Goal: Information Seeking & Learning: Find specific fact

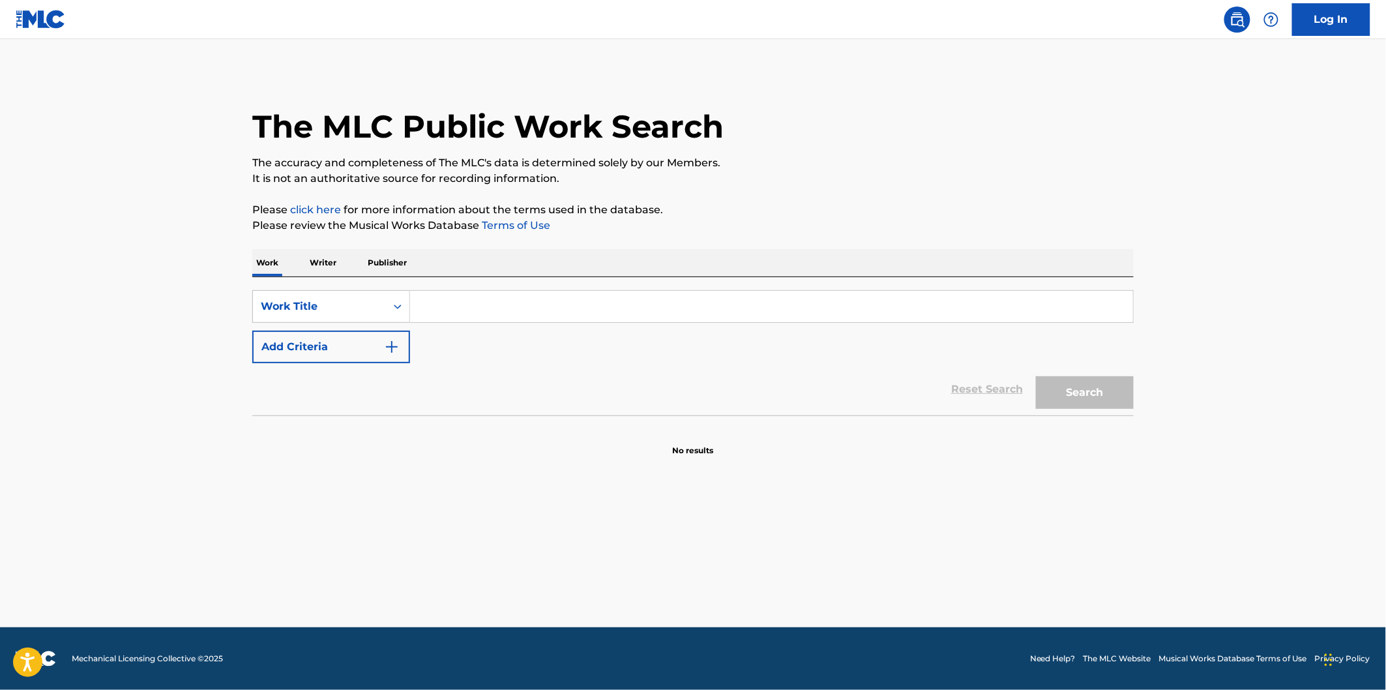
click at [566, 316] on input "Search Form" at bounding box center [771, 306] width 723 height 31
paste input "Thanks A Lot"
type input "Thanks A Lot"
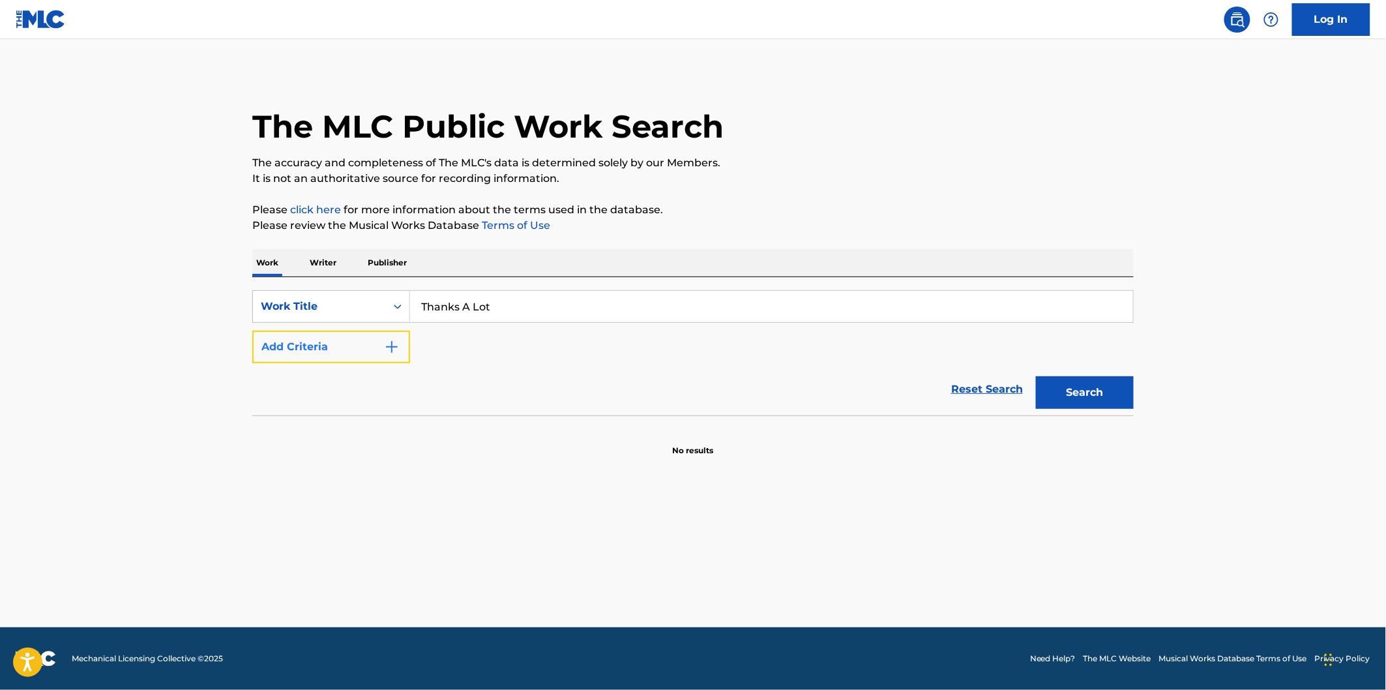
click at [327, 352] on button "Add Criteria" at bounding box center [331, 346] width 158 height 33
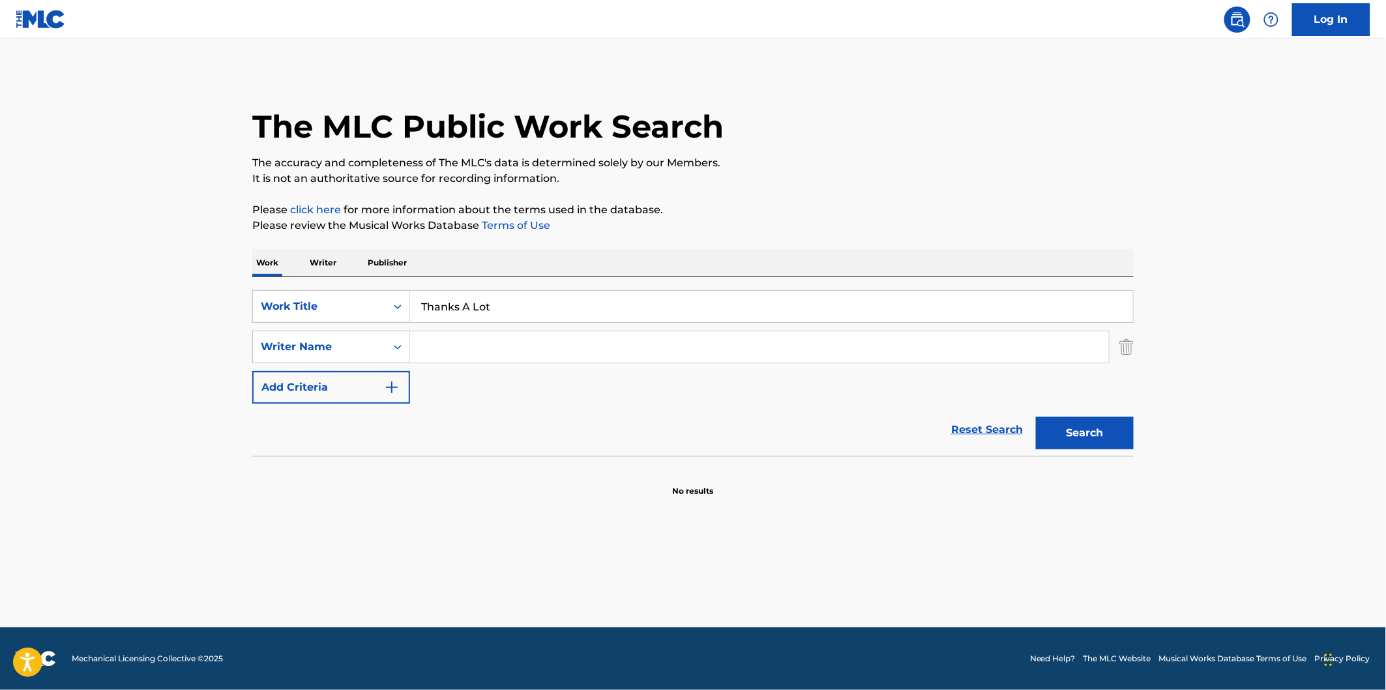
click at [668, 345] on input "Search Form" at bounding box center [759, 346] width 699 height 31
paste input "[PERSON_NAME]"
type input "[PERSON_NAME]"
click at [1052, 417] on button "Search" at bounding box center [1085, 433] width 98 height 33
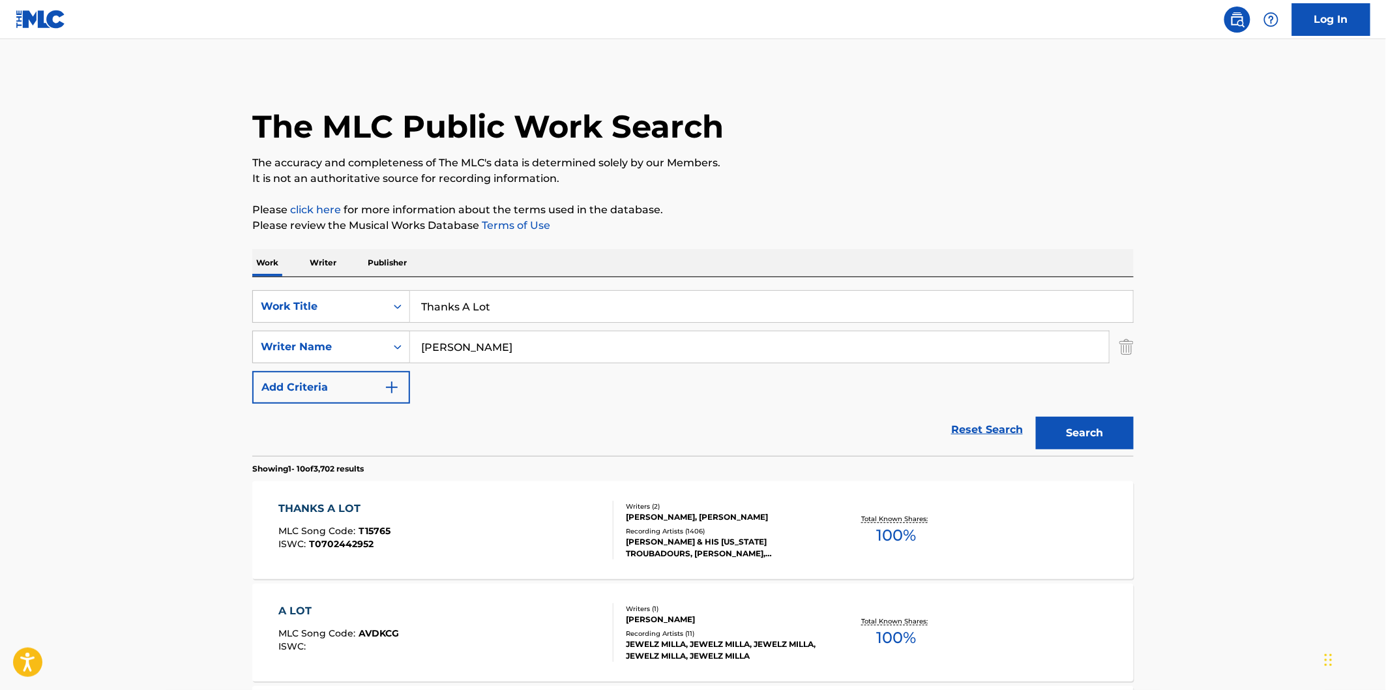
click at [735, 290] on div "Thanks A Lot" at bounding box center [772, 306] width 724 height 33
click at [735, 300] on input "Thanks A Lot" at bounding box center [771, 306] width 723 height 31
click at [915, 213] on p "Please click here for more information about the terms used in the database." at bounding box center [692, 210] width 881 height 16
click at [517, 527] on div "THANKS A LOT MLC Song Code : T15765 ISWC : T0702442952" at bounding box center [446, 530] width 335 height 59
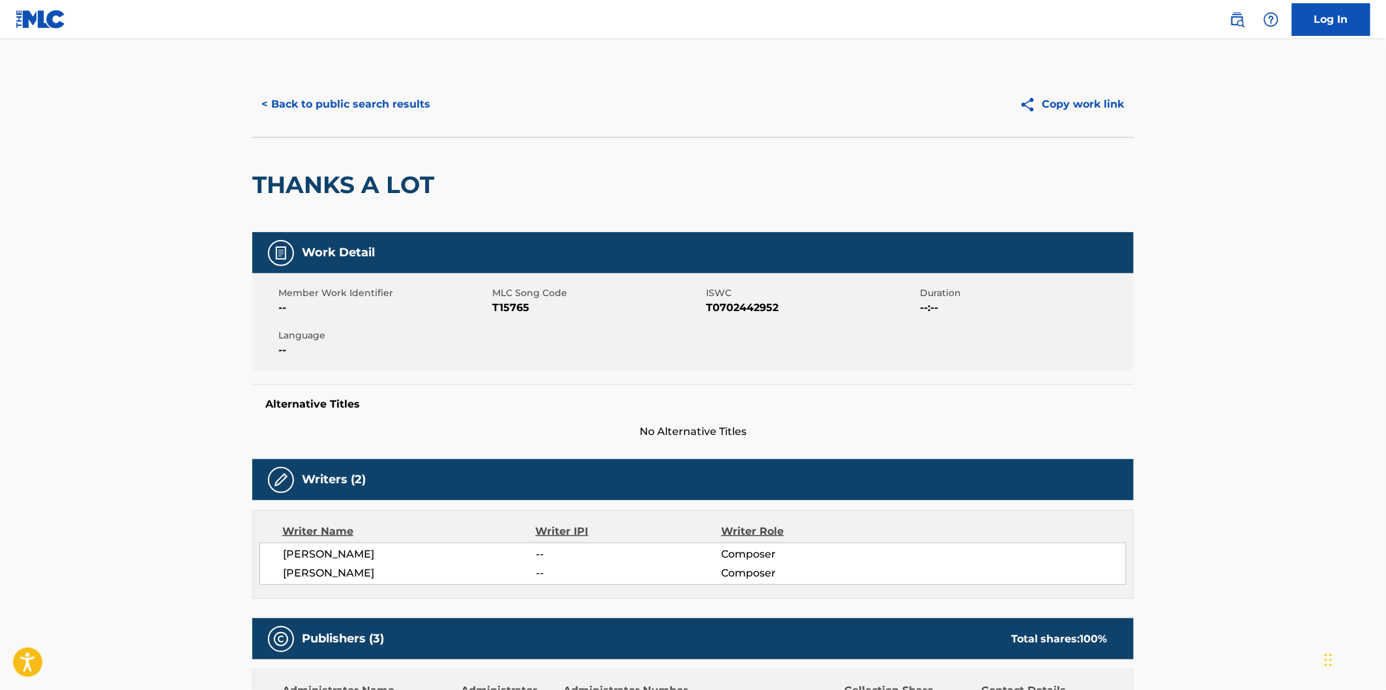
click at [505, 304] on span "T15765" at bounding box center [597, 308] width 211 height 16
copy span "T15765"
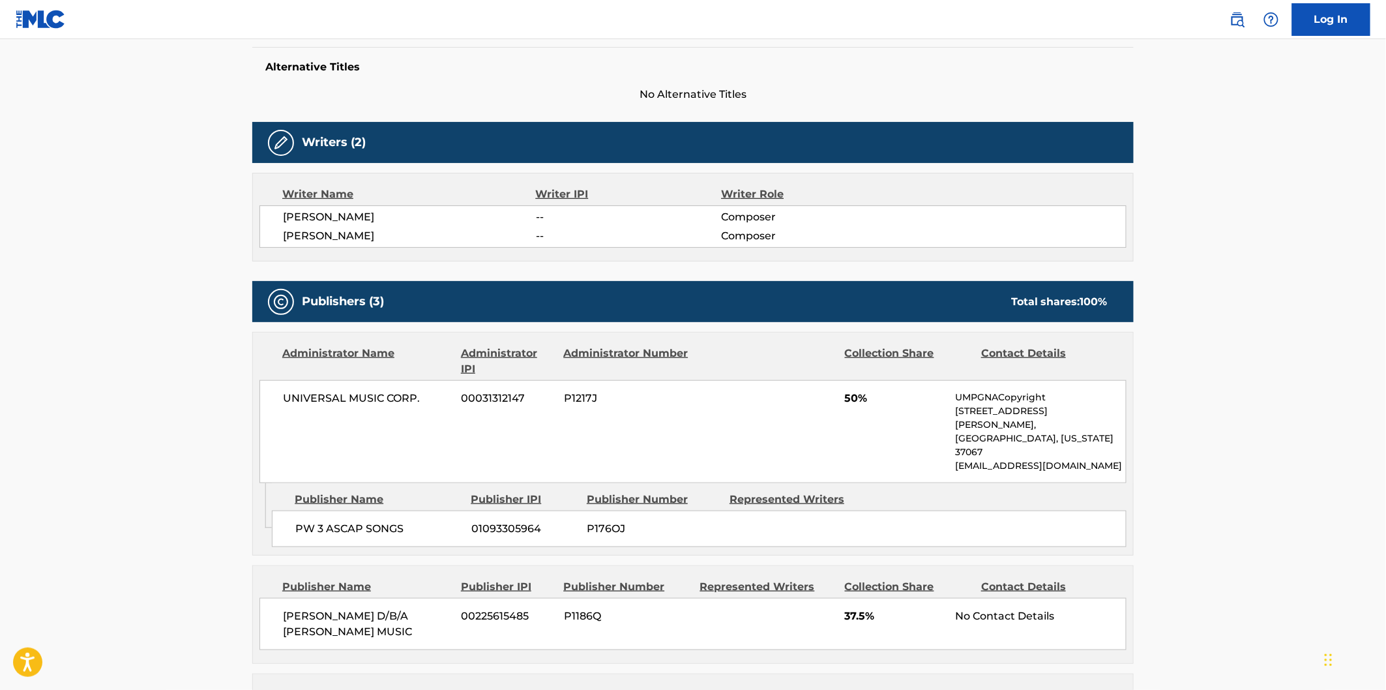
scroll to position [434, 0]
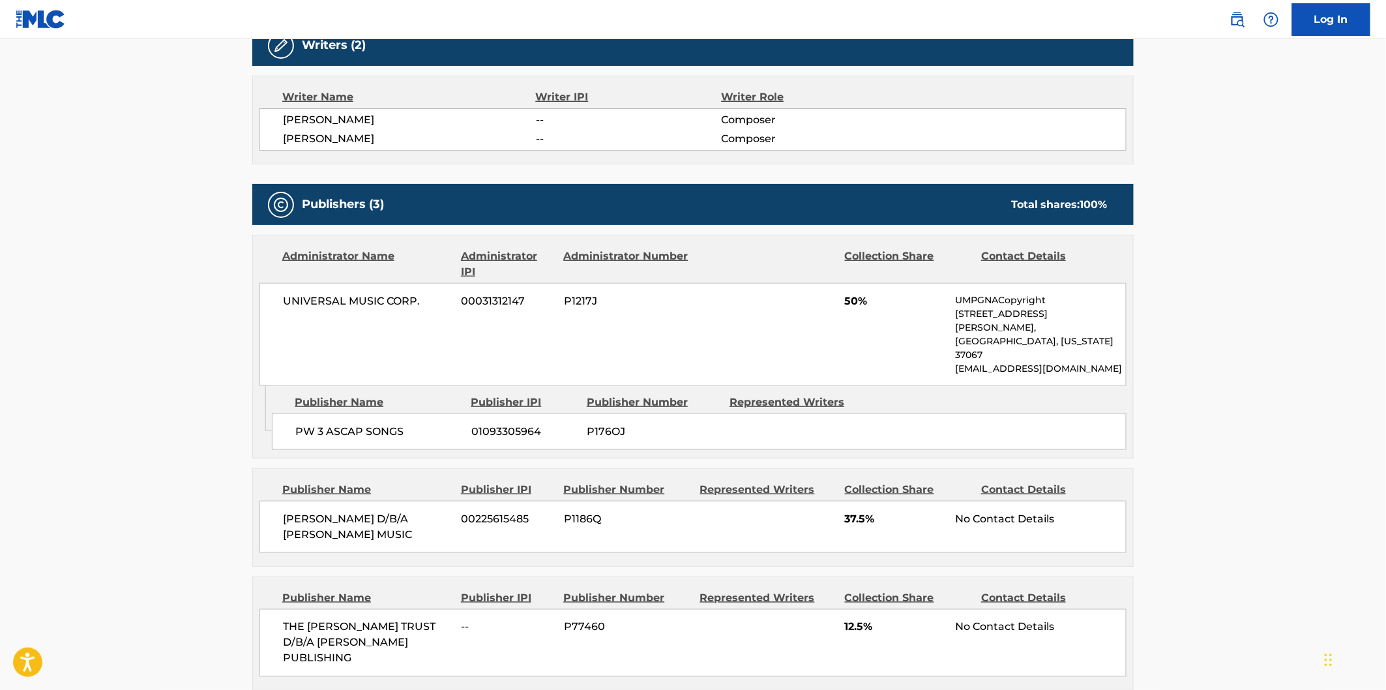
click at [300, 424] on span "PW 3 ASCAP SONGS" at bounding box center [378, 432] width 166 height 16
click at [388, 424] on span "PW 3 ASCAP SONGS" at bounding box center [378, 432] width 166 height 16
copy span "PW 3 ASCAP SONGS"
click at [302, 305] on span "UNIVERSAL MUSIC CORP." at bounding box center [367, 301] width 169 height 16
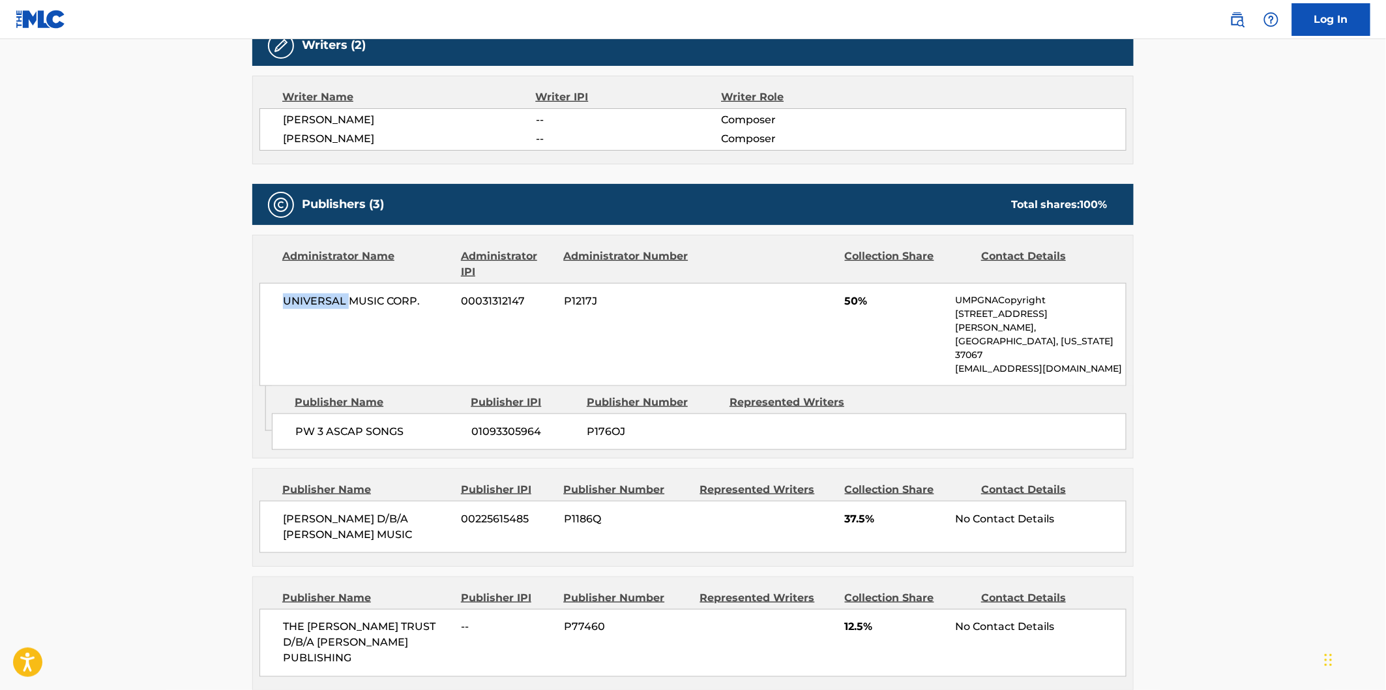
click at [302, 305] on span "UNIVERSAL MUSIC CORP." at bounding box center [367, 301] width 169 height 16
click at [408, 297] on span "UNIVERSAL MUSIC CORP." at bounding box center [367, 301] width 169 height 16
click at [428, 297] on span "UNIVERSAL MUSIC CORP." at bounding box center [367, 301] width 169 height 16
copy div "UNIVERSAL MUSIC CORP."
click at [230, 318] on main "< Back to public search results Copy work link THANKS A LOT Work Detail Member …" at bounding box center [693, 400] width 1386 height 1591
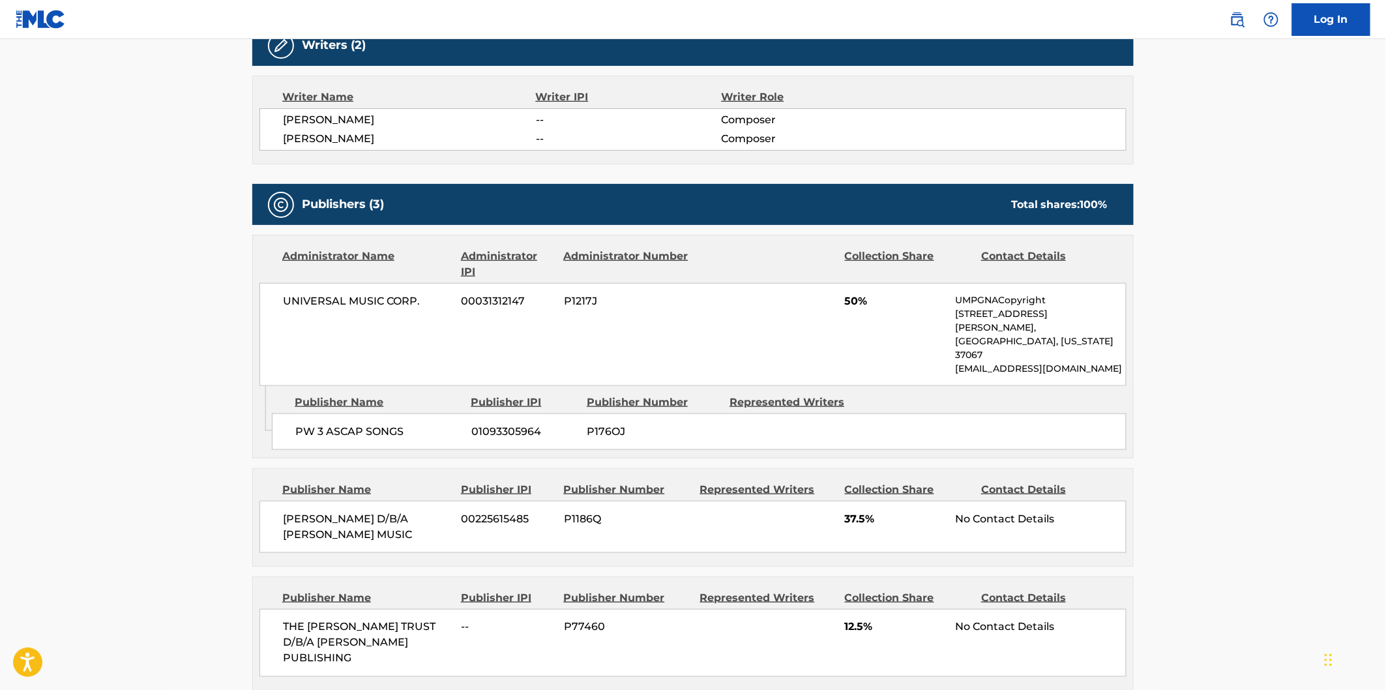
click at [299, 511] on span "[PERSON_NAME] D/B/A [PERSON_NAME] MUSIC" at bounding box center [367, 526] width 169 height 31
click at [396, 511] on span "[PERSON_NAME] D/B/A [PERSON_NAME] MUSIC" at bounding box center [367, 526] width 169 height 31
click at [172, 526] on main "< Back to public search results Copy work link THANKS A LOT Work Detail Member …" at bounding box center [693, 400] width 1386 height 1591
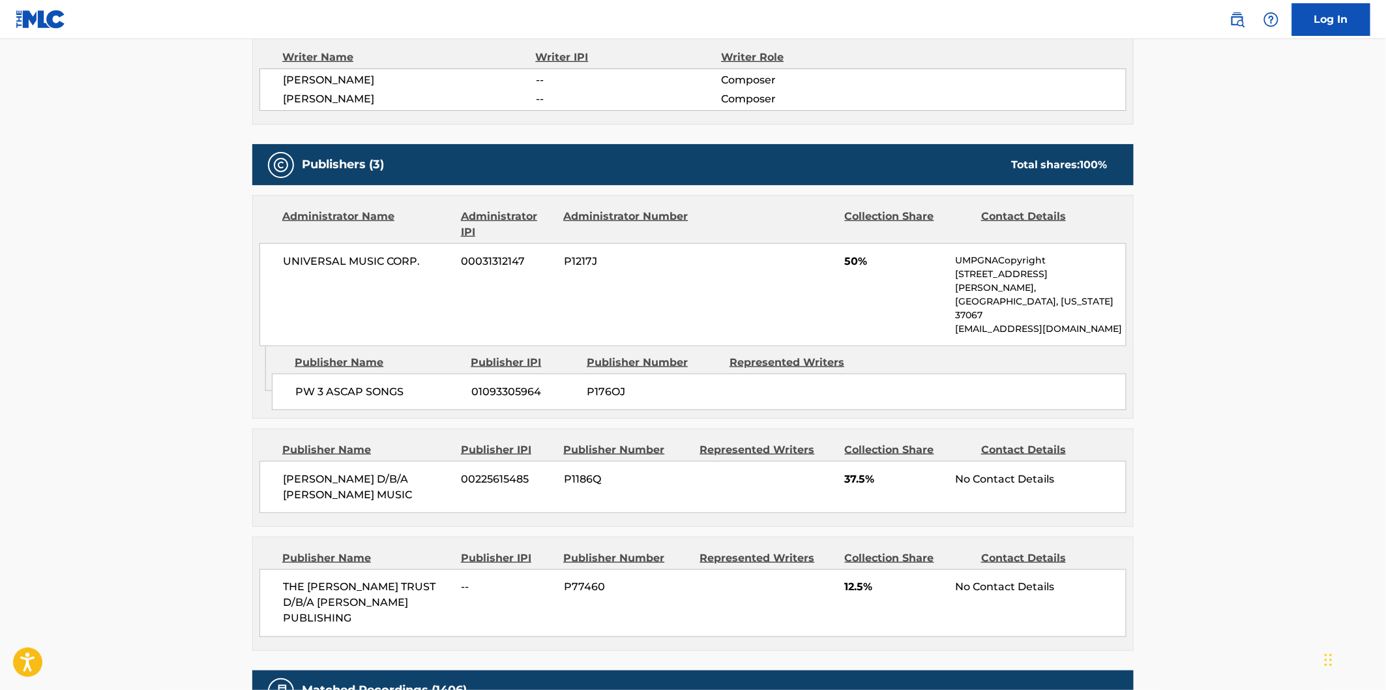
scroll to position [506, 0]
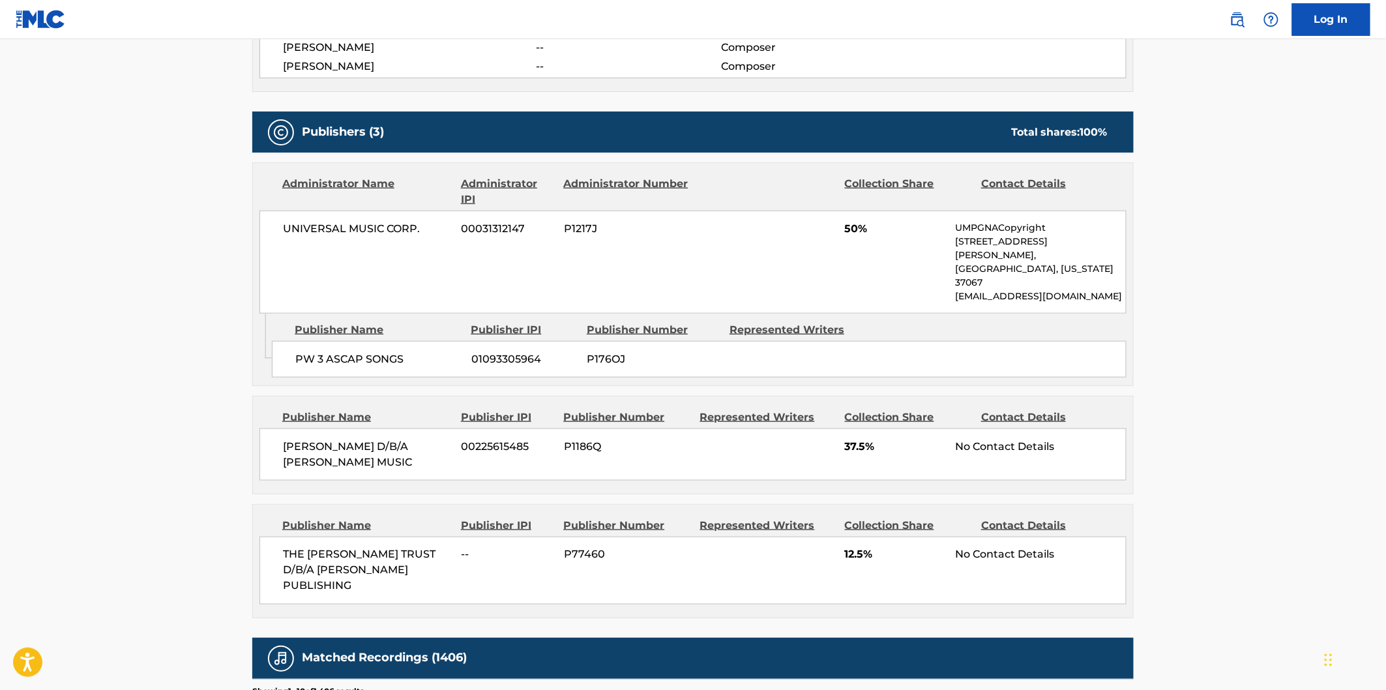
click at [296, 547] on span "THE [PERSON_NAME] TRUST D/B/A [PERSON_NAME] PUBLISHING" at bounding box center [367, 570] width 169 height 47
click at [295, 547] on span "THE [PERSON_NAME] TRUST D/B/A [PERSON_NAME] PUBLISHING" at bounding box center [367, 570] width 169 height 47
click at [293, 547] on span "THE [PERSON_NAME] TRUST D/B/A [PERSON_NAME] PUBLISHING" at bounding box center [367, 570] width 169 height 47
click at [336, 558] on span "THE [PERSON_NAME] TRUST D/B/A [PERSON_NAME] PUBLISHING" at bounding box center [367, 570] width 169 height 47
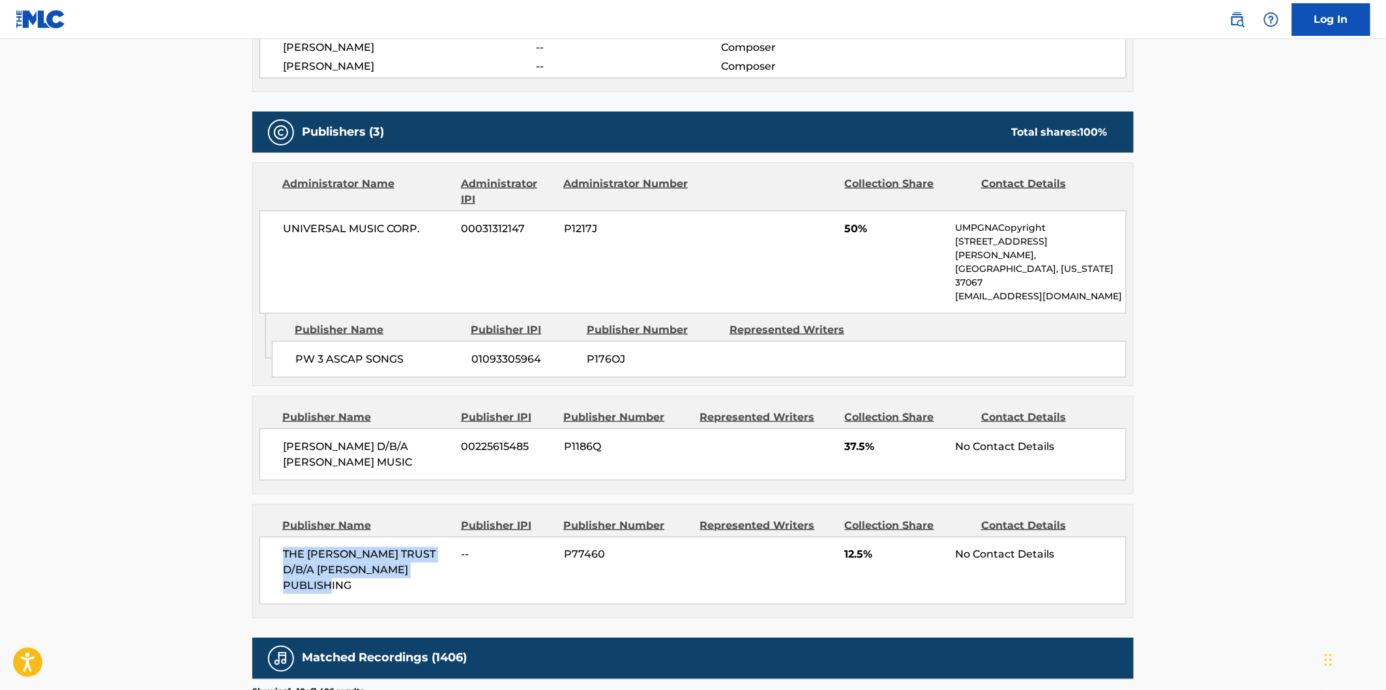
copy span "THE [PERSON_NAME] TRUST D/B/A [PERSON_NAME] PUBLISHING"
drag, startPoint x: 1195, startPoint y: 187, endPoint x: 1163, endPoint y: 180, distance: 33.4
click at [1195, 187] on main "< Back to public search results Copy work link THANKS A LOT Work Detail Member …" at bounding box center [693, 328] width 1386 height 1591
click at [1018, 131] on div "Total shares: 100 %" at bounding box center [1059, 133] width 96 height 16
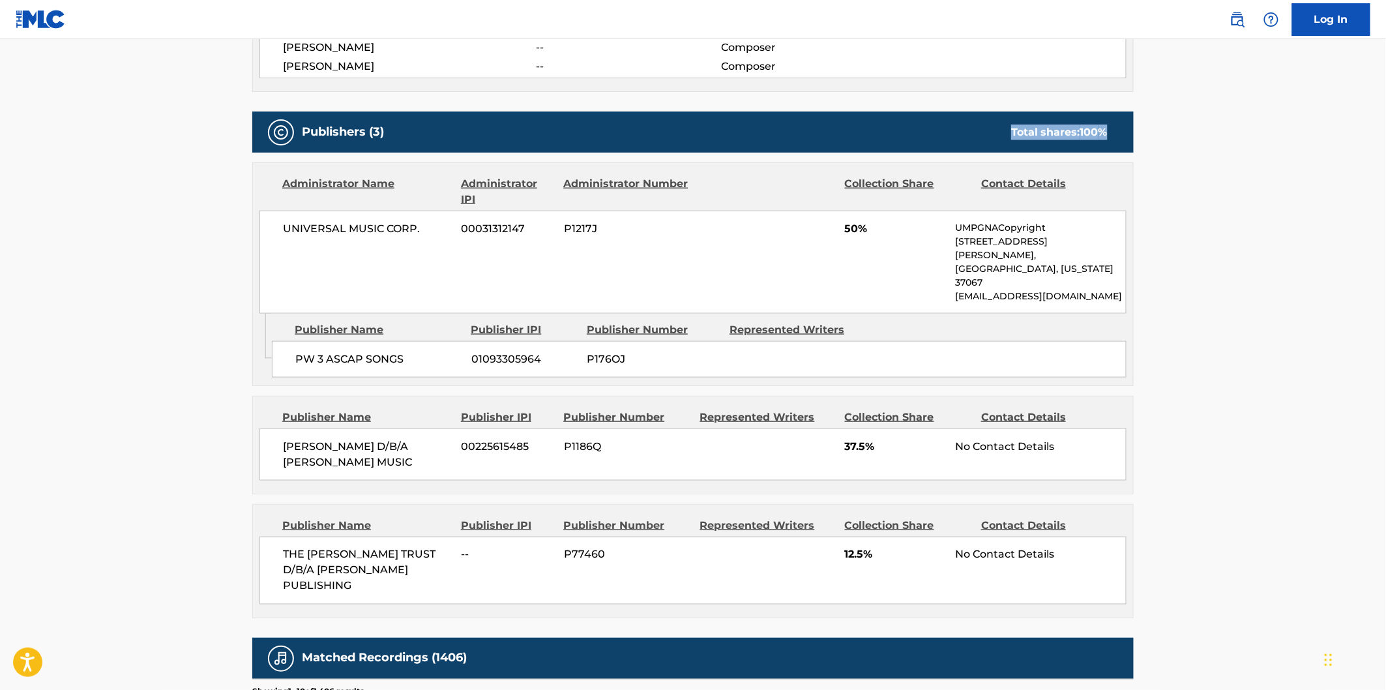
click at [1122, 130] on div "Publishers (3) Total shares: 100 %" at bounding box center [692, 131] width 881 height 41
copy div "Total shares: 100 %"
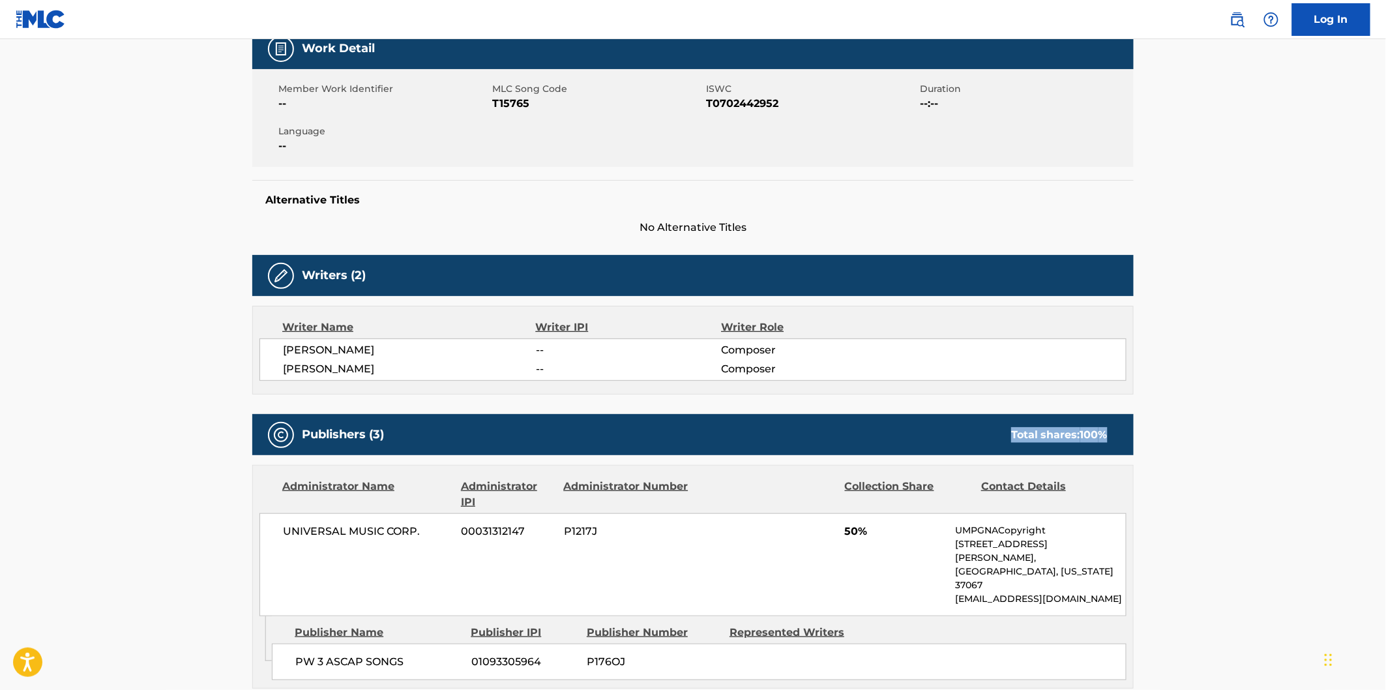
scroll to position [0, 0]
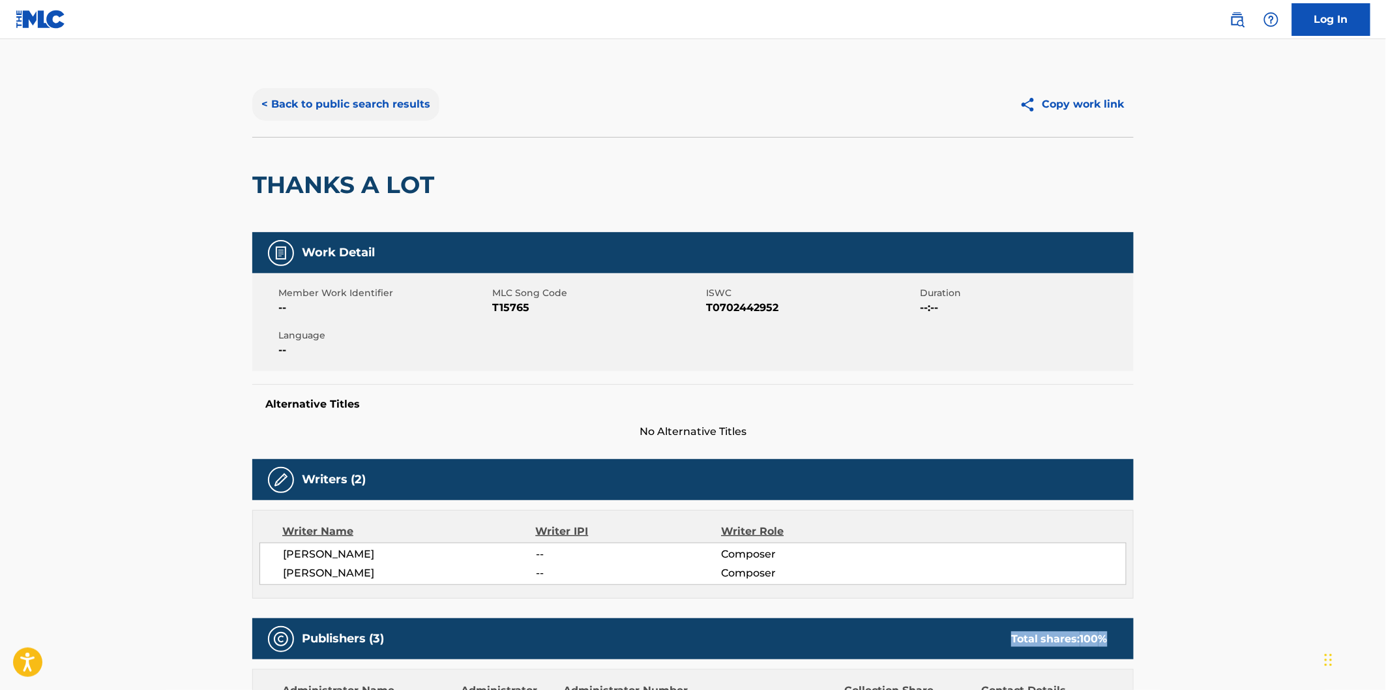
click at [422, 99] on button "< Back to public search results" at bounding box center [345, 104] width 187 height 33
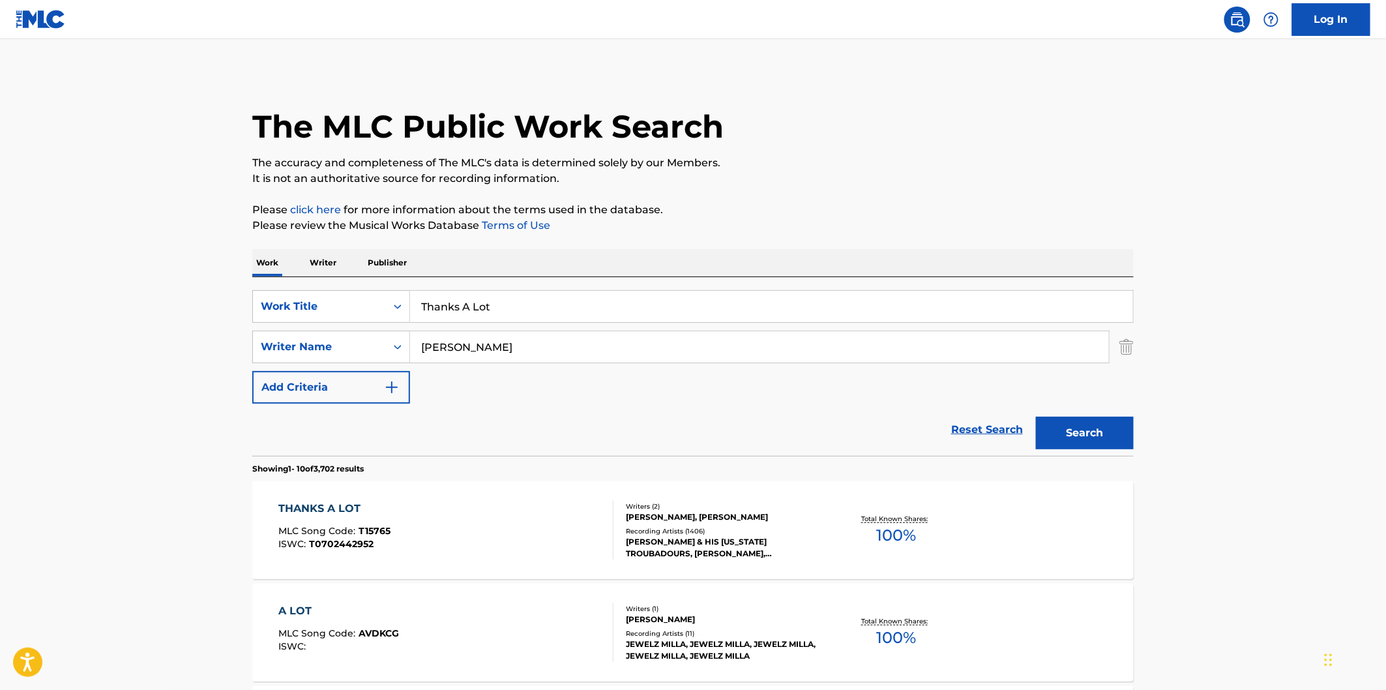
click at [537, 300] on input "Thanks A Lot" at bounding box center [771, 306] width 723 height 31
paste input "Waltz Across [US_STATE]"
type input "Waltz Across [US_STATE]"
click at [1097, 434] on button "Search" at bounding box center [1085, 433] width 98 height 33
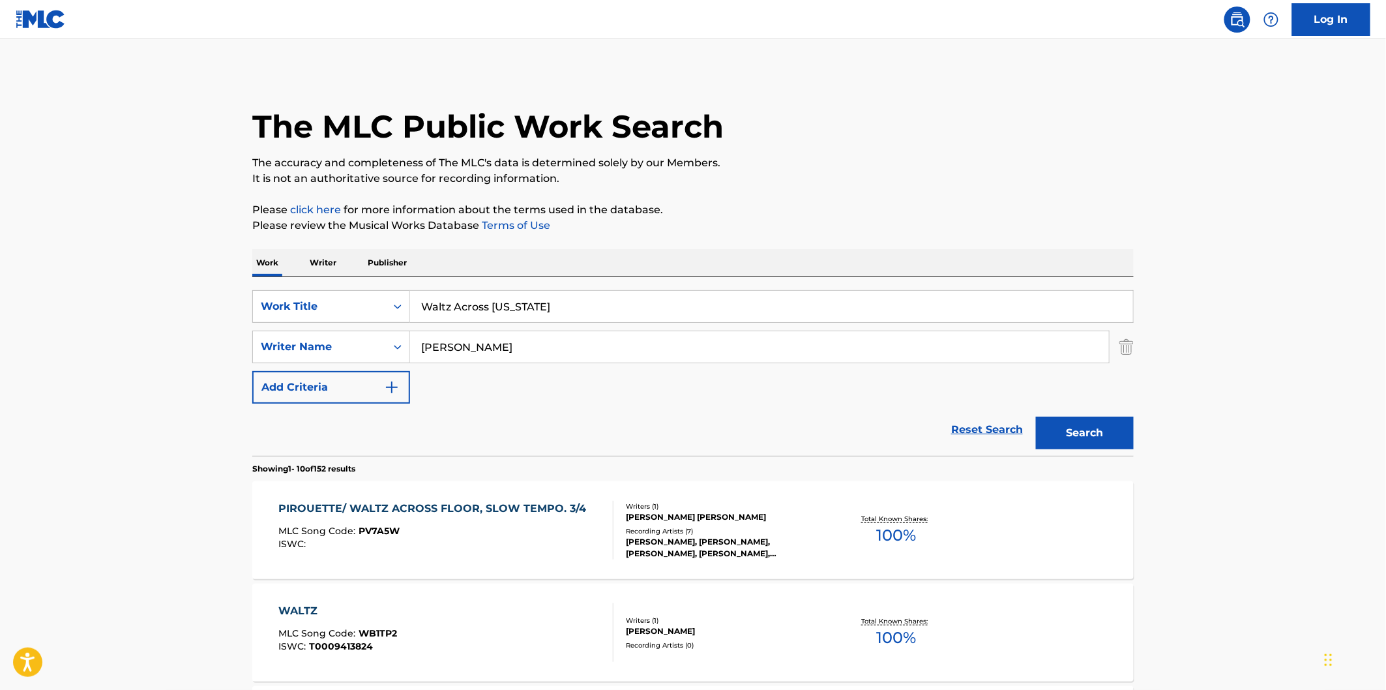
click at [661, 310] on input "Waltz Across [US_STATE]" at bounding box center [771, 306] width 723 height 31
click at [563, 357] on input "[PERSON_NAME]" at bounding box center [759, 346] width 699 height 31
paste input "[PERSON_NAME]"
type input "[PERSON_NAME]"
click at [1098, 432] on button "Search" at bounding box center [1085, 433] width 98 height 33
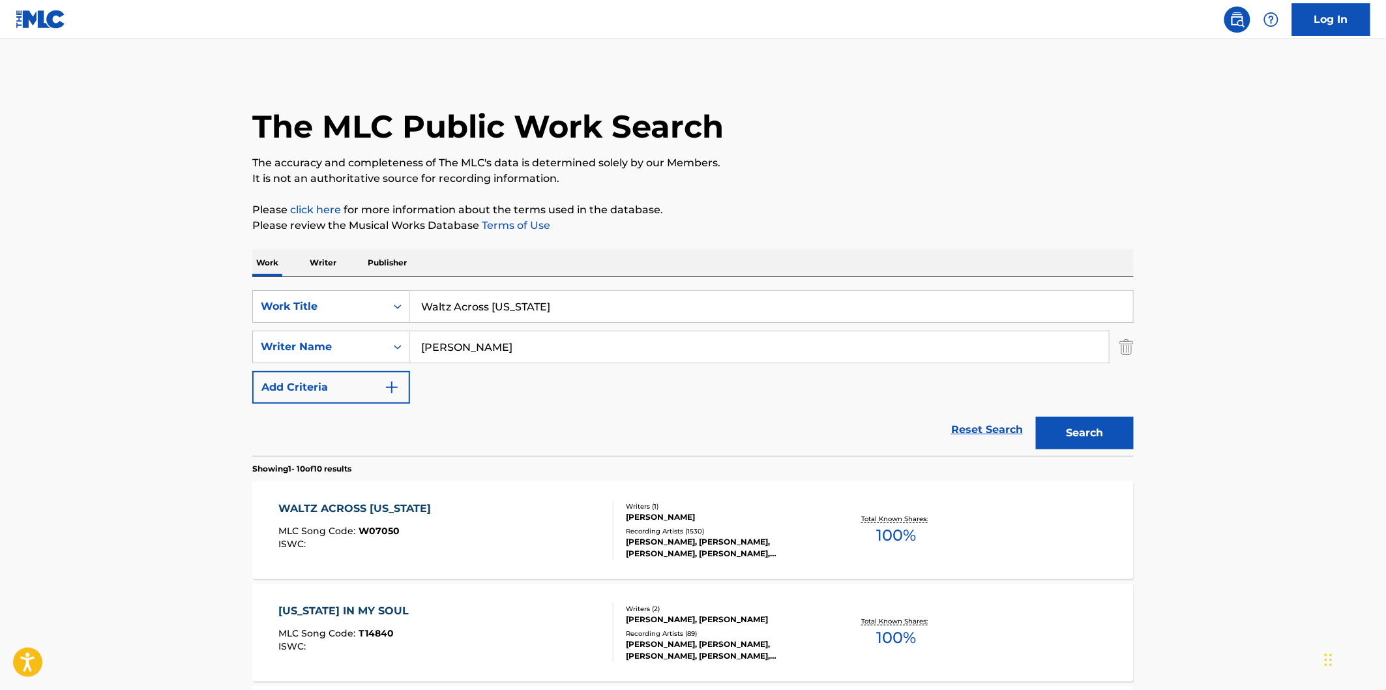
click at [864, 308] on input "Waltz Across [US_STATE]" at bounding box center [771, 306] width 723 height 31
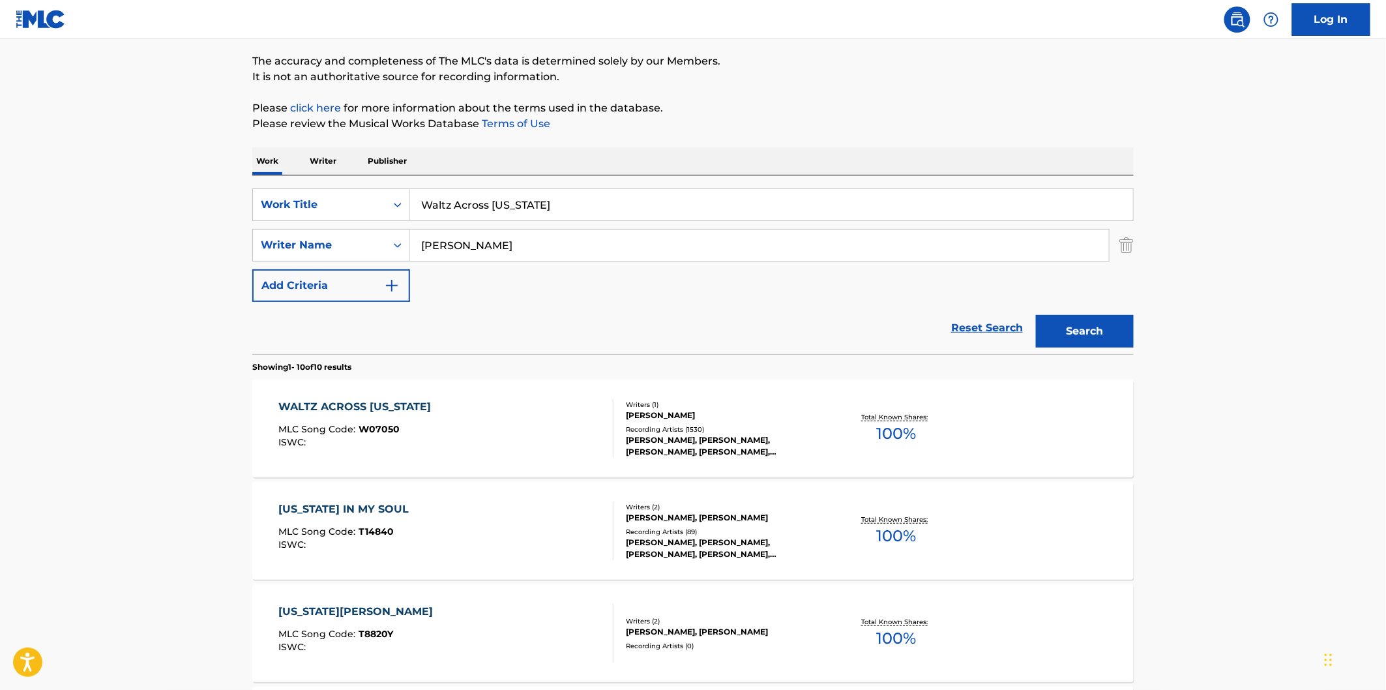
scroll to position [217, 0]
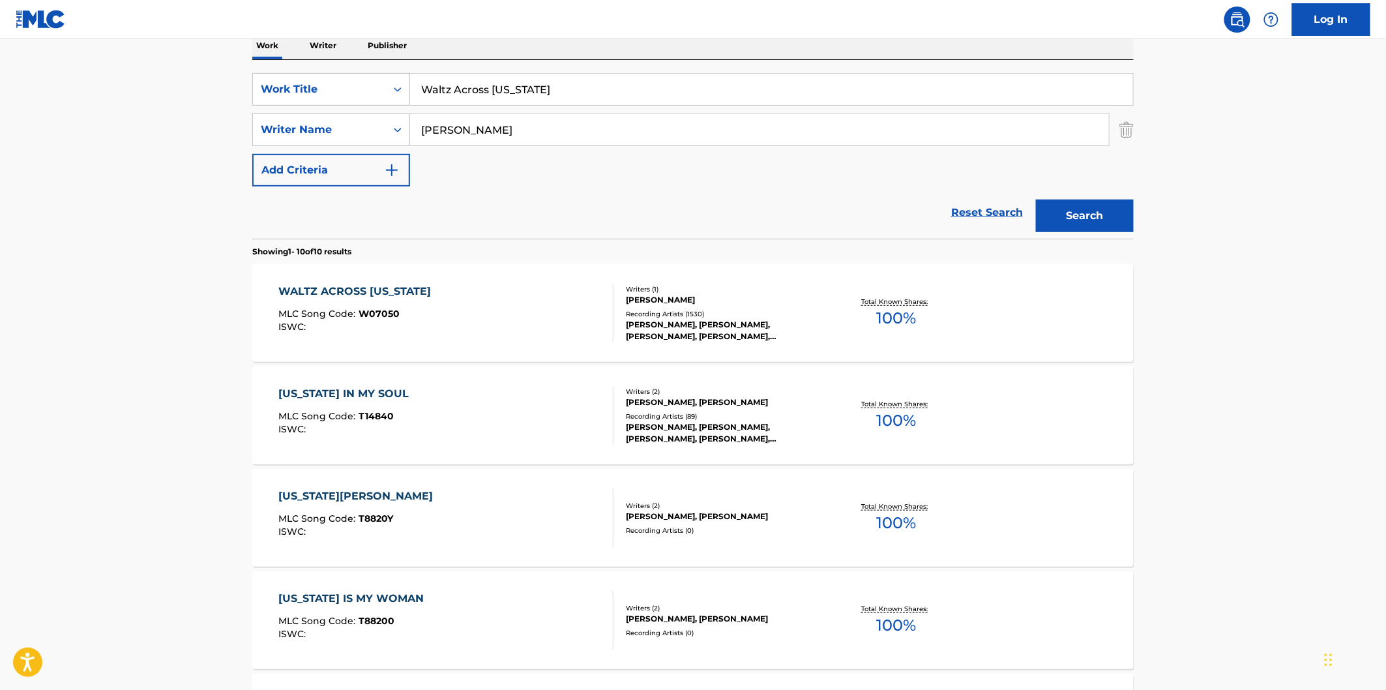
click at [566, 308] on div "WALTZ ACROSS [US_STATE] MLC Song Code : W07050 ISWC :" at bounding box center [446, 313] width 335 height 59
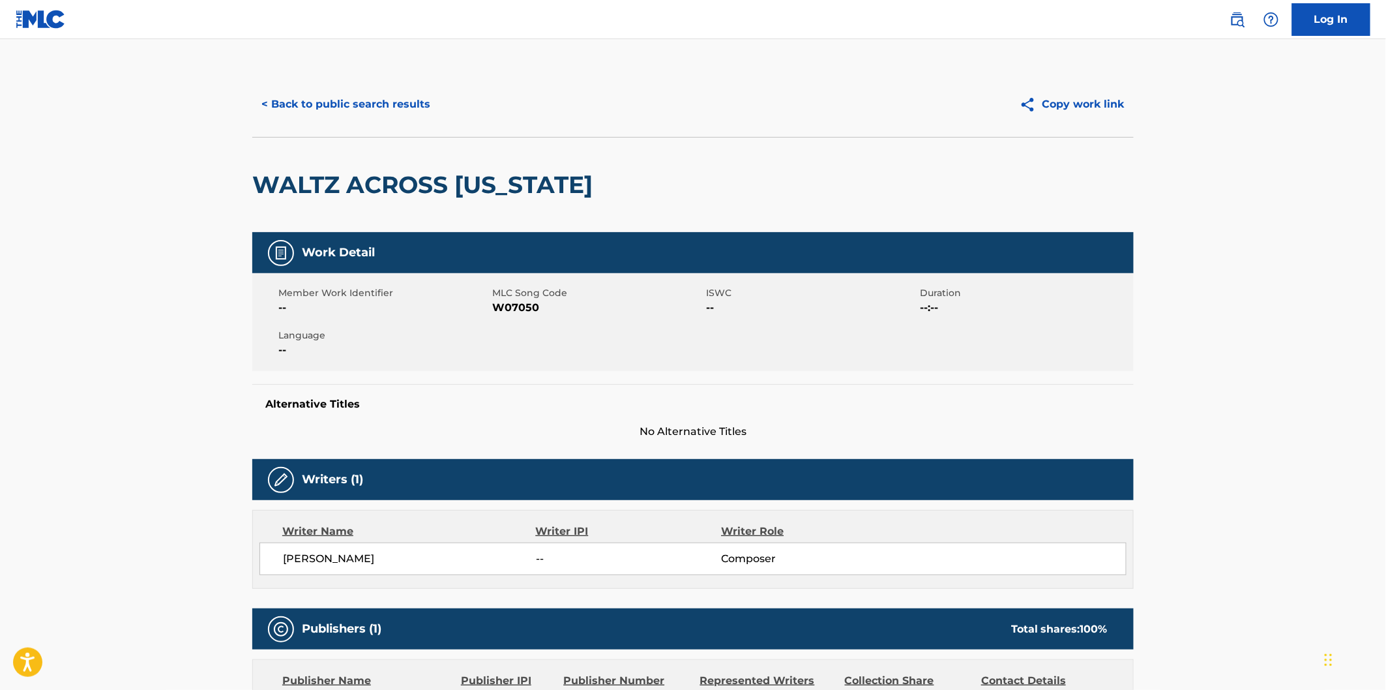
click at [525, 308] on span "W07050" at bounding box center [597, 308] width 211 height 16
copy span "W07050"
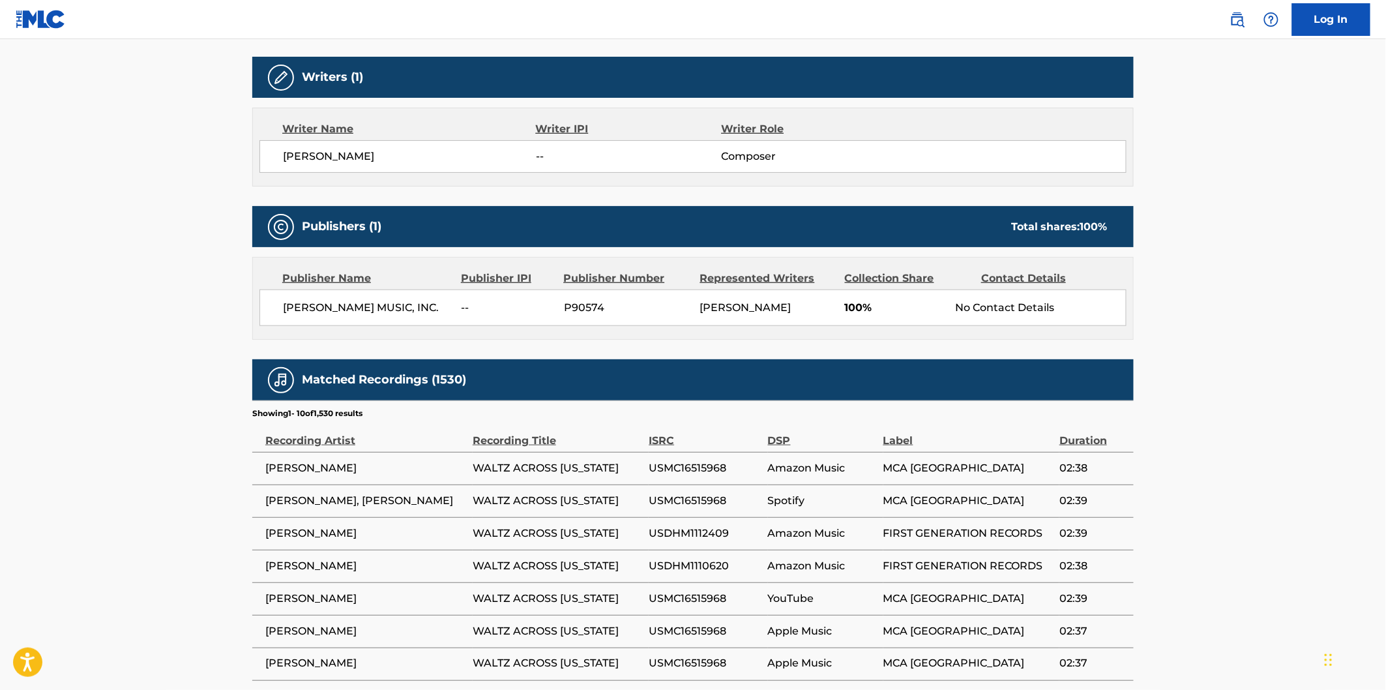
scroll to position [506, 0]
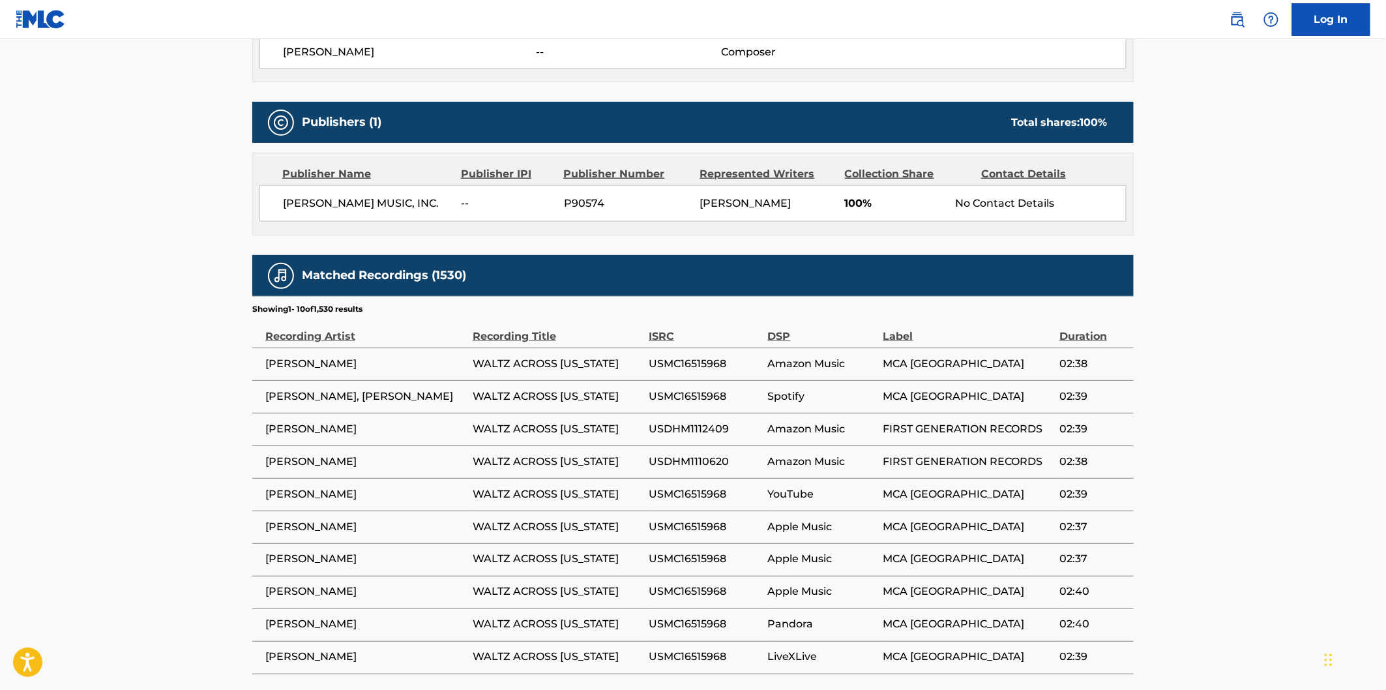
click at [308, 201] on span "[PERSON_NAME] MUSIC, INC." at bounding box center [367, 204] width 169 height 16
drag, startPoint x: 387, startPoint y: 198, endPoint x: 418, endPoint y: 198, distance: 31.9
click at [418, 198] on span "[PERSON_NAME] MUSIC, INC." at bounding box center [367, 204] width 169 height 16
copy span "[PERSON_NAME] MUSIC, INC."
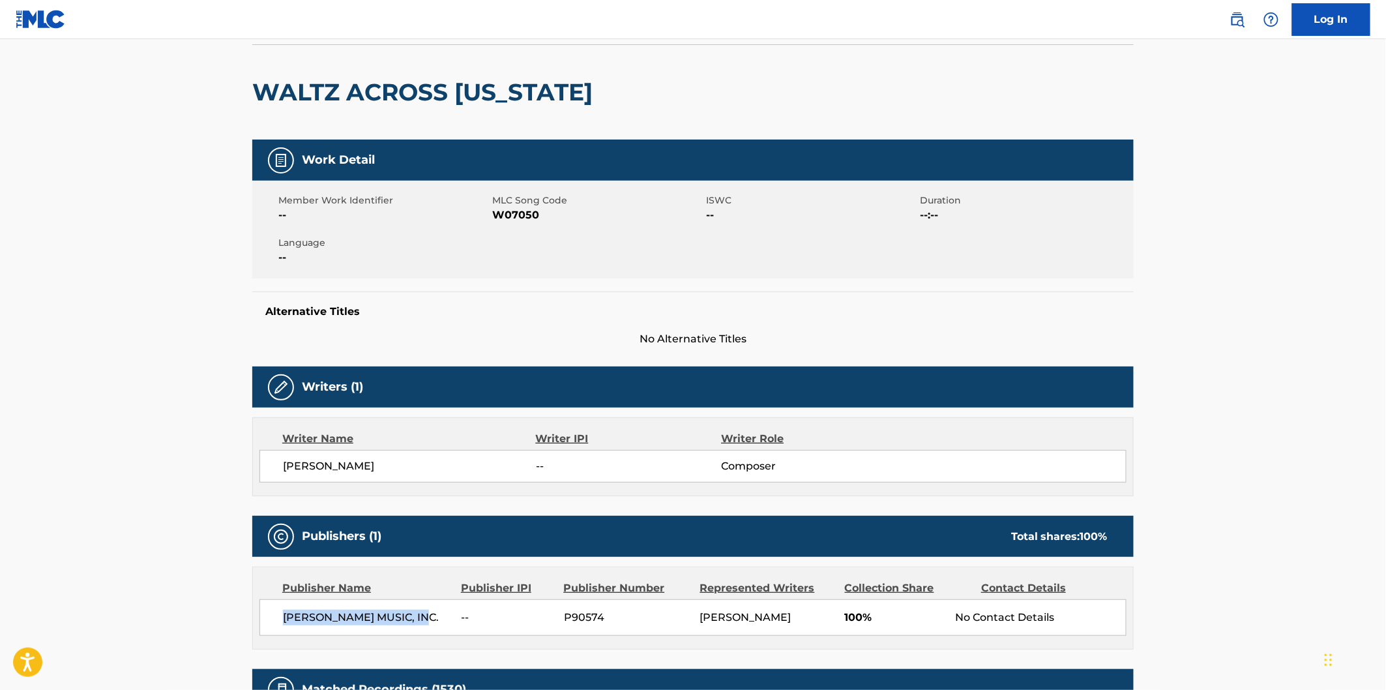
scroll to position [72, 0]
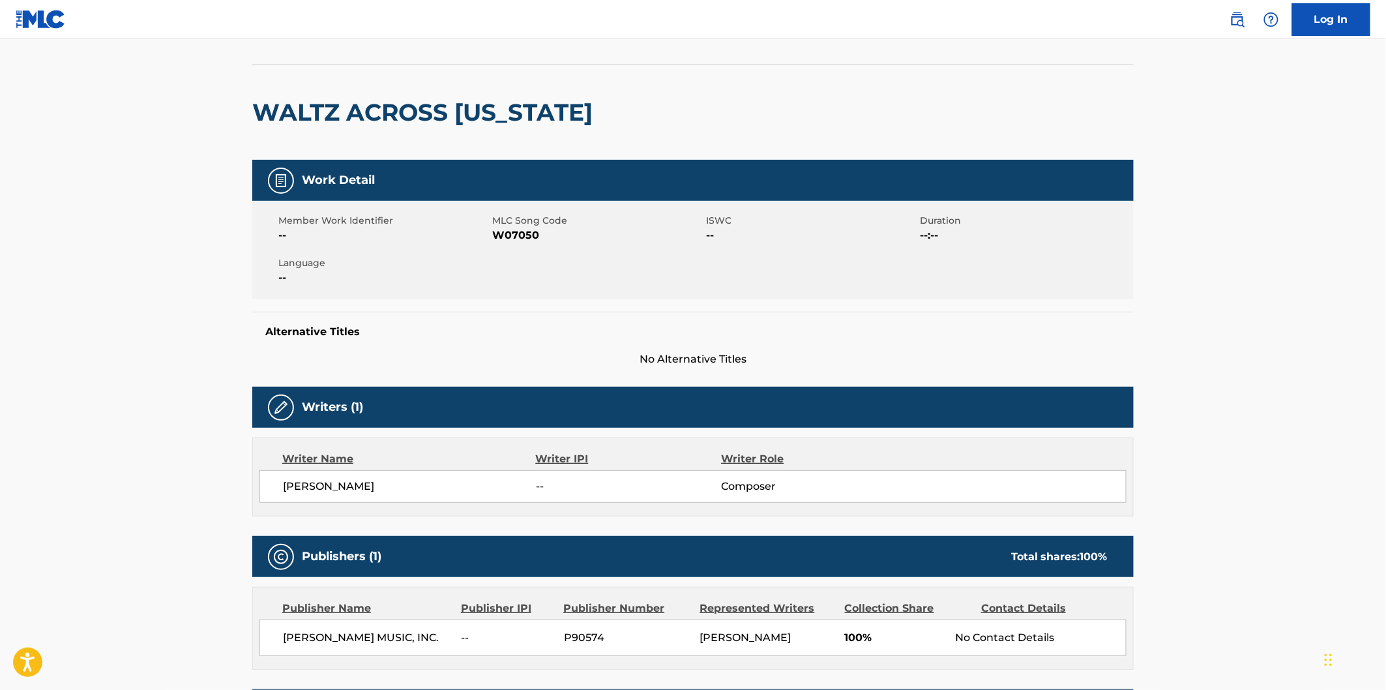
click at [583, 303] on div "Work Detail Member Work Identifier -- MLC Song Code W07050 ISWC -- Duration --:…" at bounding box center [692, 263] width 881 height 207
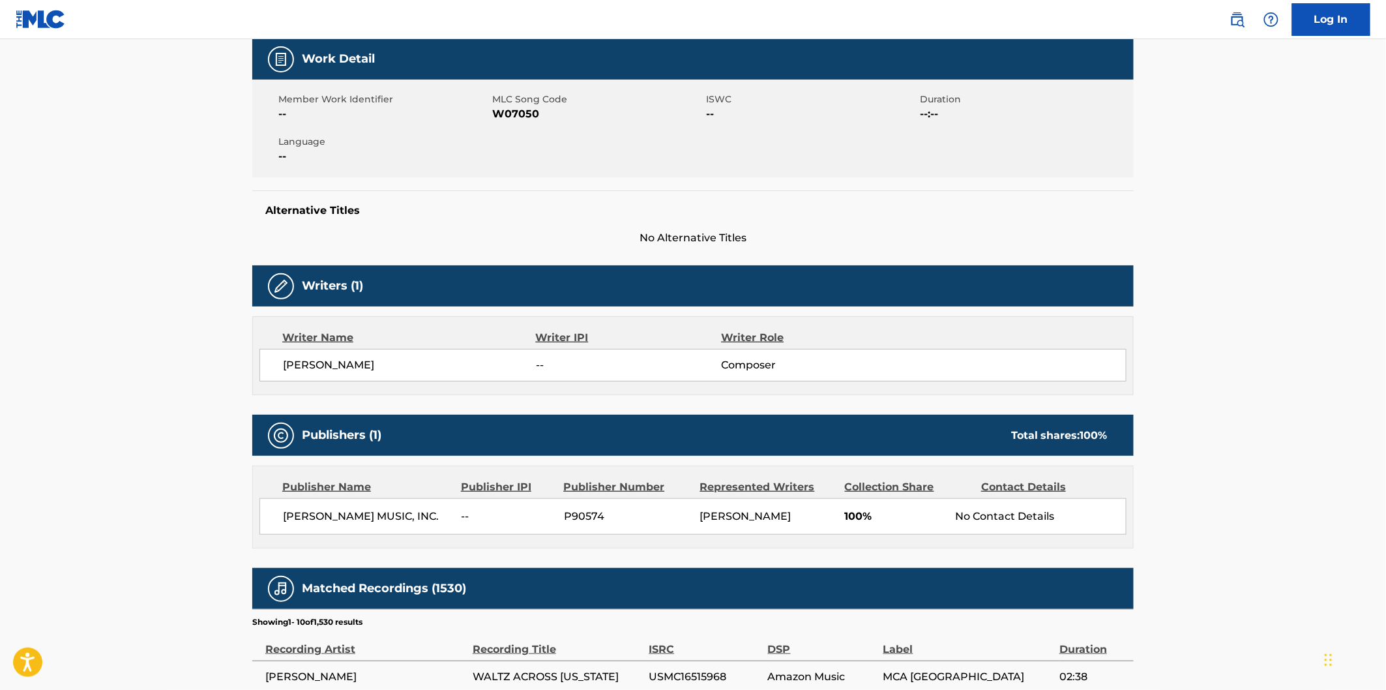
scroll to position [289, 0]
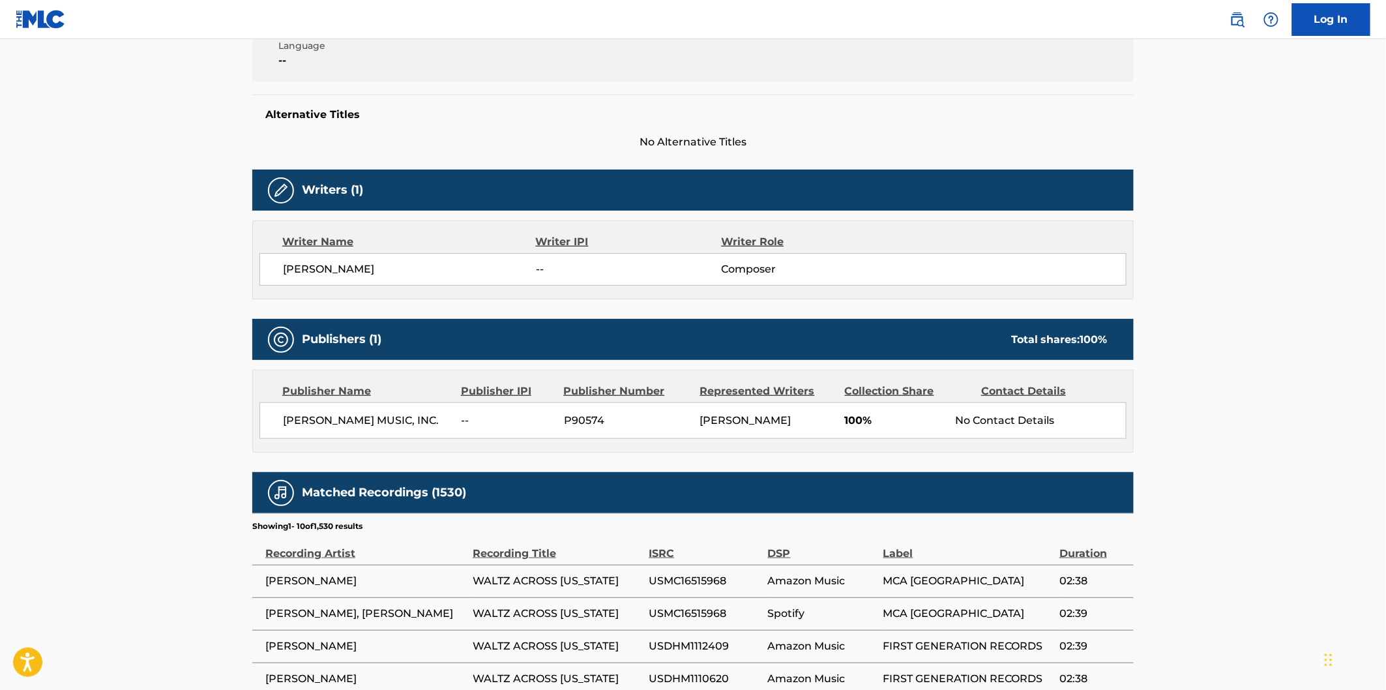
click at [1011, 337] on div "Total shares: 100 %" at bounding box center [1059, 340] width 96 height 16
click at [1100, 337] on span "100 %" at bounding box center [1093, 339] width 27 height 12
copy div "Total shares: 100 %"
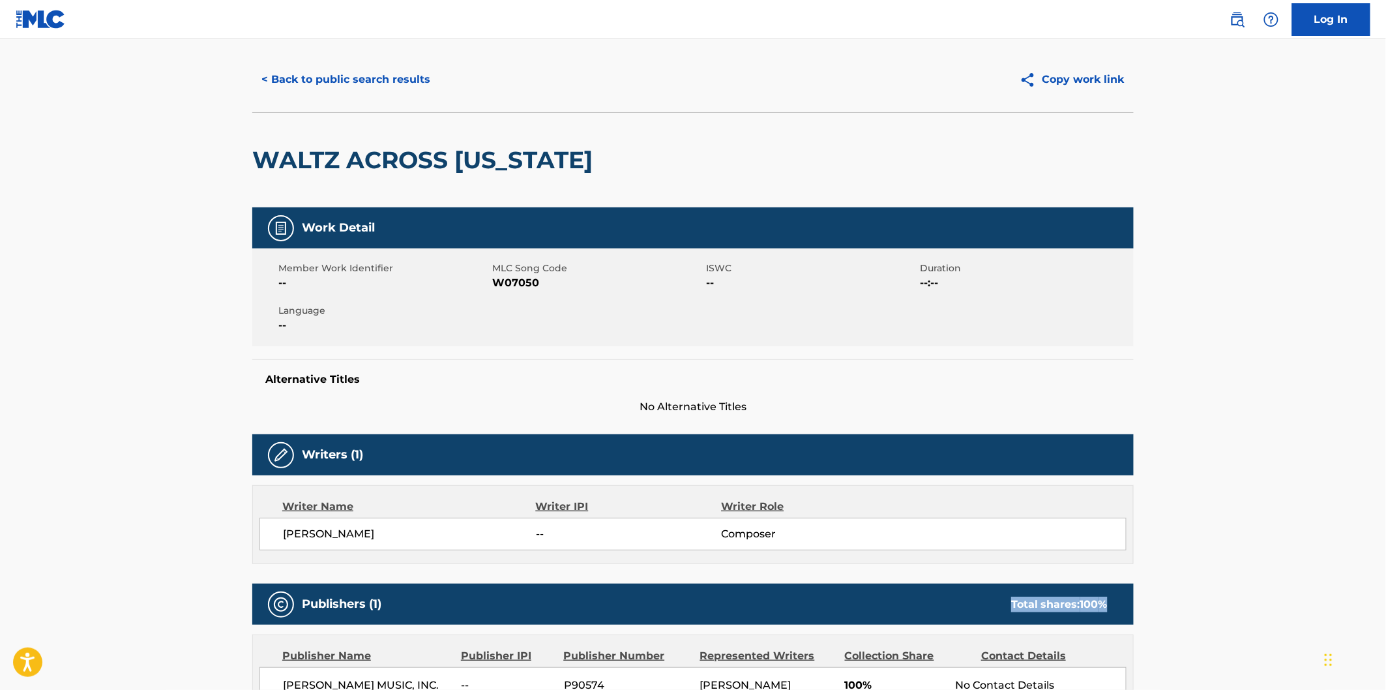
scroll to position [0, 0]
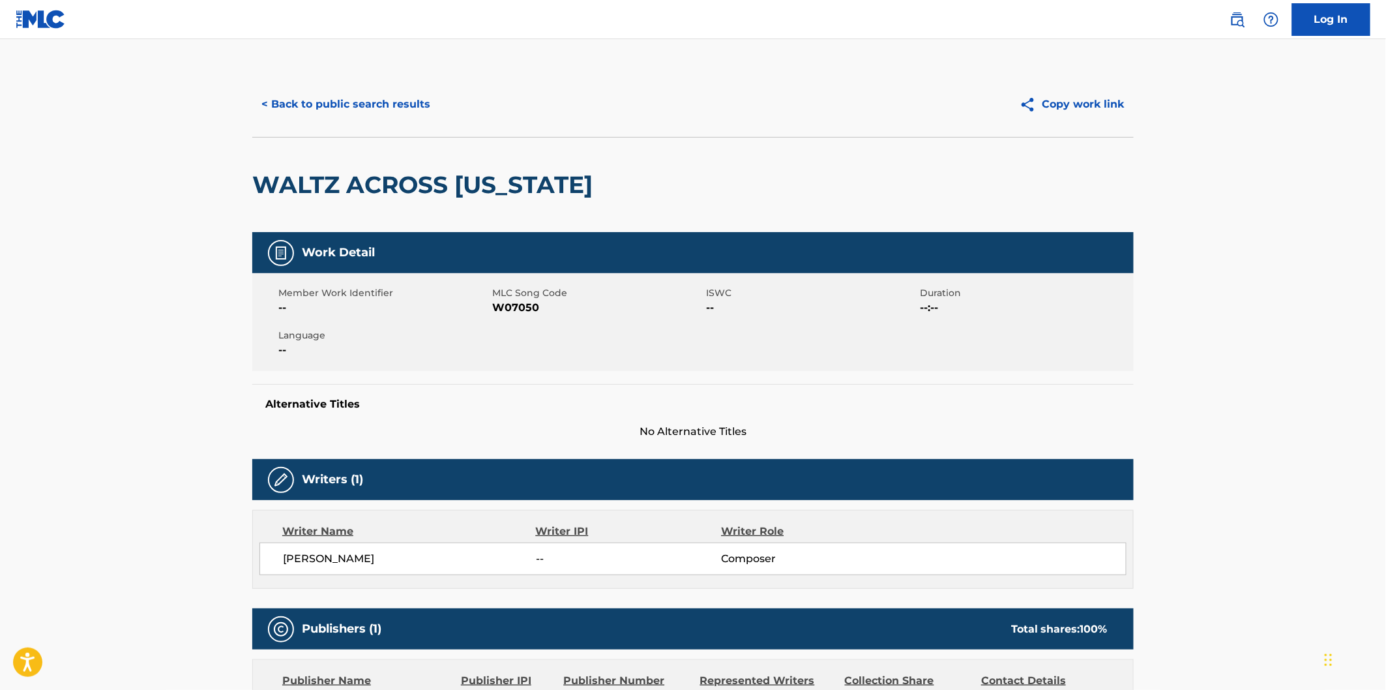
click at [372, 82] on div "< Back to public search results Copy work link" at bounding box center [692, 104] width 881 height 65
click at [379, 86] on div "< Back to public search results Copy work link" at bounding box center [692, 104] width 881 height 65
click at [394, 100] on button "< Back to public search results" at bounding box center [345, 104] width 187 height 33
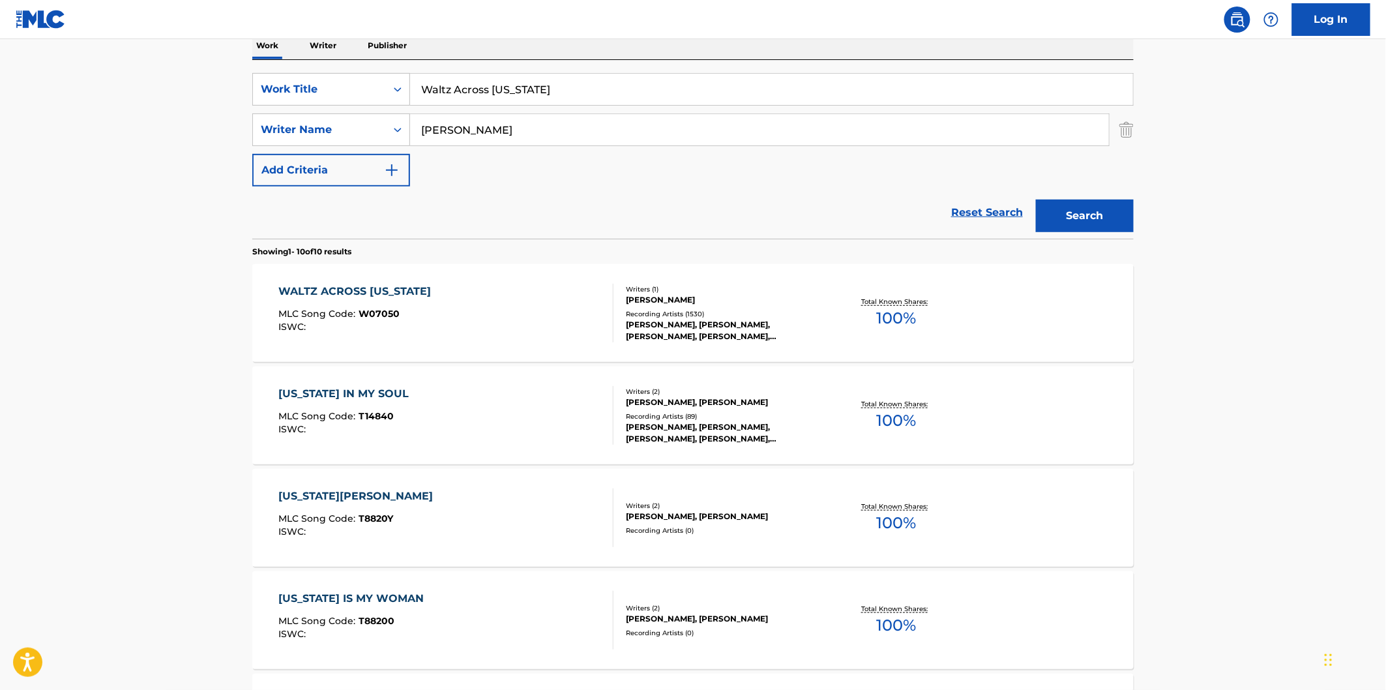
click at [616, 88] on input "Waltz Across [US_STATE]" at bounding box center [771, 89] width 723 height 31
paste input "Applejack"
type input "Applejack"
click at [1111, 217] on button "Search" at bounding box center [1085, 215] width 98 height 33
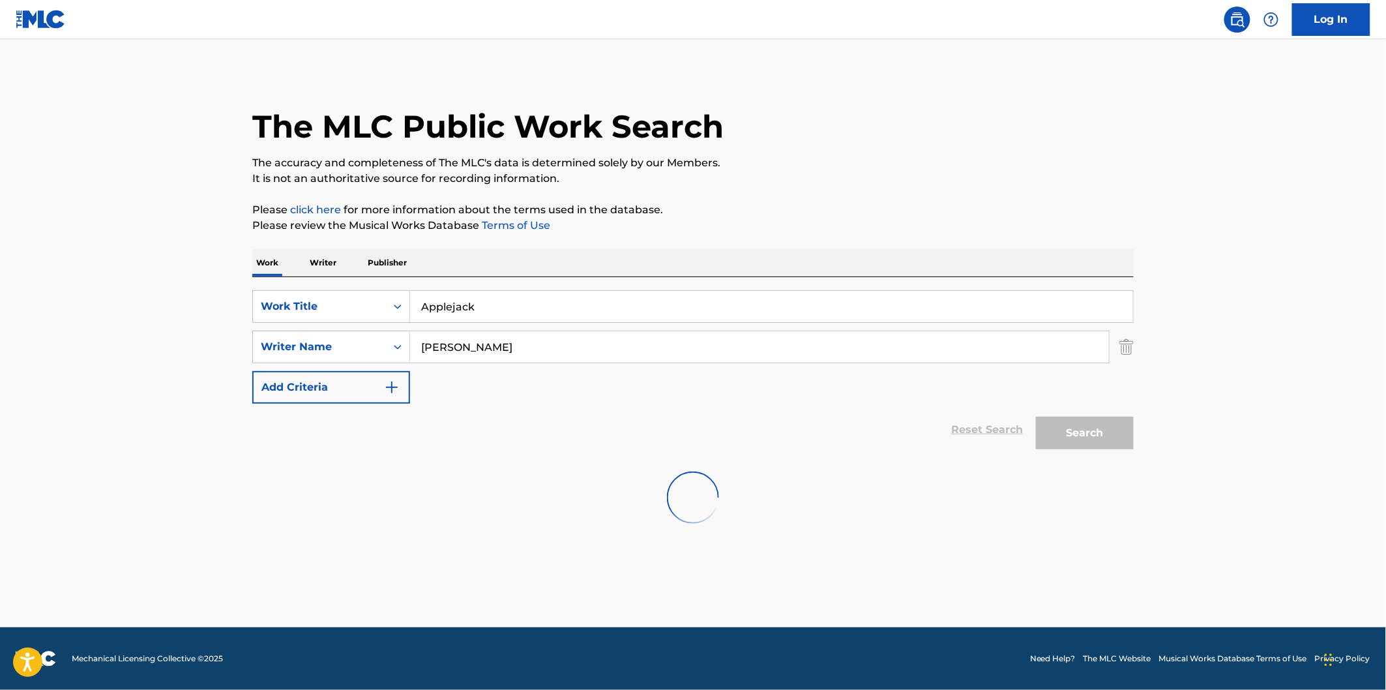
scroll to position [0, 0]
click at [610, 348] on input "[PERSON_NAME]" at bounding box center [759, 346] width 699 height 31
paste input "[PERSON_NAME]"
type input "[PERSON_NAME]"
click at [1098, 428] on button "Search" at bounding box center [1085, 433] width 98 height 33
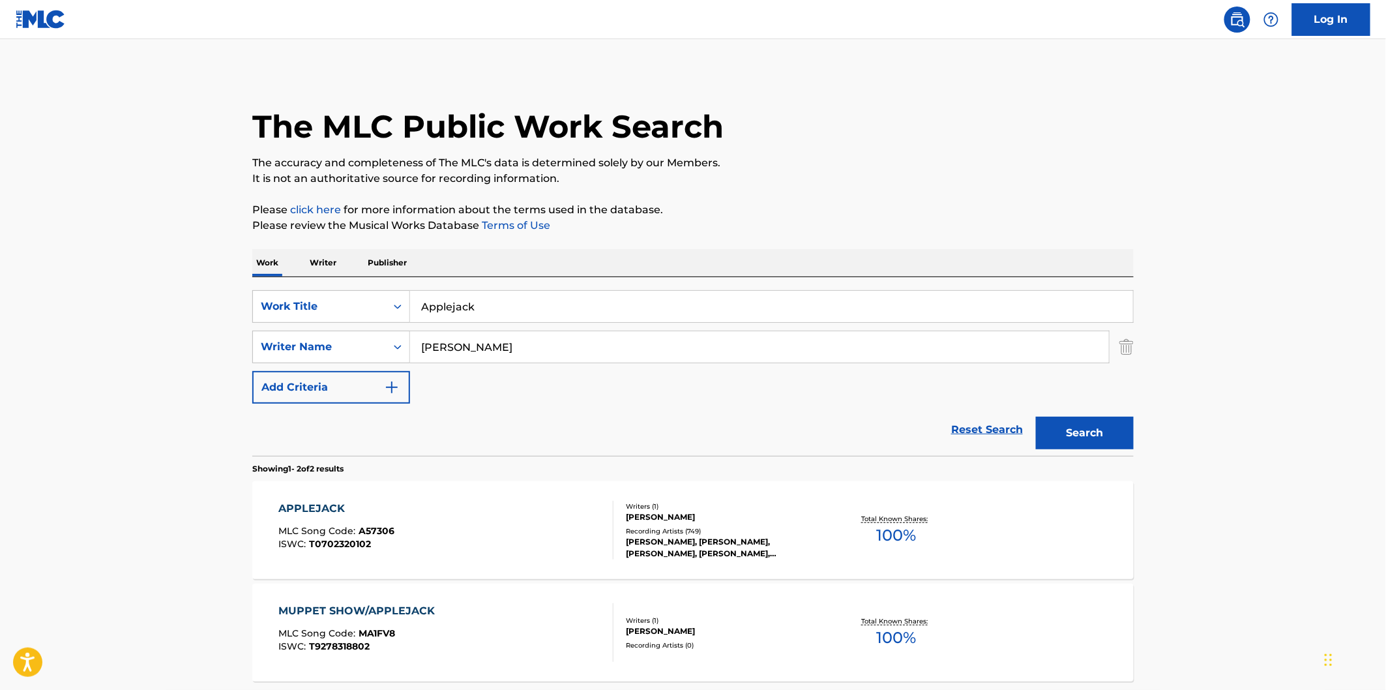
click at [675, 291] on input "Applejack" at bounding box center [771, 306] width 723 height 31
click at [922, 171] on p "It is not an authoritative source for recording information." at bounding box center [692, 179] width 881 height 16
click at [550, 513] on div "APPLEJACK MLC Song Code : A57306 ISWC : T0702320102" at bounding box center [446, 530] width 335 height 59
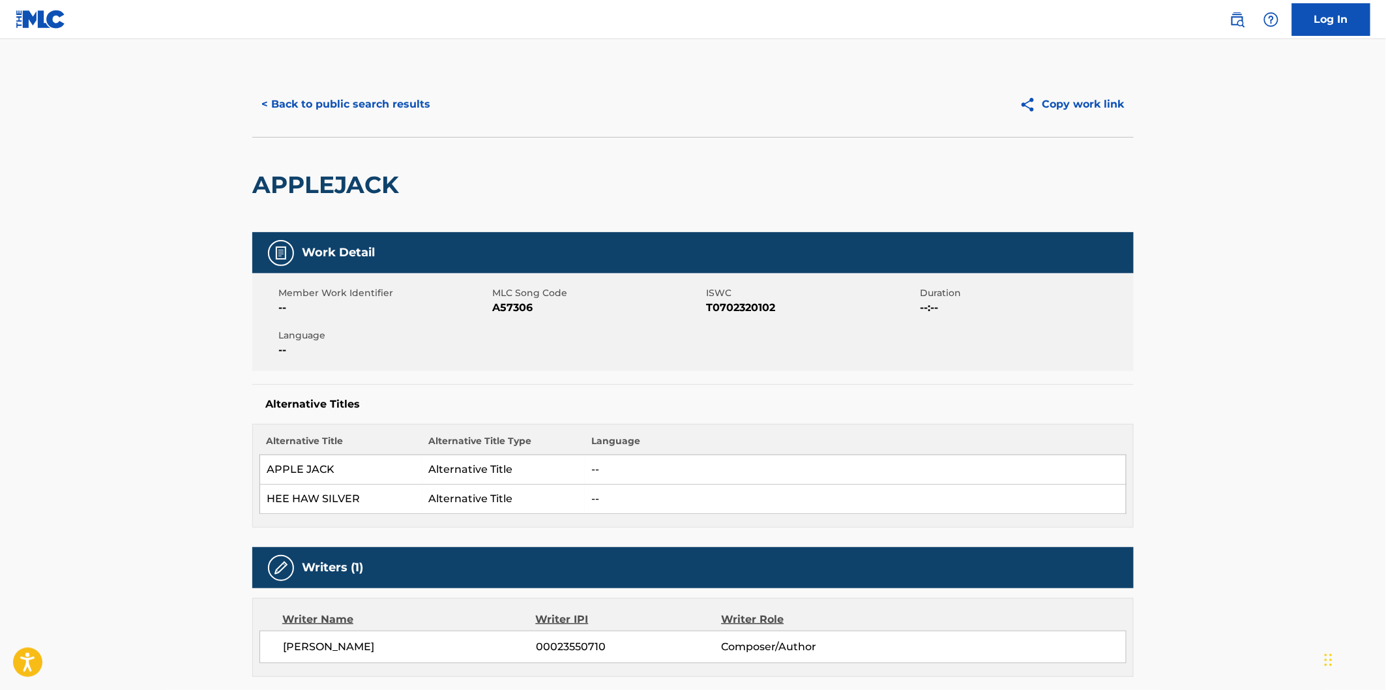
click at [508, 308] on span "A57306" at bounding box center [597, 308] width 211 height 16
copy span "A57306"
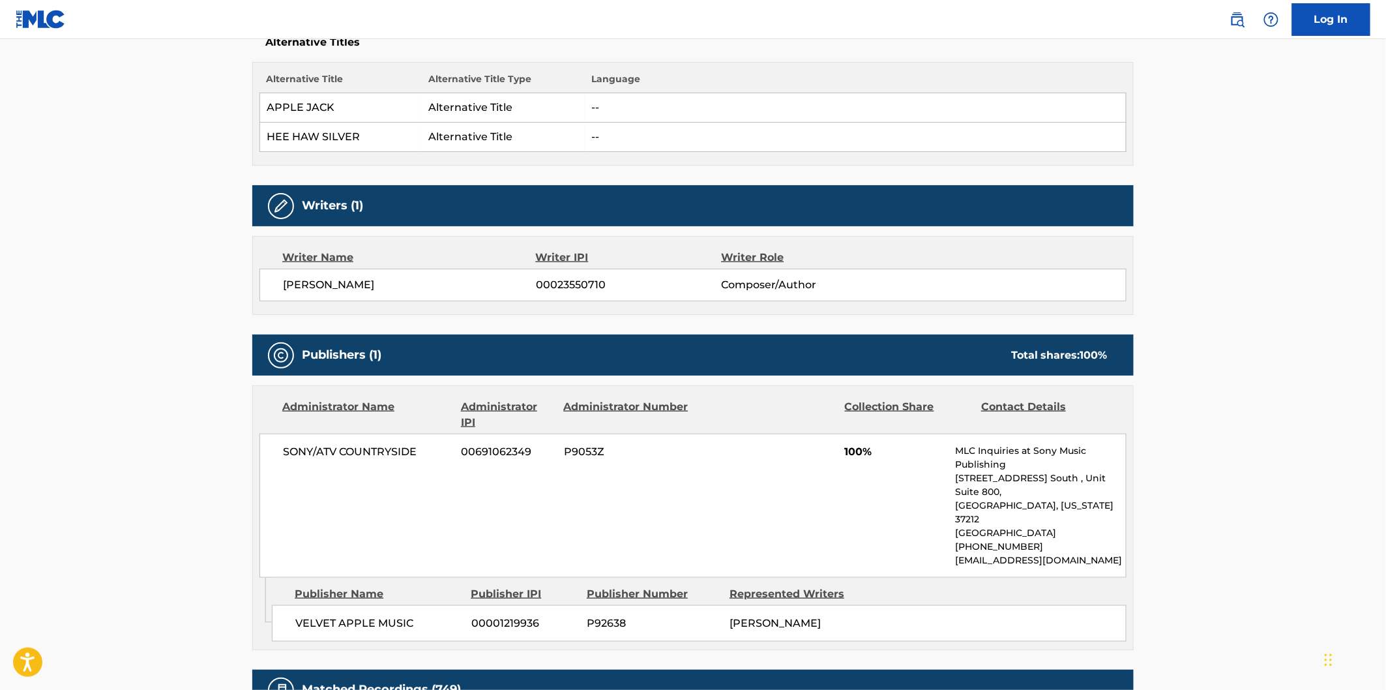
scroll to position [579, 0]
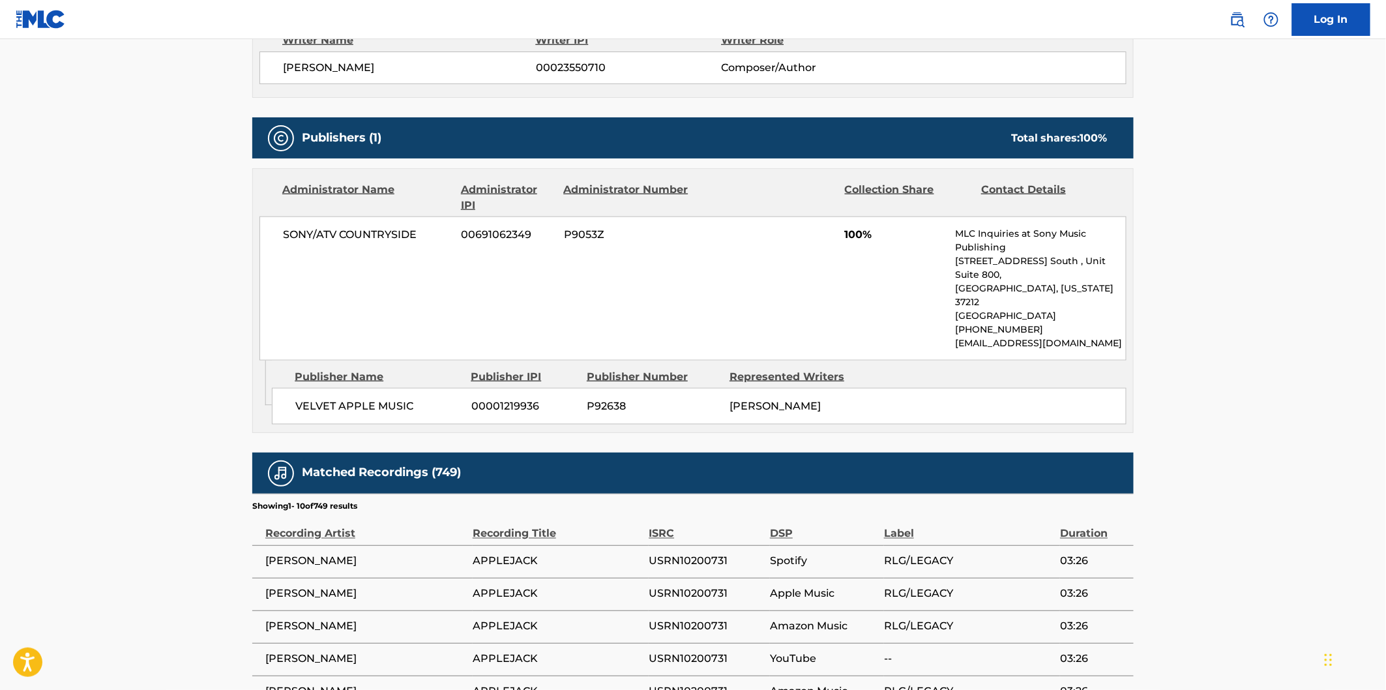
click at [315, 398] on span "VELVET APPLE MUSIC" at bounding box center [378, 406] width 166 height 16
click at [419, 398] on span "VELVET APPLE MUSIC" at bounding box center [378, 406] width 166 height 16
copy div "VELVET APPLE MUSIC"
click at [308, 232] on span "SONY/ATV COUNTRYSIDE" at bounding box center [367, 235] width 169 height 16
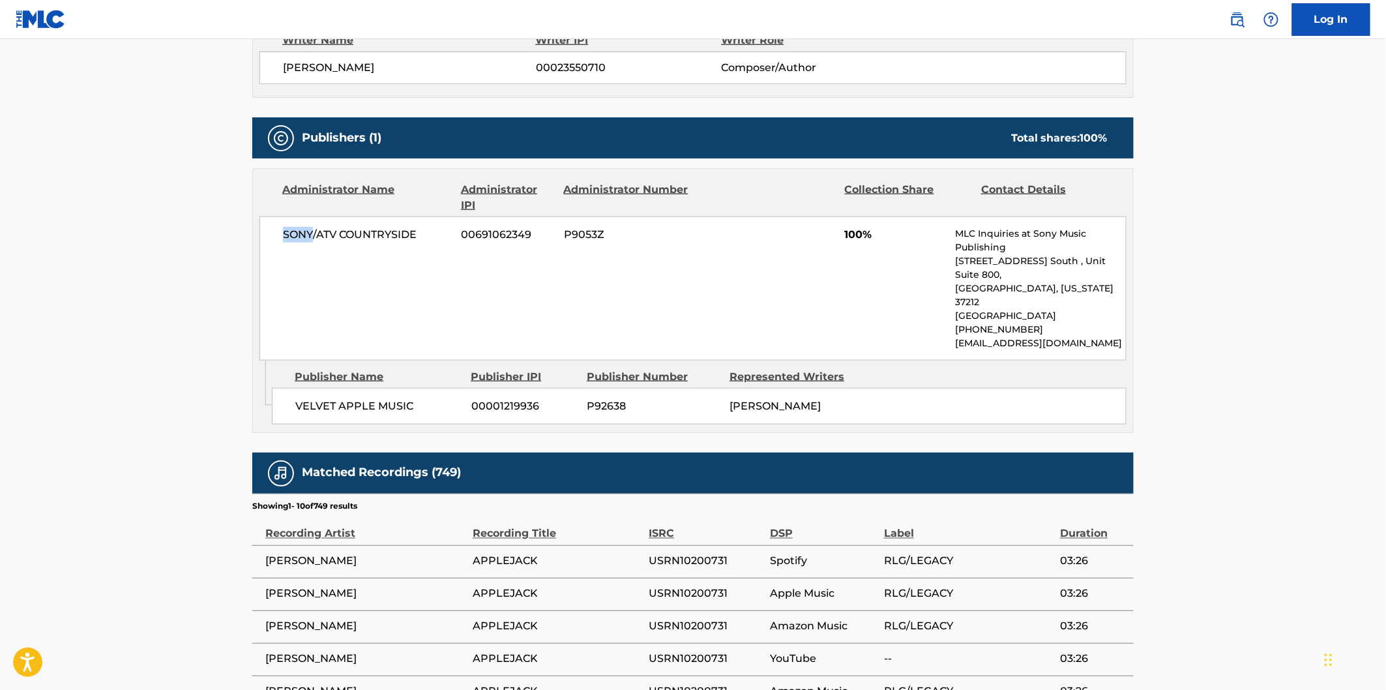
click at [308, 232] on span "SONY/ATV COUNTRYSIDE" at bounding box center [367, 235] width 169 height 16
click at [401, 228] on span "SONY/ATV COUNTRYSIDE" at bounding box center [367, 235] width 169 height 16
click at [1223, 231] on main "< Back to public search results Copy work link APPLEJACK Work Detail Member Wor…" at bounding box center [693, 199] width 1386 height 1478
click at [1011, 139] on div "Total shares: 100 %" at bounding box center [1059, 138] width 96 height 16
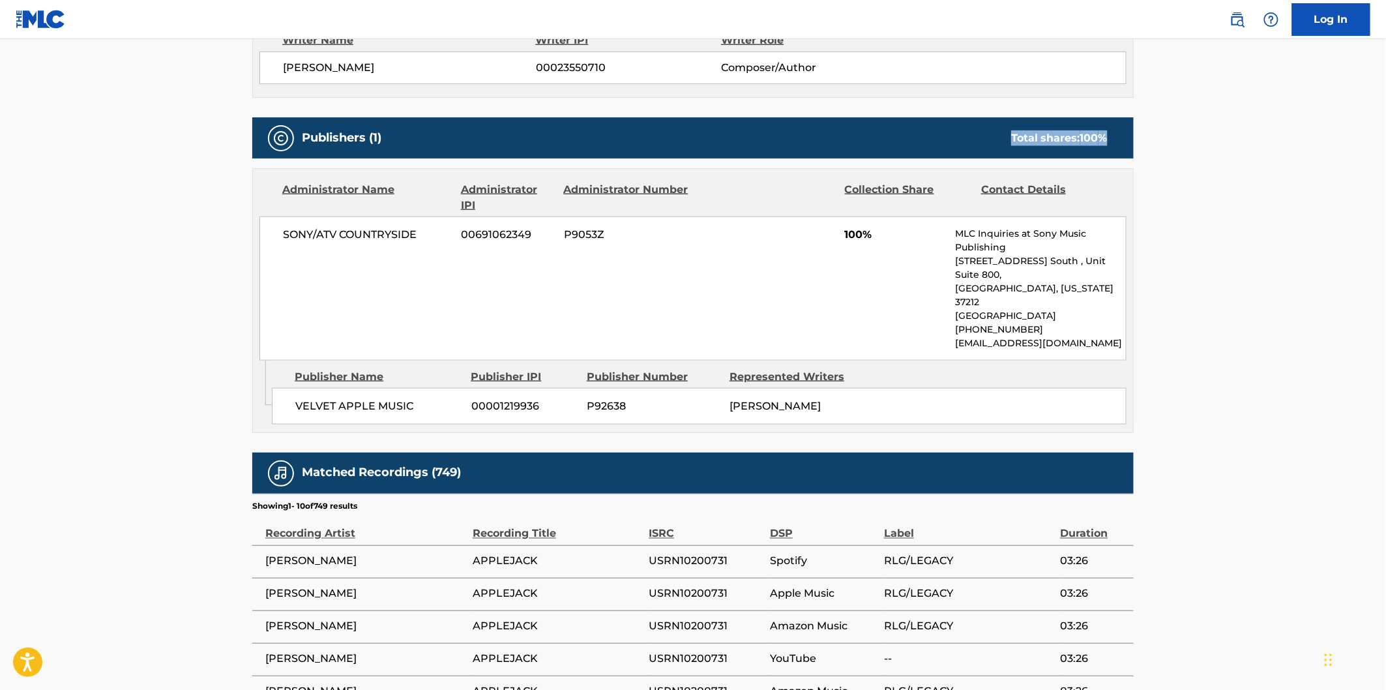
click at [1106, 138] on span "100 %" at bounding box center [1093, 138] width 27 height 12
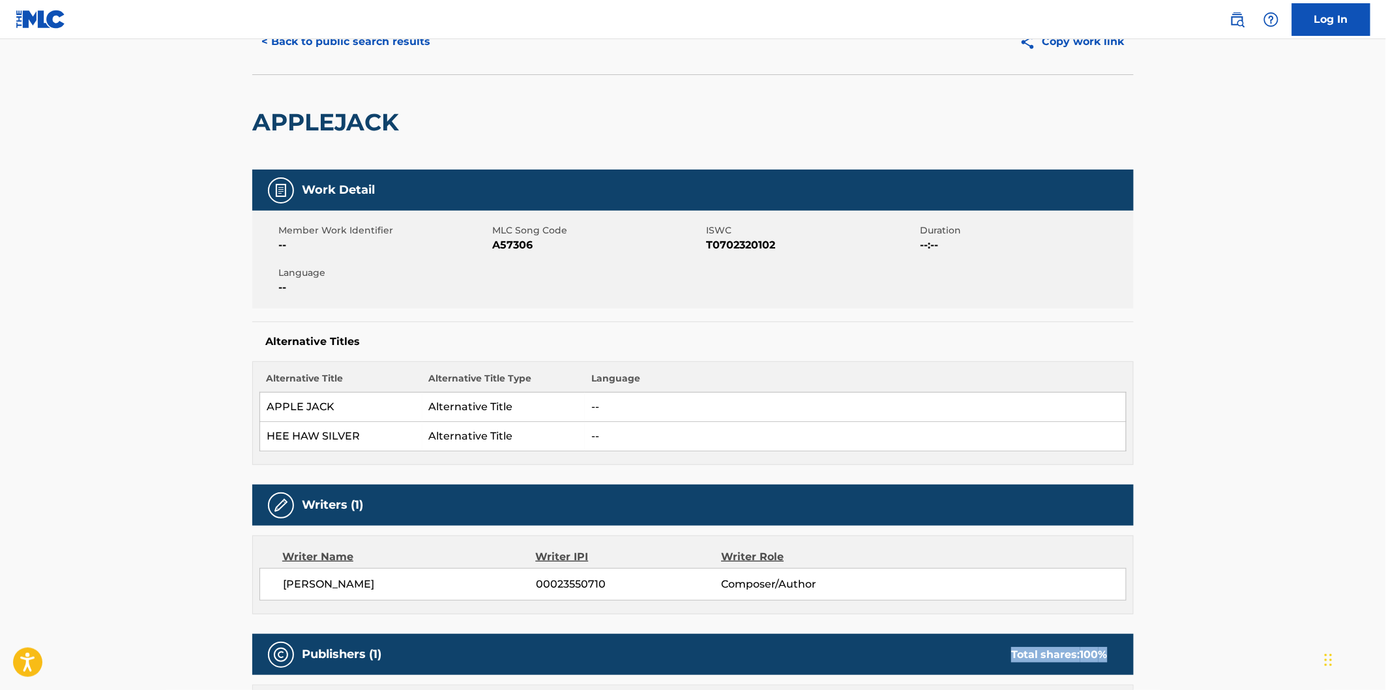
scroll to position [0, 0]
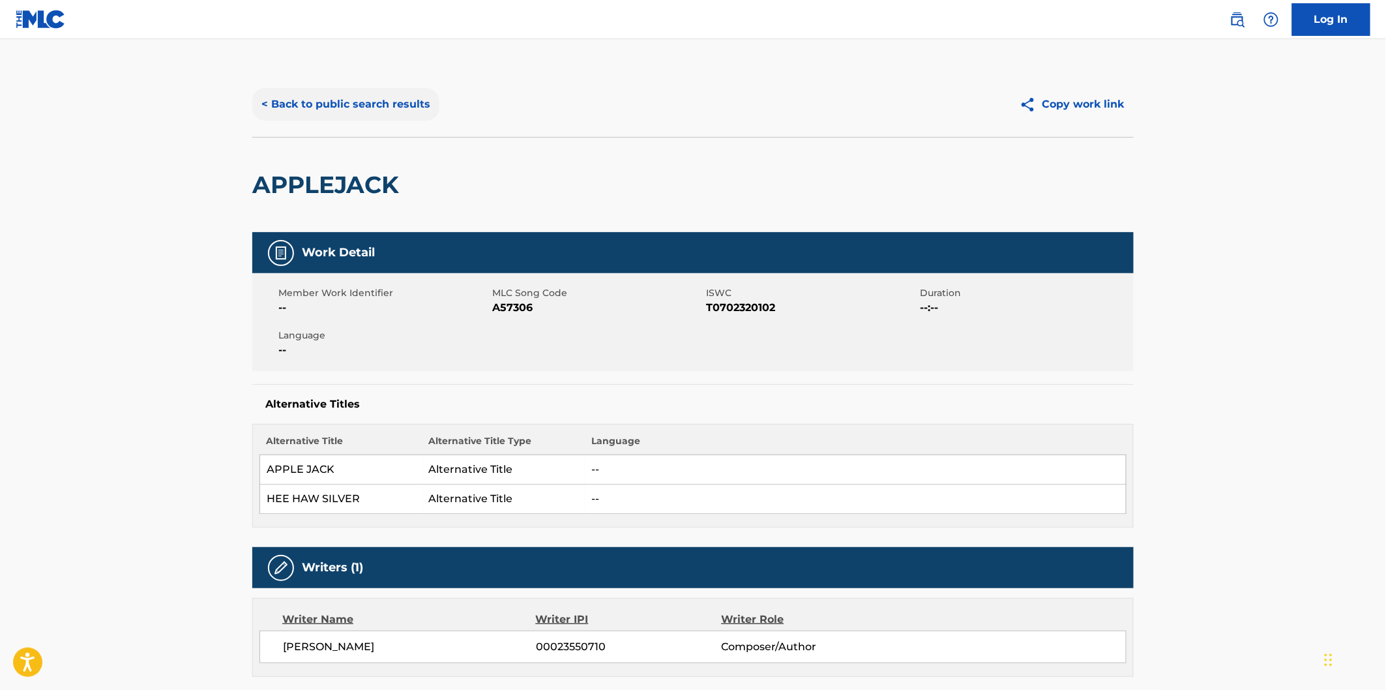
click at [400, 102] on button "< Back to public search results" at bounding box center [345, 104] width 187 height 33
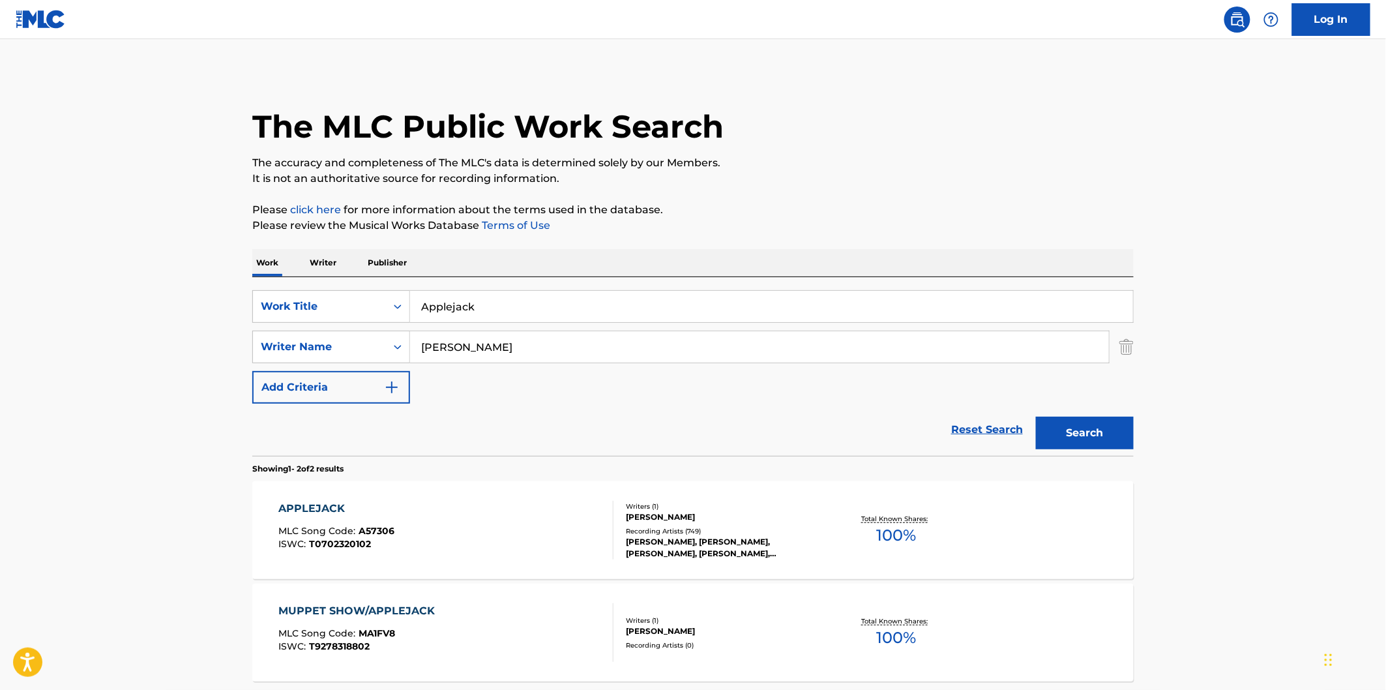
click at [572, 305] on input "Applejack" at bounding box center [771, 306] width 723 height 31
paste input "[PERSON_NAME]"
type input "[PERSON_NAME]"
click at [754, 362] on input "[PERSON_NAME]" at bounding box center [759, 346] width 699 height 31
paste input "[PERSON_NAME]"
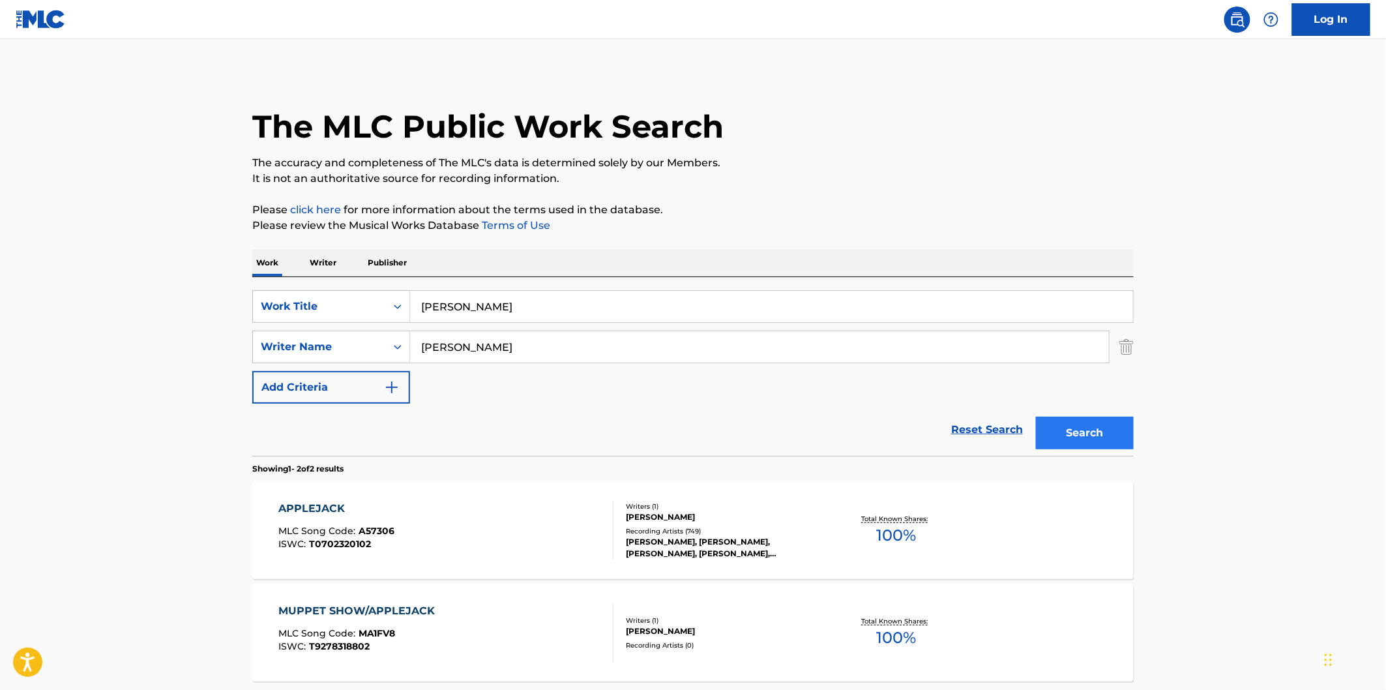
type input "[PERSON_NAME]"
click at [1081, 427] on button "Search" at bounding box center [1085, 433] width 98 height 33
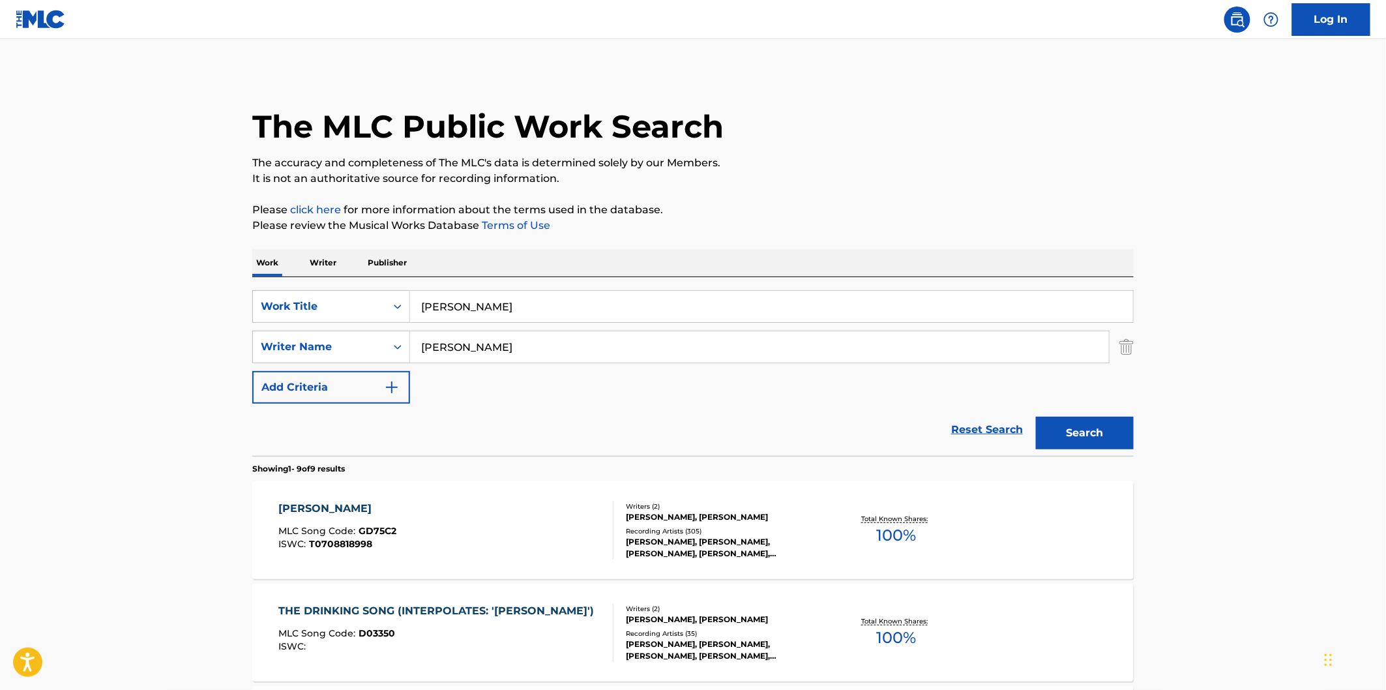
click at [686, 315] on input "[PERSON_NAME]" at bounding box center [771, 306] width 723 height 31
click at [895, 231] on p "Please review the Musical Works Database Terms of Use" at bounding box center [692, 226] width 881 height 16
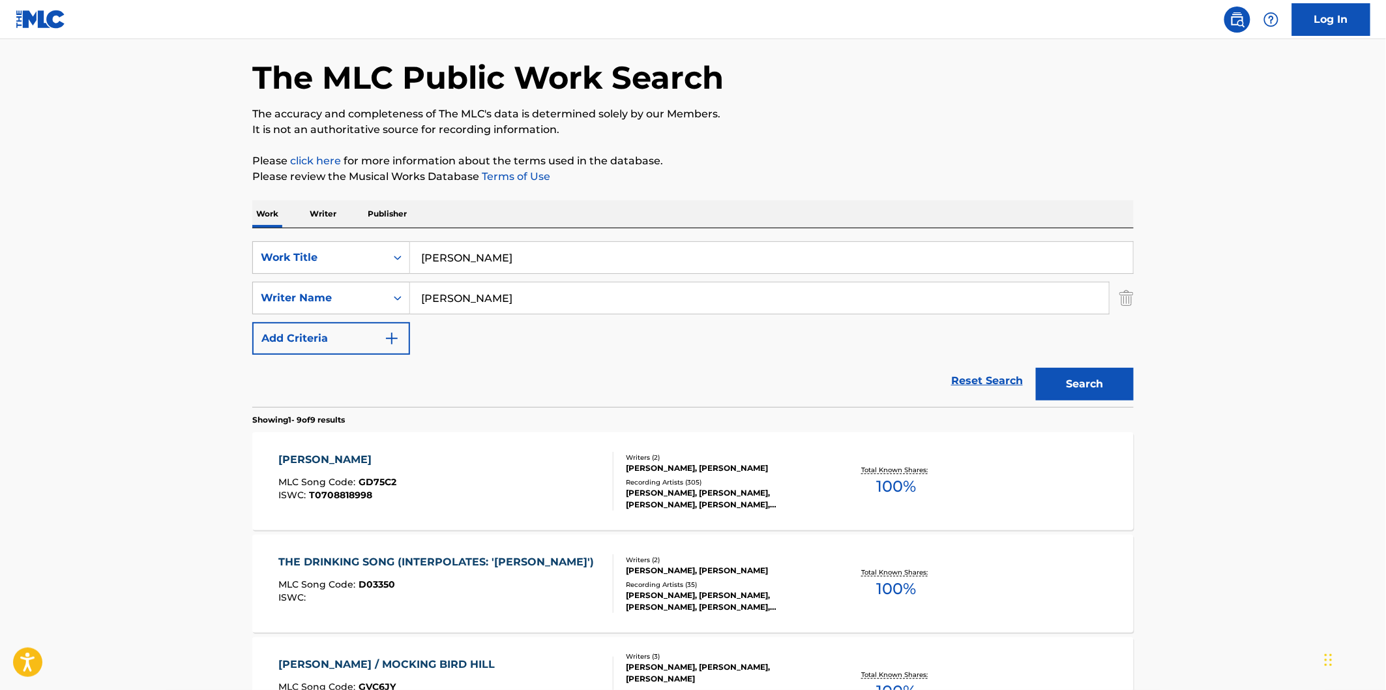
scroll to position [145, 0]
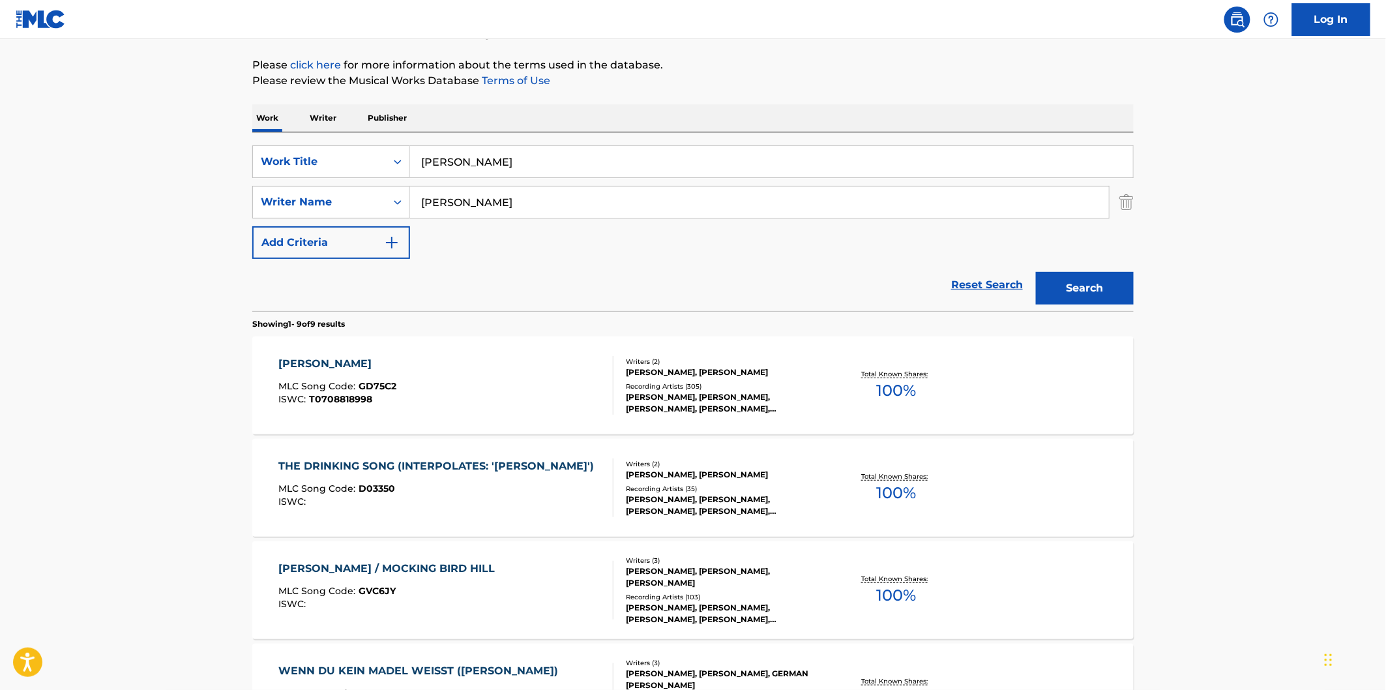
click at [417, 376] on div "[PERSON_NAME] MLC Song Code : GD75C2 ISWC : T0708818998" at bounding box center [446, 385] width 335 height 59
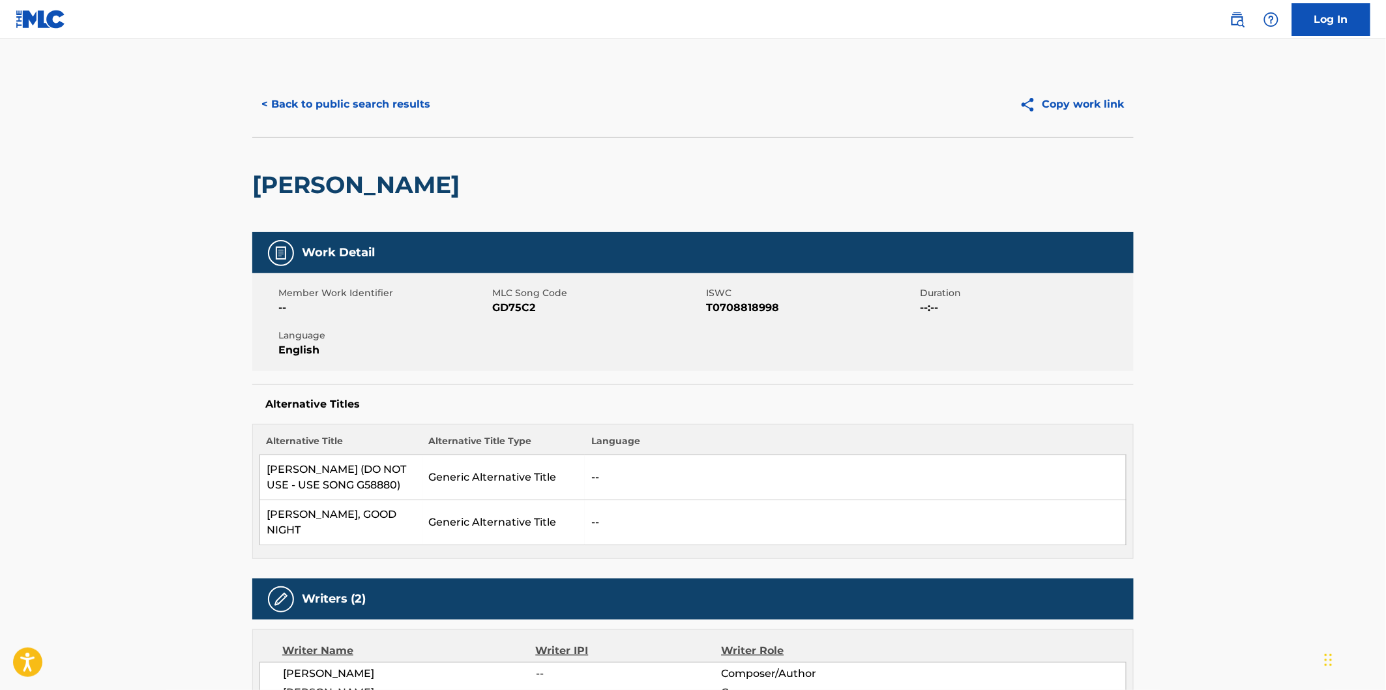
click at [499, 303] on span "GD75C2" at bounding box center [597, 308] width 211 height 16
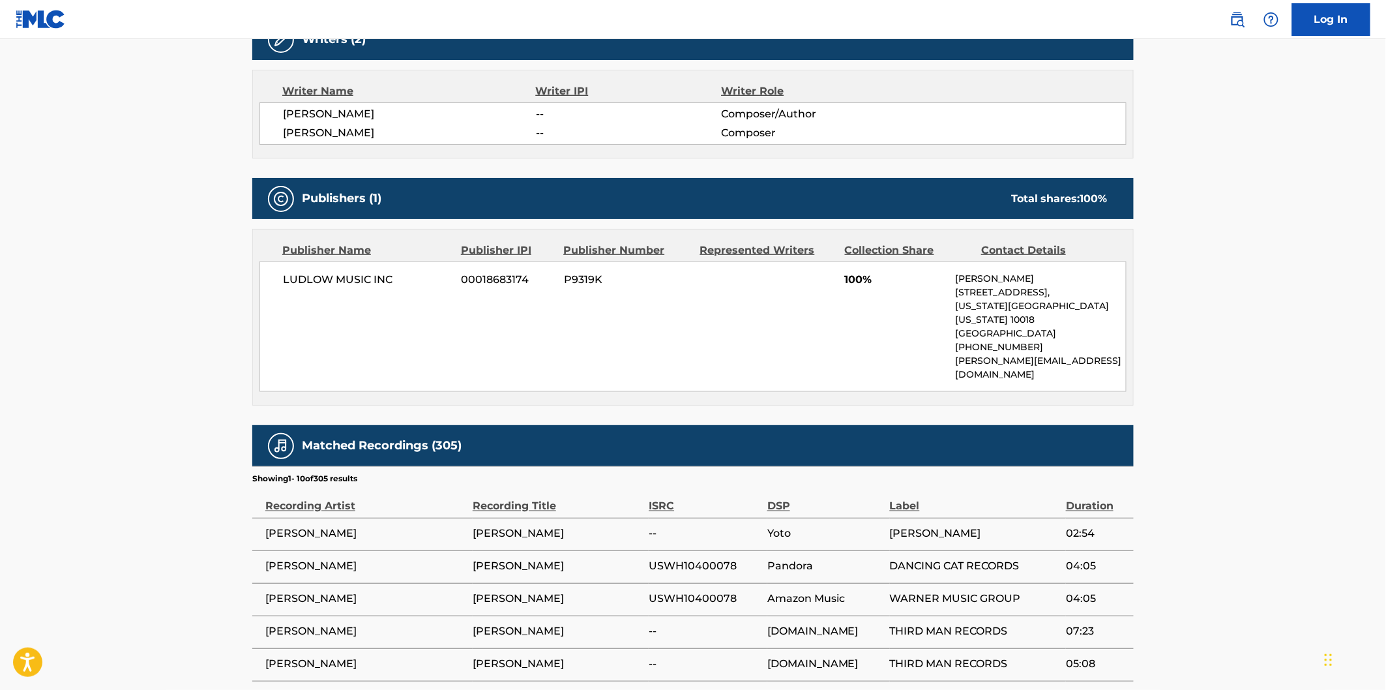
scroll to position [434, 0]
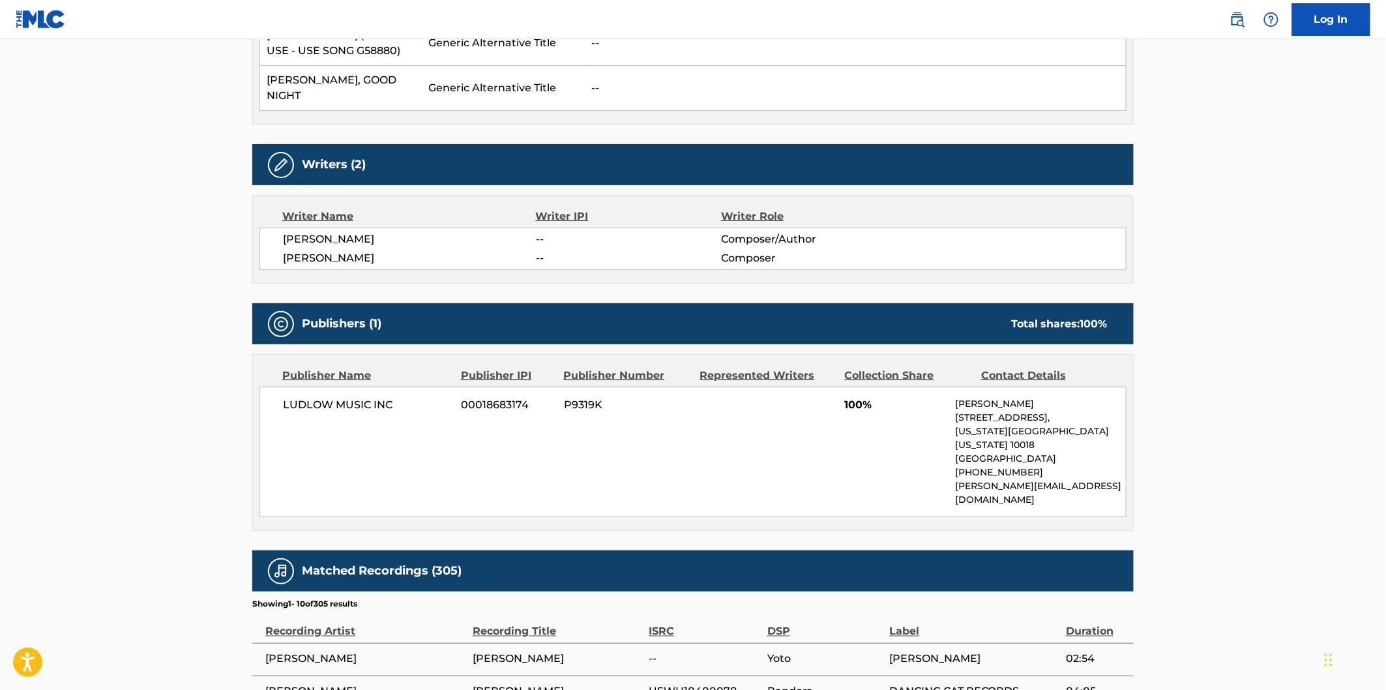
click at [307, 397] on span "LUDLOW MUSIC INC" at bounding box center [367, 405] width 169 height 16
click at [394, 397] on span "LUDLOW MUSIC INC" at bounding box center [367, 405] width 169 height 16
click at [1217, 286] on main "< Back to public search results Copy work link [PERSON_NAME] Work Detail Member…" at bounding box center [693, 328] width 1386 height 1446
click at [1022, 316] on div "Total shares: 100 %" at bounding box center [1059, 324] width 96 height 16
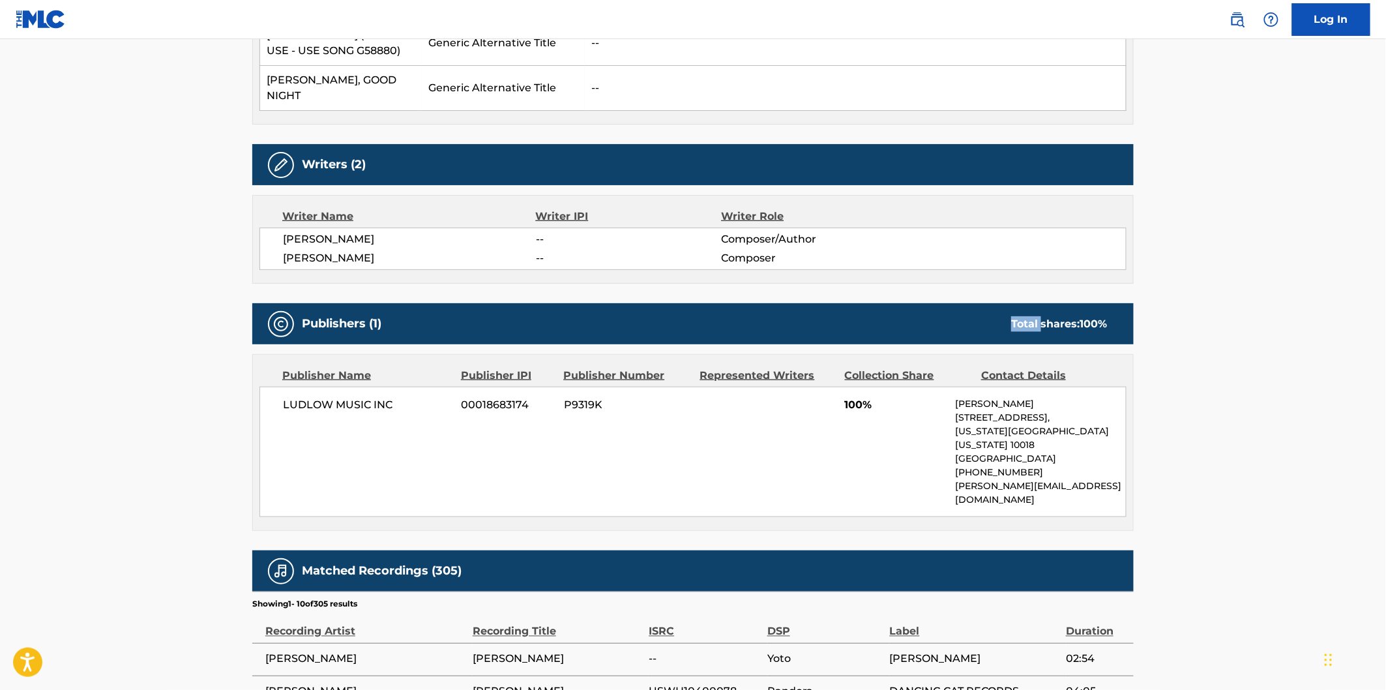
click at [1022, 316] on div "Total shares: 100 %" at bounding box center [1059, 324] width 96 height 16
click at [1102, 317] on span "100 %" at bounding box center [1093, 323] width 27 height 12
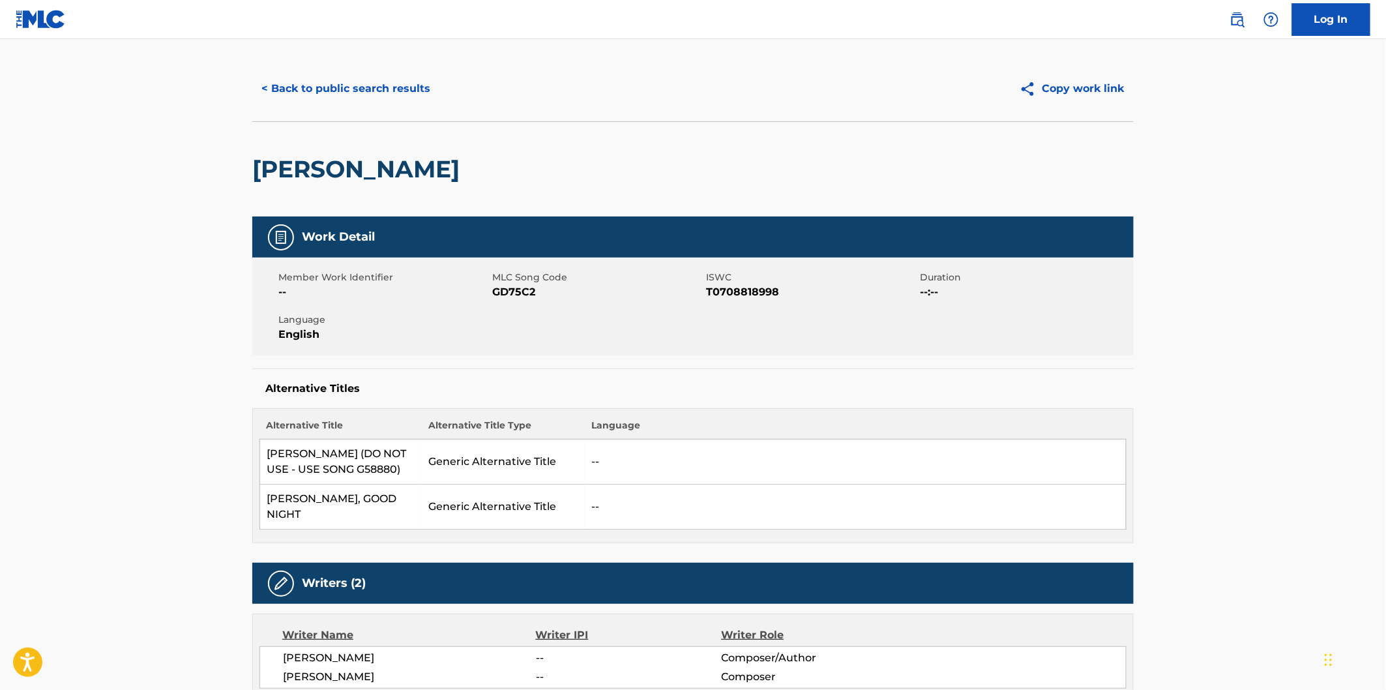
scroll to position [0, 0]
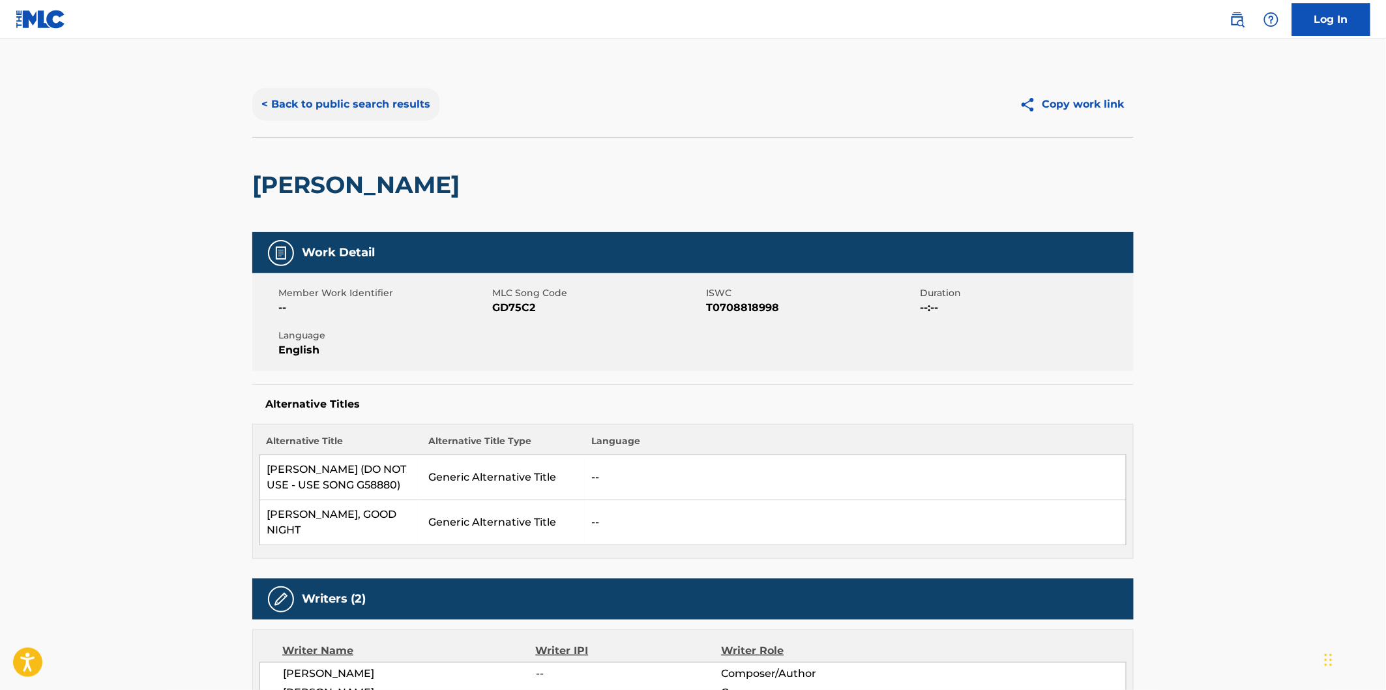
click at [422, 114] on button "< Back to public search results" at bounding box center [345, 104] width 187 height 33
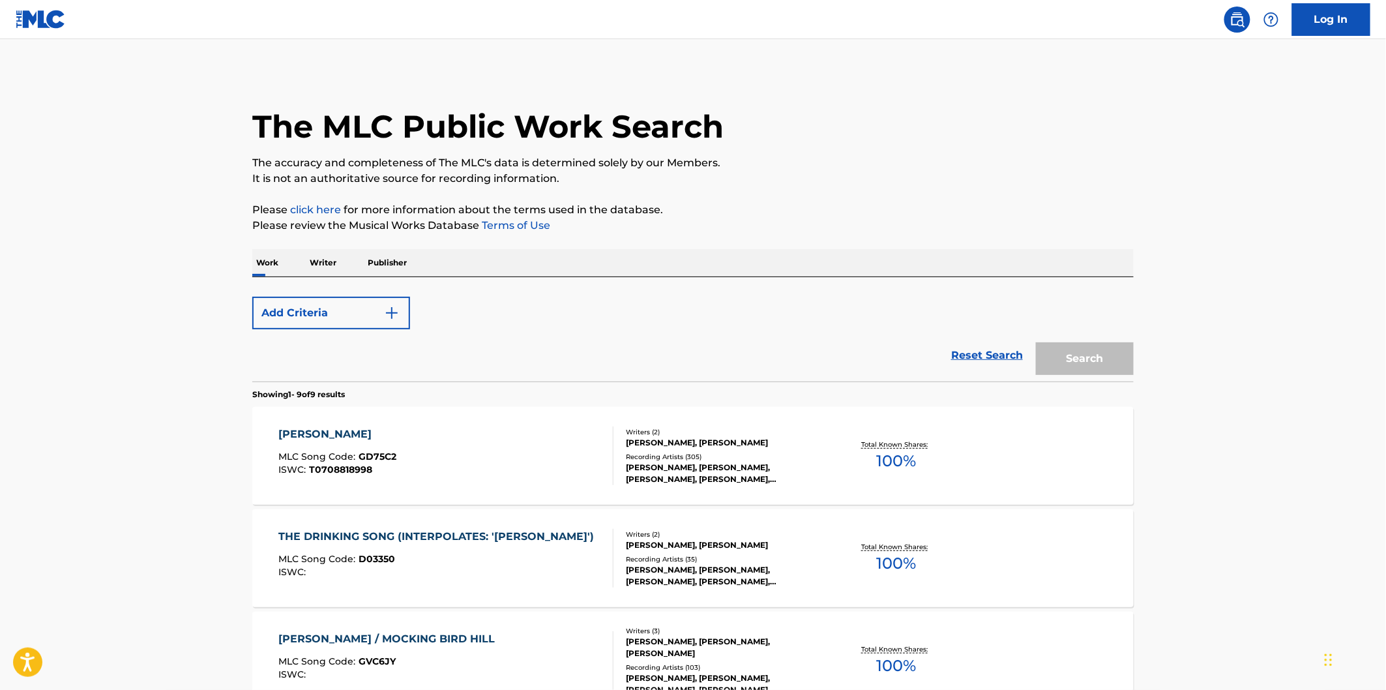
scroll to position [145, 0]
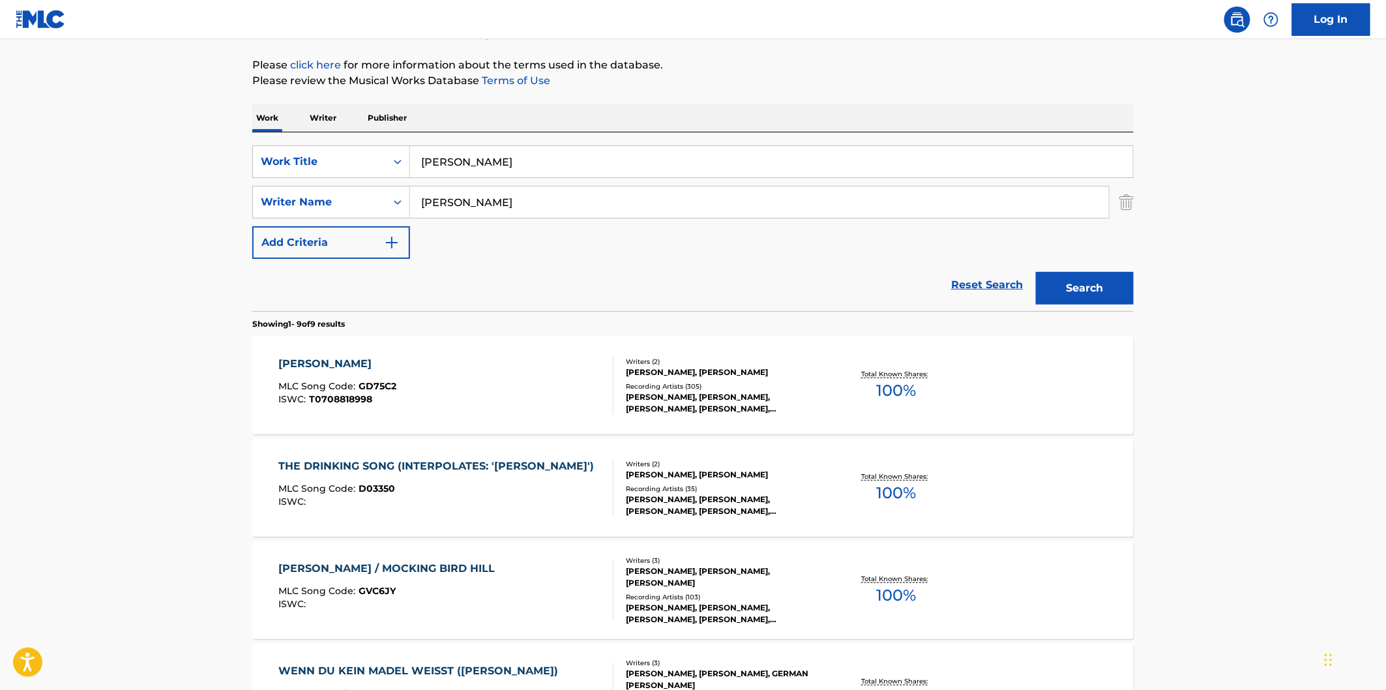
click at [559, 150] on input "[PERSON_NAME]" at bounding box center [771, 161] width 723 height 31
paste input "Drivin' Nails In My Coffin"
type input "Drivin' Nails In My Coffin"
click at [819, 211] on input "[PERSON_NAME]" at bounding box center [759, 201] width 699 height 31
paste input "[PERSON_NAME]"
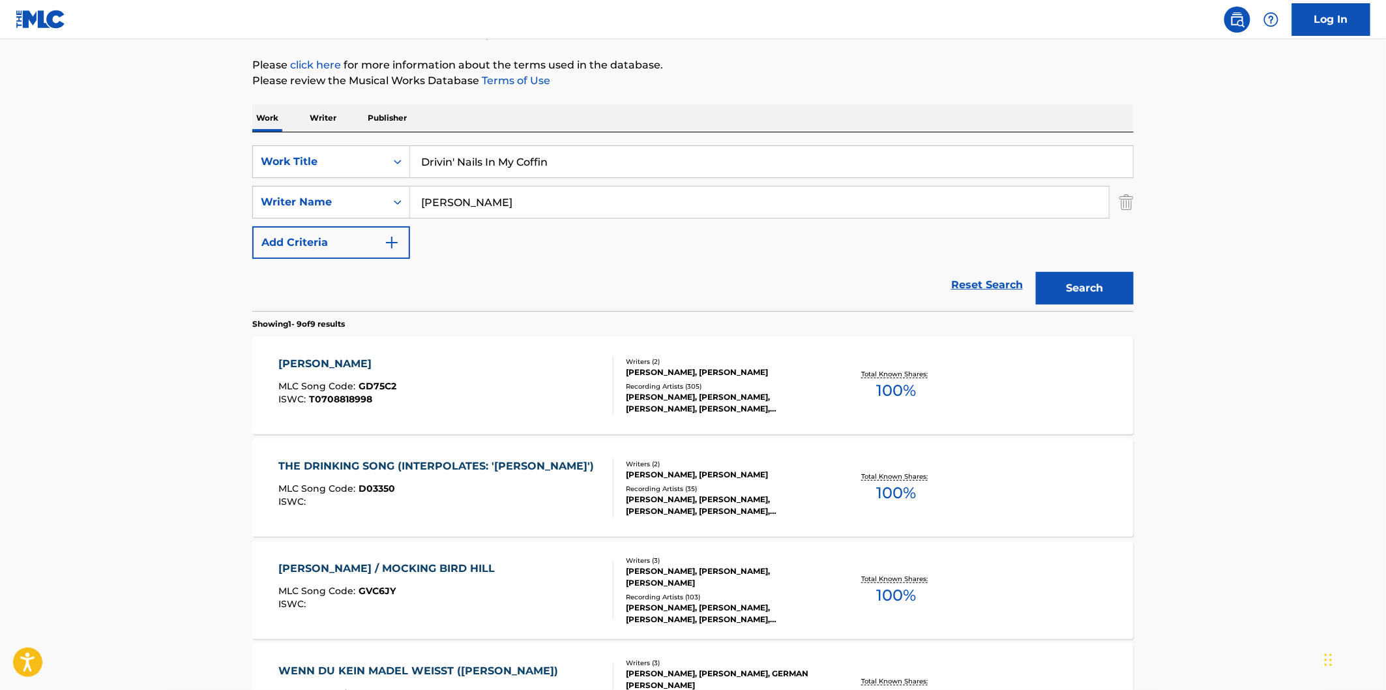
type input "[PERSON_NAME]"
click at [1036, 272] on button "Search" at bounding box center [1085, 288] width 98 height 33
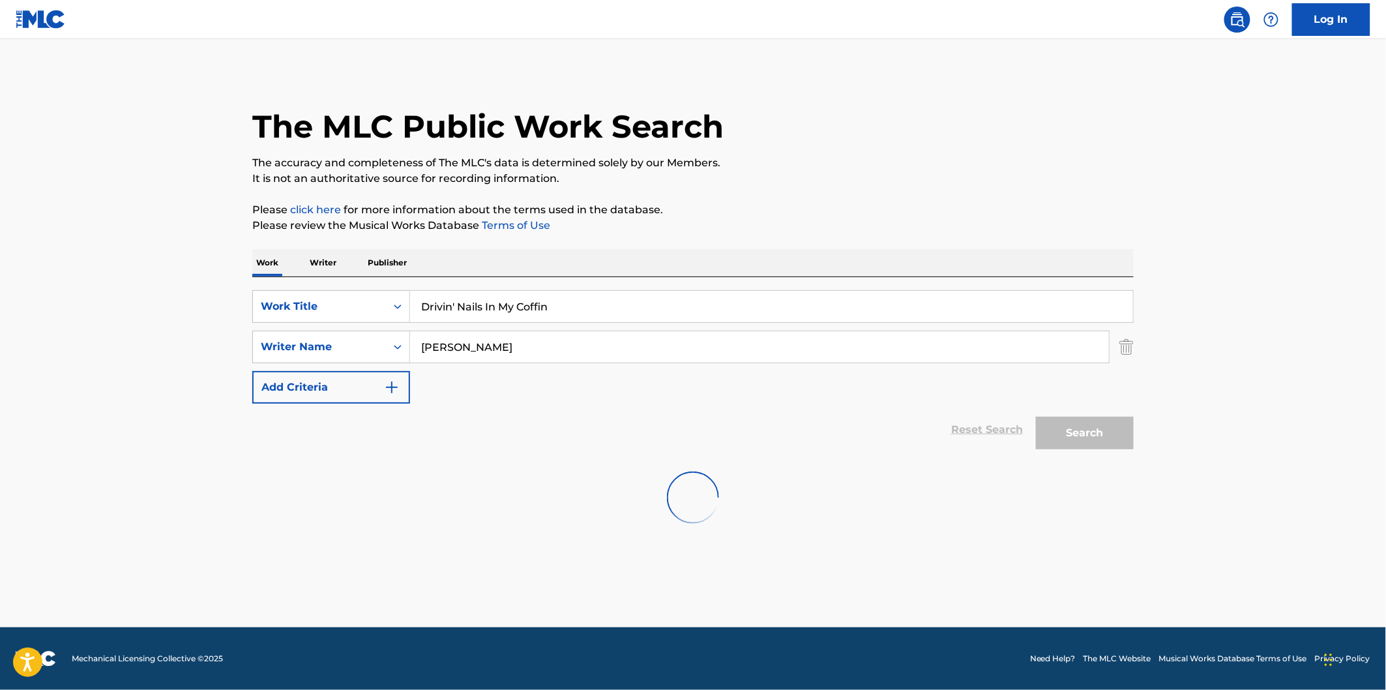
scroll to position [0, 0]
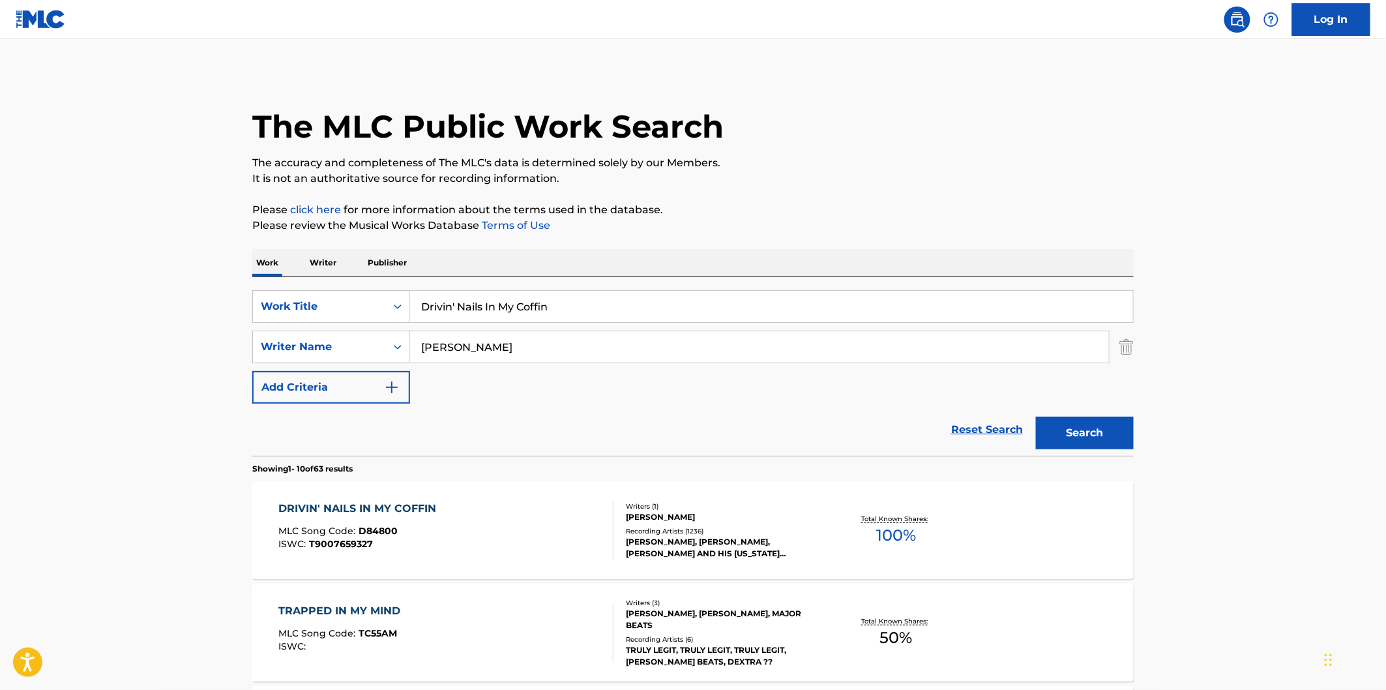
click at [602, 340] on input "[PERSON_NAME]" at bounding box center [759, 346] width 699 height 31
click at [608, 302] on input "Drivin' Nails In My Coffin" at bounding box center [771, 306] width 723 height 31
click at [559, 529] on div "DRIVIN' NAILS IN MY COFFIN MLC Song Code : D84800 ISWC : T9007659327" at bounding box center [446, 530] width 335 height 59
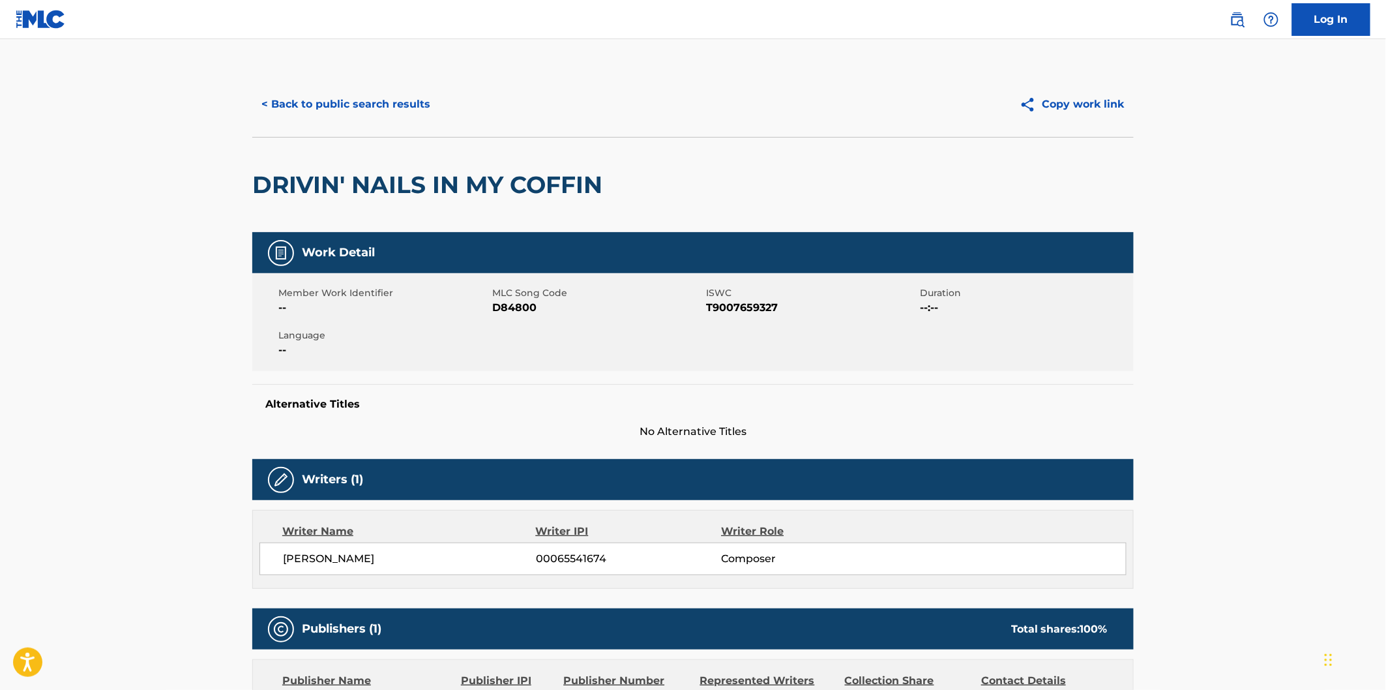
click at [529, 302] on span "D84800" at bounding box center [597, 308] width 211 height 16
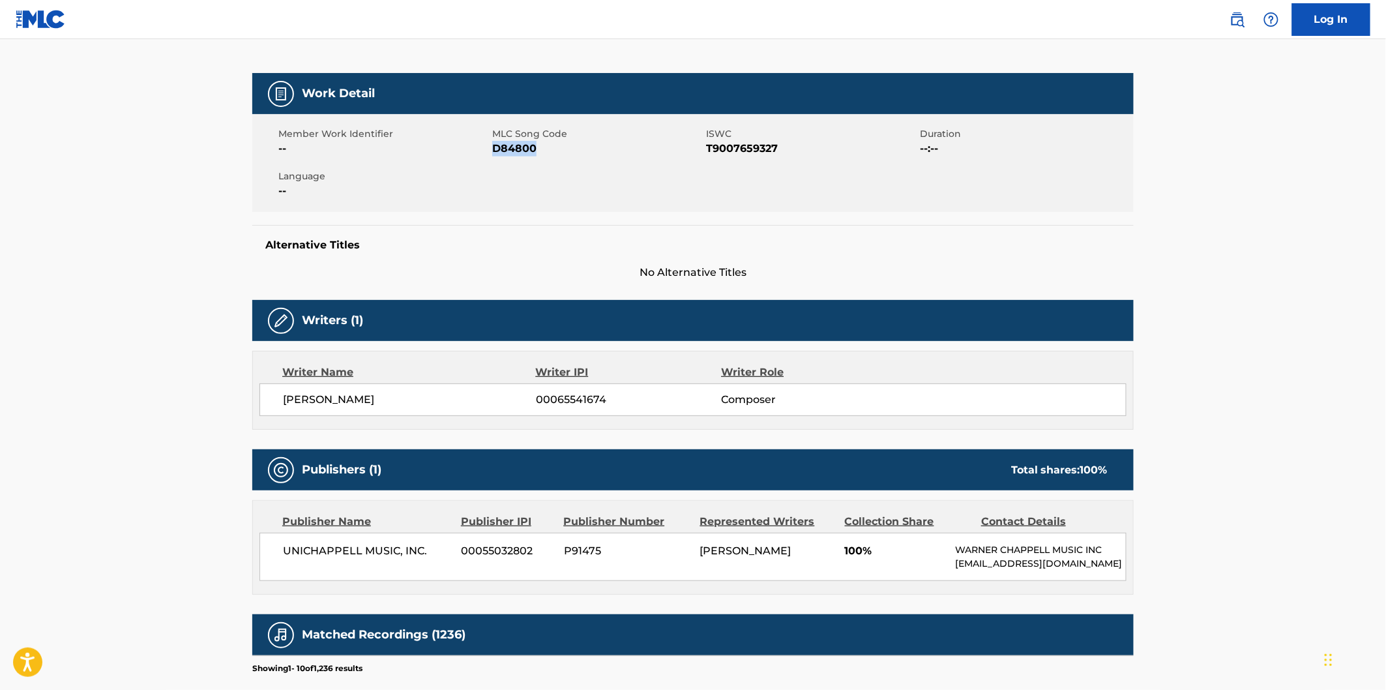
scroll to position [289, 0]
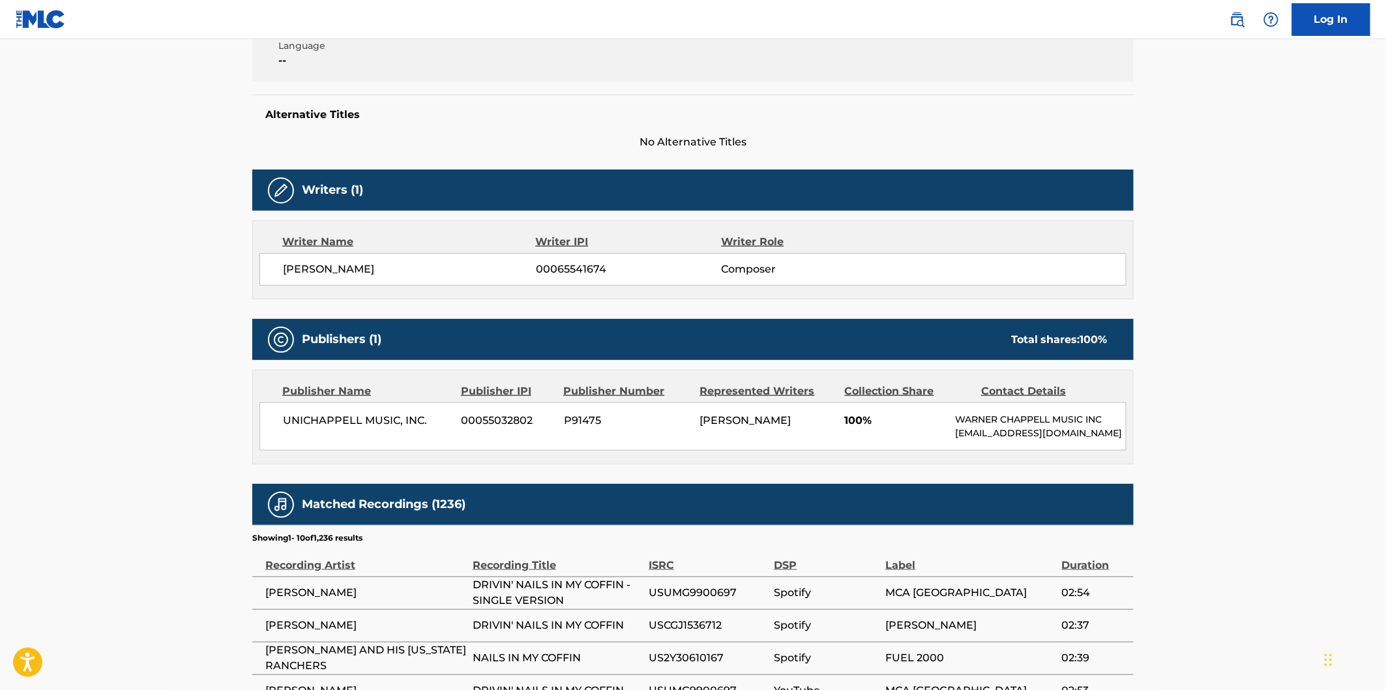
click at [310, 421] on span "UNICHAPPELL MUSIC, INC." at bounding box center [367, 421] width 169 height 16
click at [421, 421] on span "UNICHAPPELL MUSIC, INC." at bounding box center [367, 421] width 169 height 16
click at [1196, 292] on main "< Back to public search results Copy work link DRIVIN' NAILS IN MY COFFIN Work …" at bounding box center [693, 360] width 1386 height 1220
click at [1025, 342] on div "Total shares: 100 %" at bounding box center [1059, 340] width 96 height 16
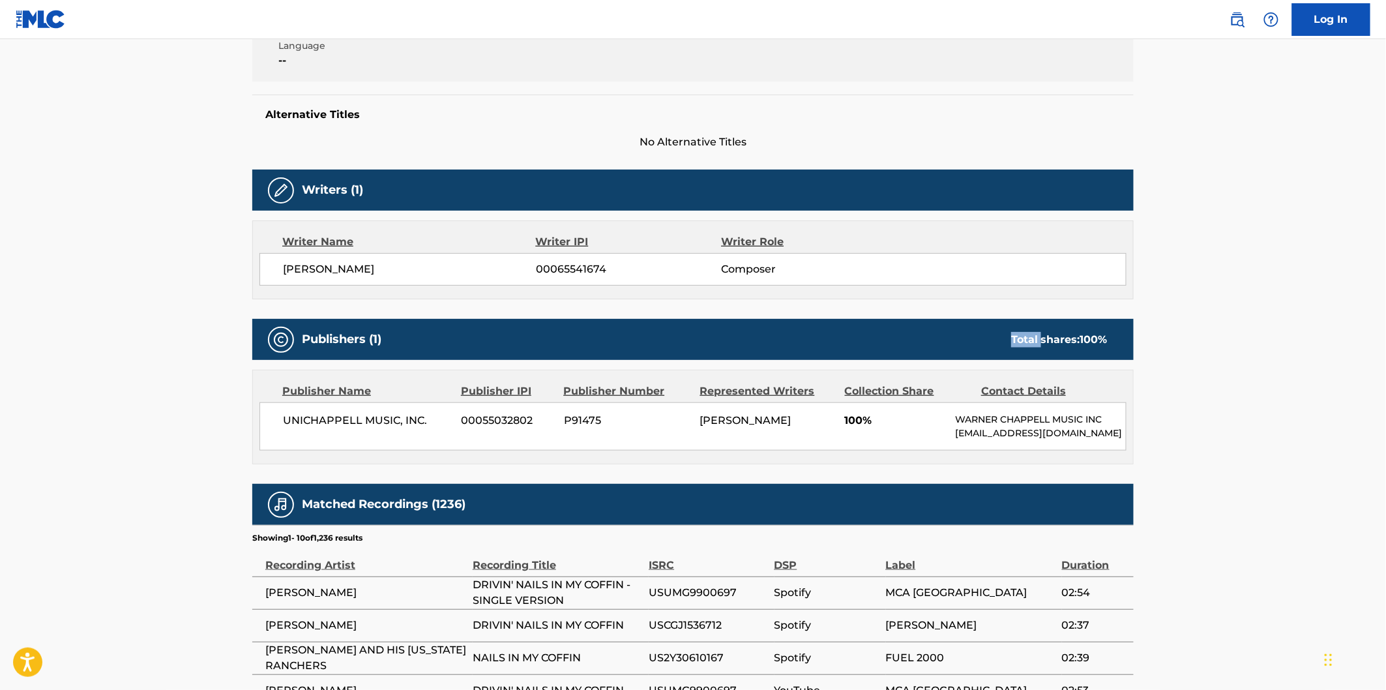
click at [1025, 342] on div "Total shares: 100 %" at bounding box center [1059, 340] width 96 height 16
click at [1087, 342] on span "100 %" at bounding box center [1093, 339] width 27 height 12
click at [1102, 342] on span "100 %" at bounding box center [1093, 339] width 27 height 12
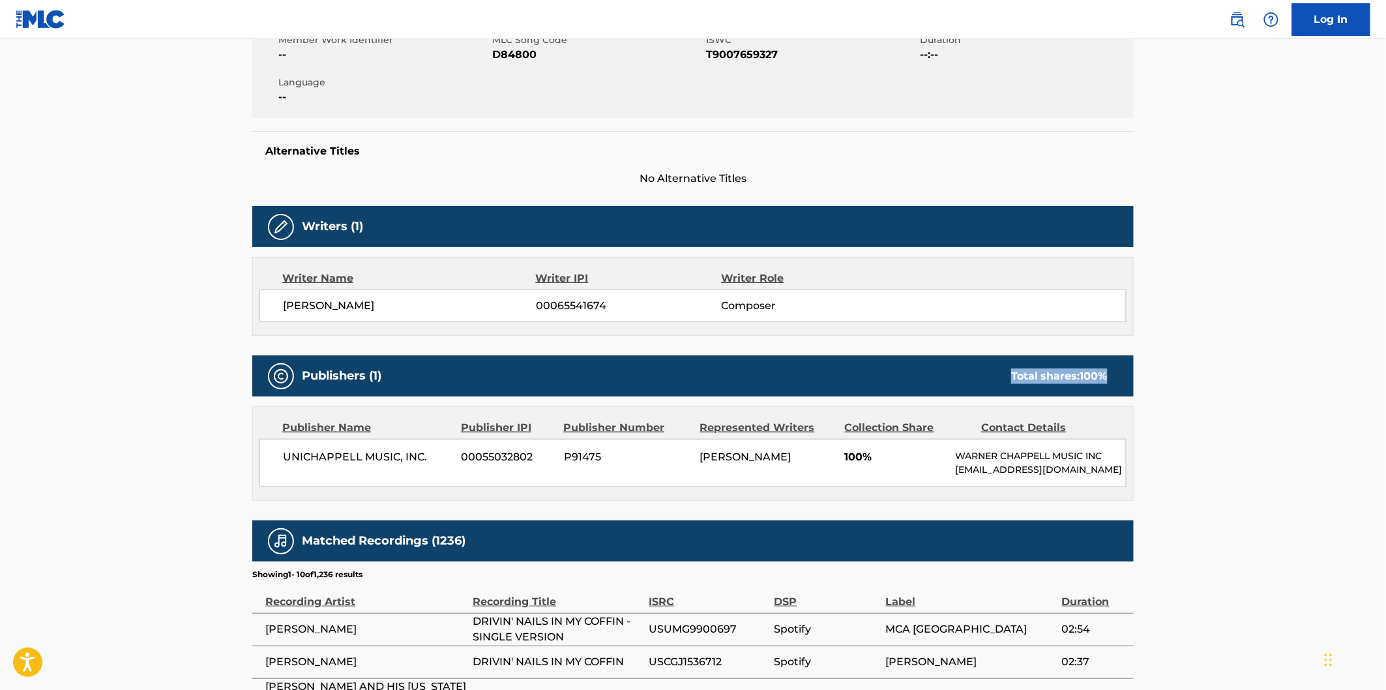
scroll to position [0, 0]
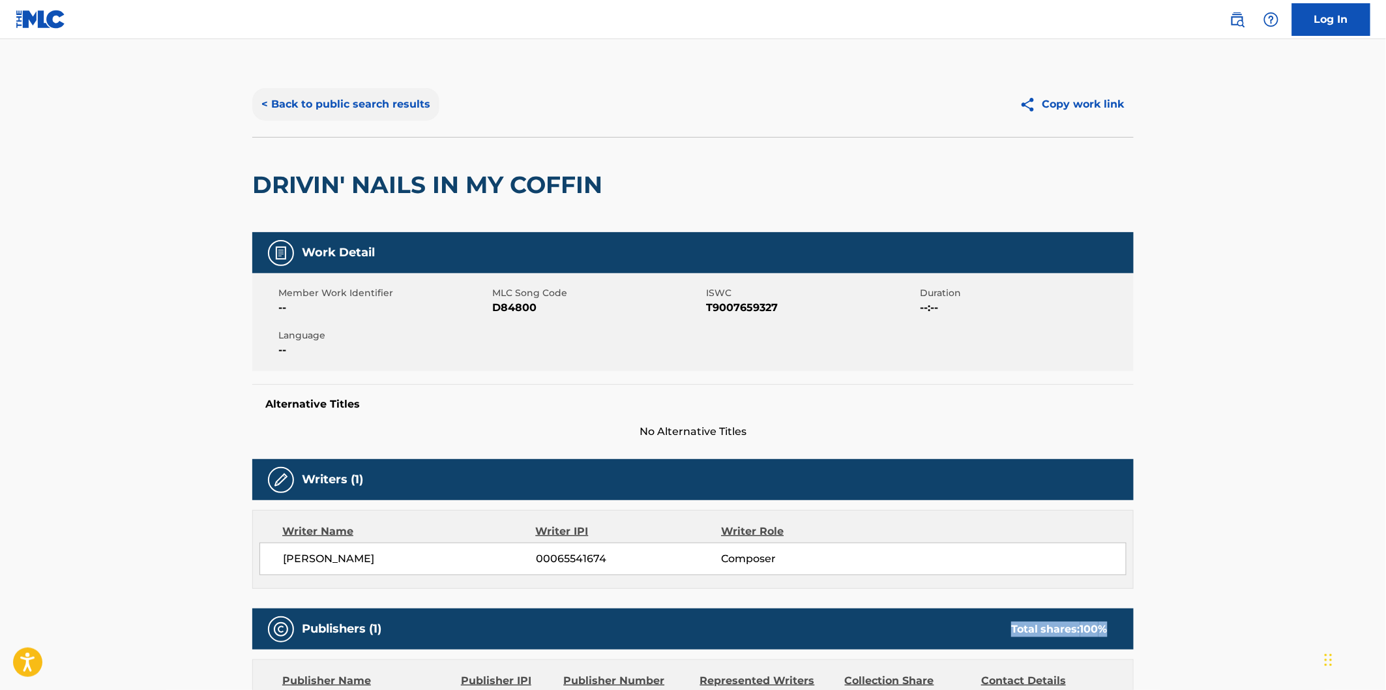
click at [362, 100] on button "< Back to public search results" at bounding box center [345, 104] width 187 height 33
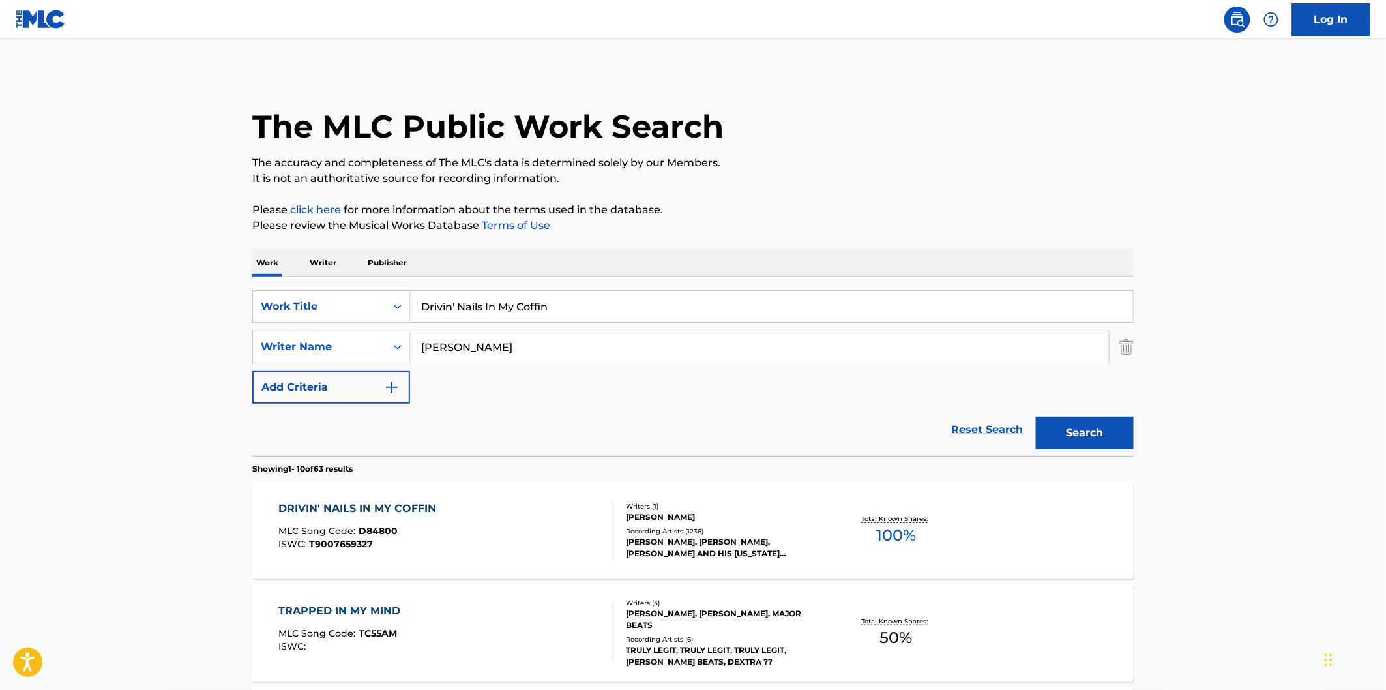
click at [598, 282] on div "SearchWithCriteria3ebbd595-428a-49ec-9bec-66a1c1894b69 Work Title Drivin' Nails…" at bounding box center [692, 366] width 881 height 179
click at [611, 313] on input "Drivin' Nails In My Coffin" at bounding box center [771, 306] width 723 height 31
paste input "Pass The Booze"
type input "Pass The Booze"
click at [698, 364] on div "SearchWithCriteria3ebbd595-428a-49ec-9bec-66a1c1894b69 Work Title Pass The Booz…" at bounding box center [692, 346] width 881 height 113
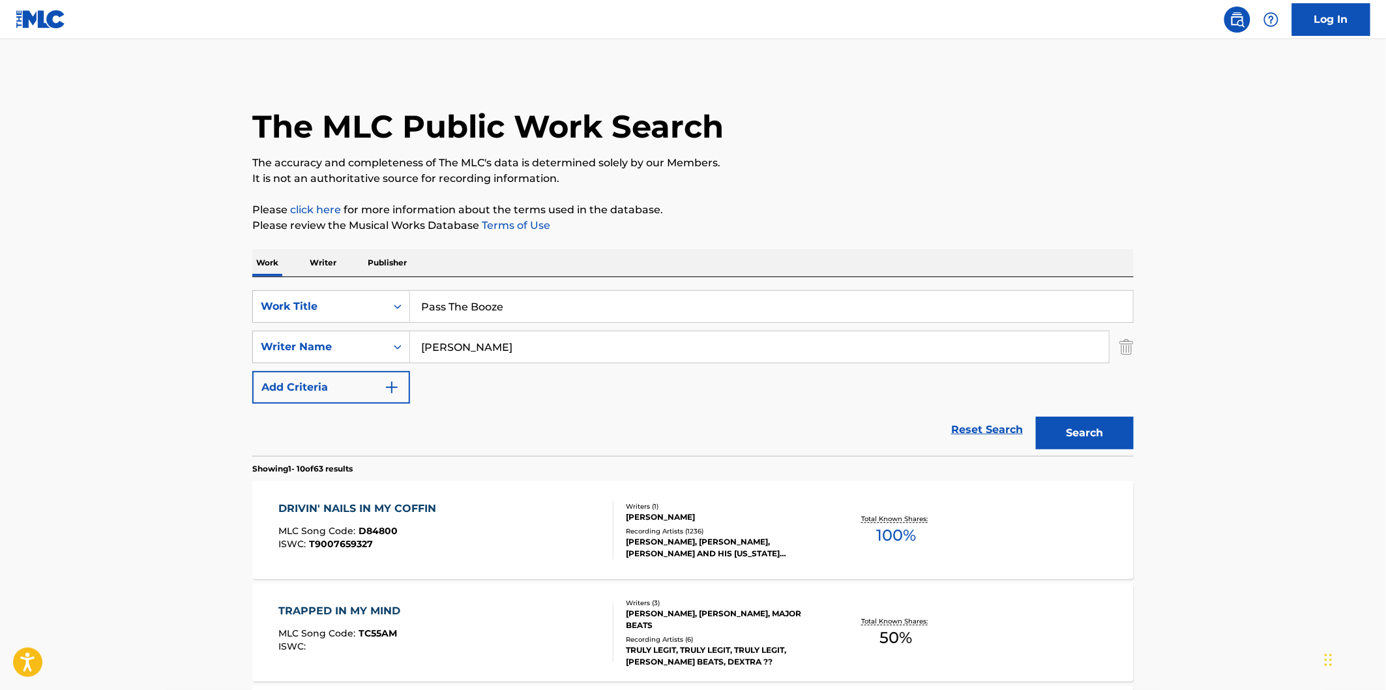
click at [711, 349] on input "[PERSON_NAME]" at bounding box center [759, 346] width 699 height 31
paste input "[GEOGRAPHIC_DATA]"
type input "[GEOGRAPHIC_DATA]"
click at [1072, 427] on button "Search" at bounding box center [1085, 433] width 98 height 33
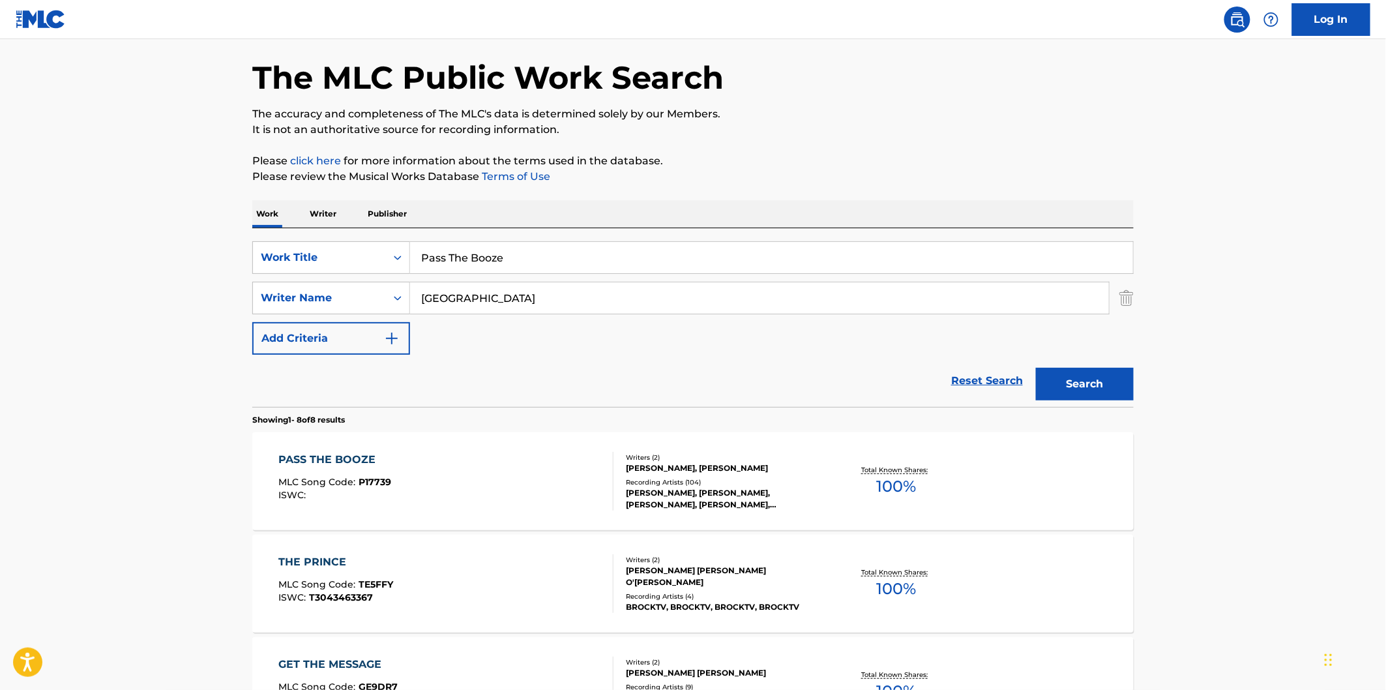
scroll to position [72, 0]
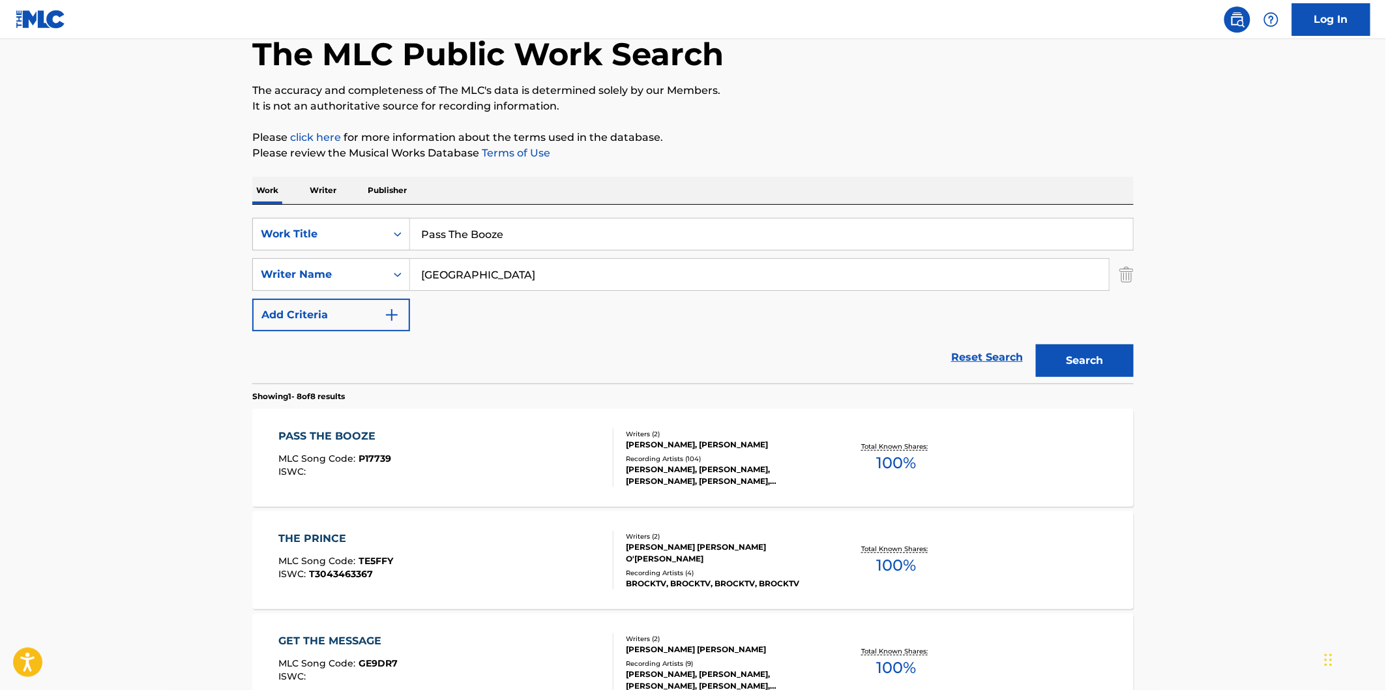
click at [504, 445] on div "PASS THE BOOZE MLC Song Code : P17739 ISWC :" at bounding box center [446, 457] width 335 height 59
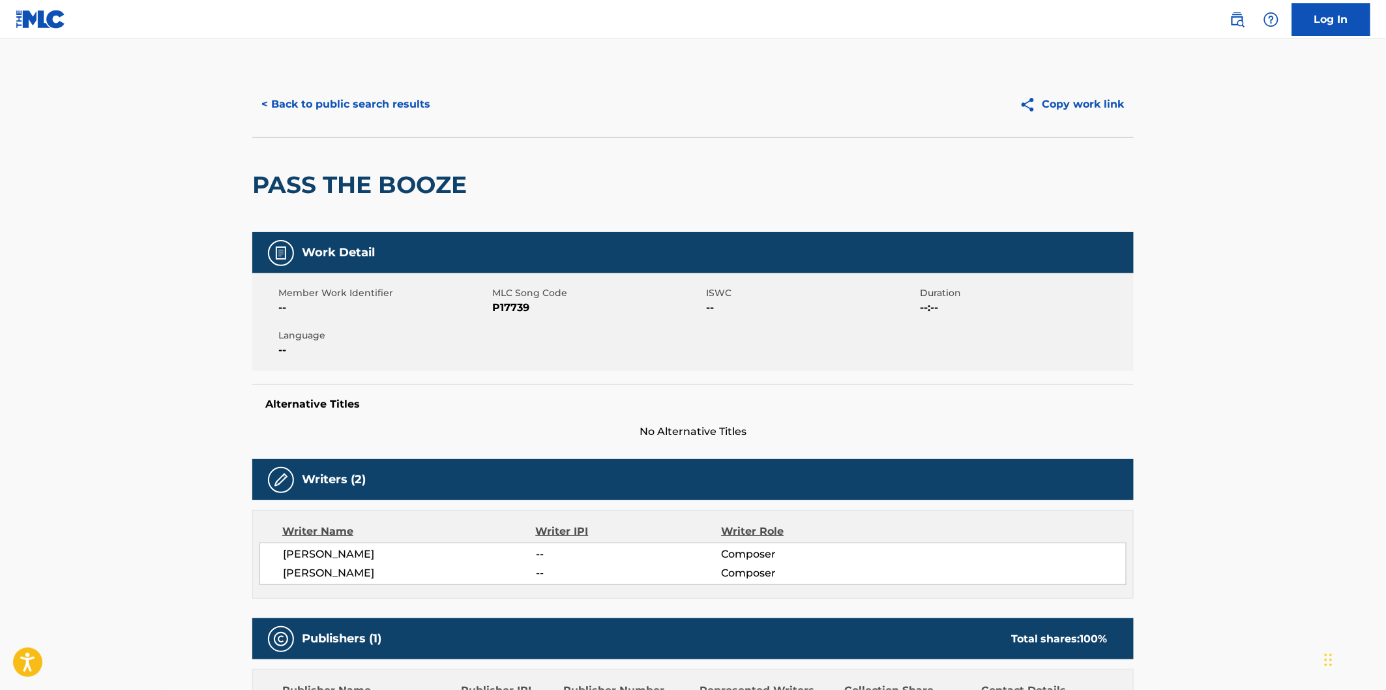
click at [509, 310] on span "P17739" at bounding box center [597, 308] width 211 height 16
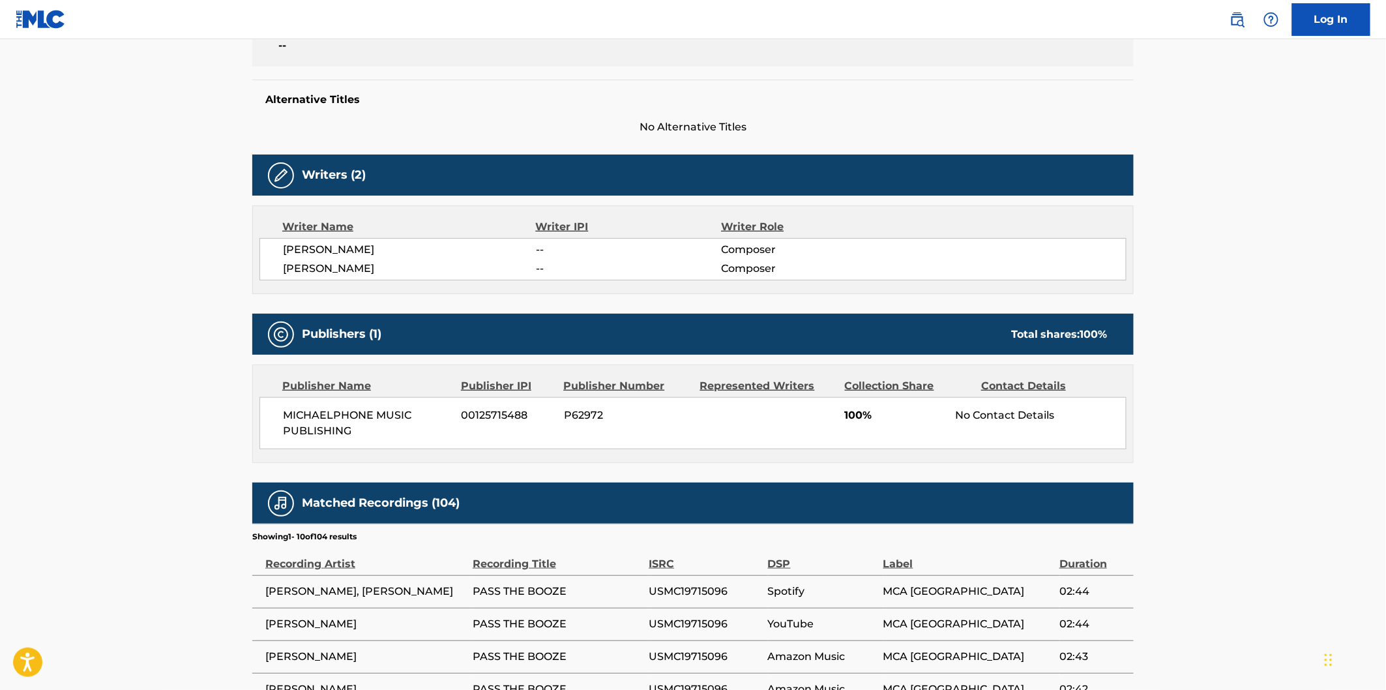
scroll to position [434, 0]
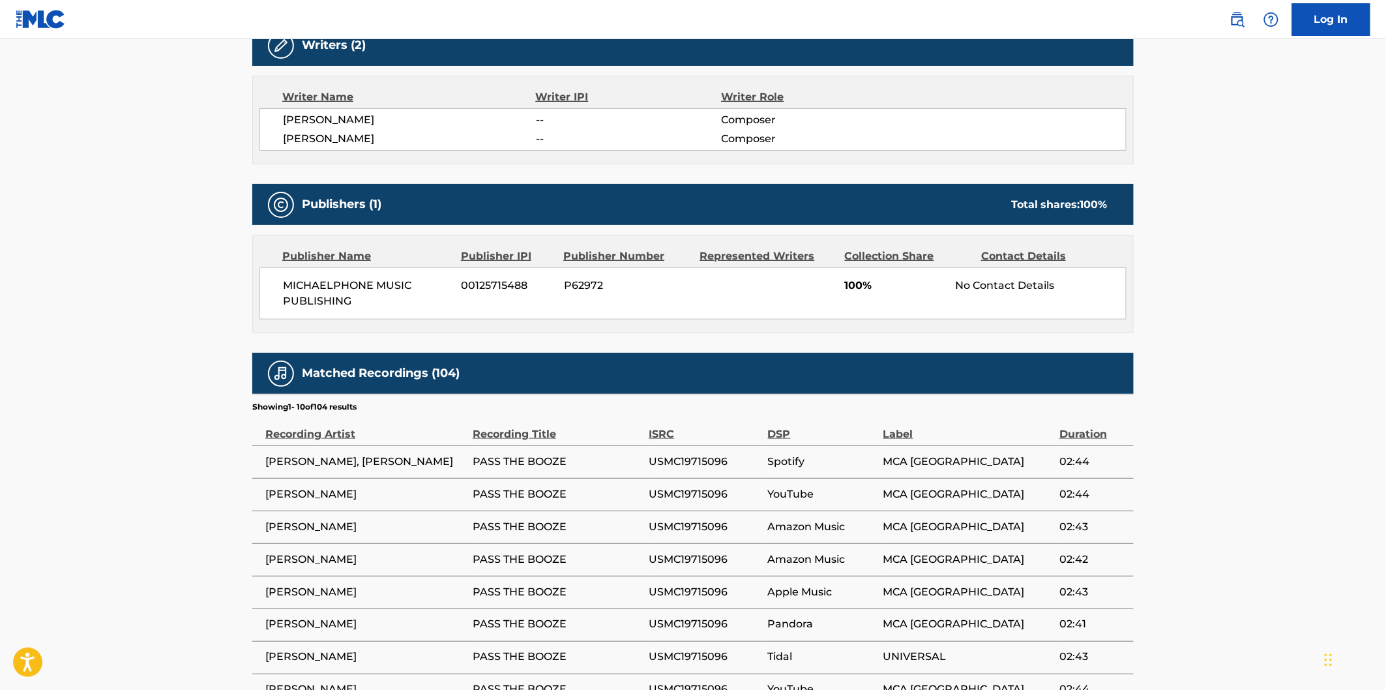
click at [306, 287] on span "MICHAELPHONE MUSIC PUBLISHING" at bounding box center [367, 293] width 169 height 31
click at [327, 291] on span "MICHAELPHONE MUSIC PUBLISHING" at bounding box center [367, 293] width 169 height 31
click at [329, 293] on span "MICHAELPHONE MUSIC PUBLISHING" at bounding box center [367, 293] width 169 height 31
click at [333, 296] on span "MICHAELPHONE MUSIC PUBLISHING" at bounding box center [367, 293] width 169 height 31
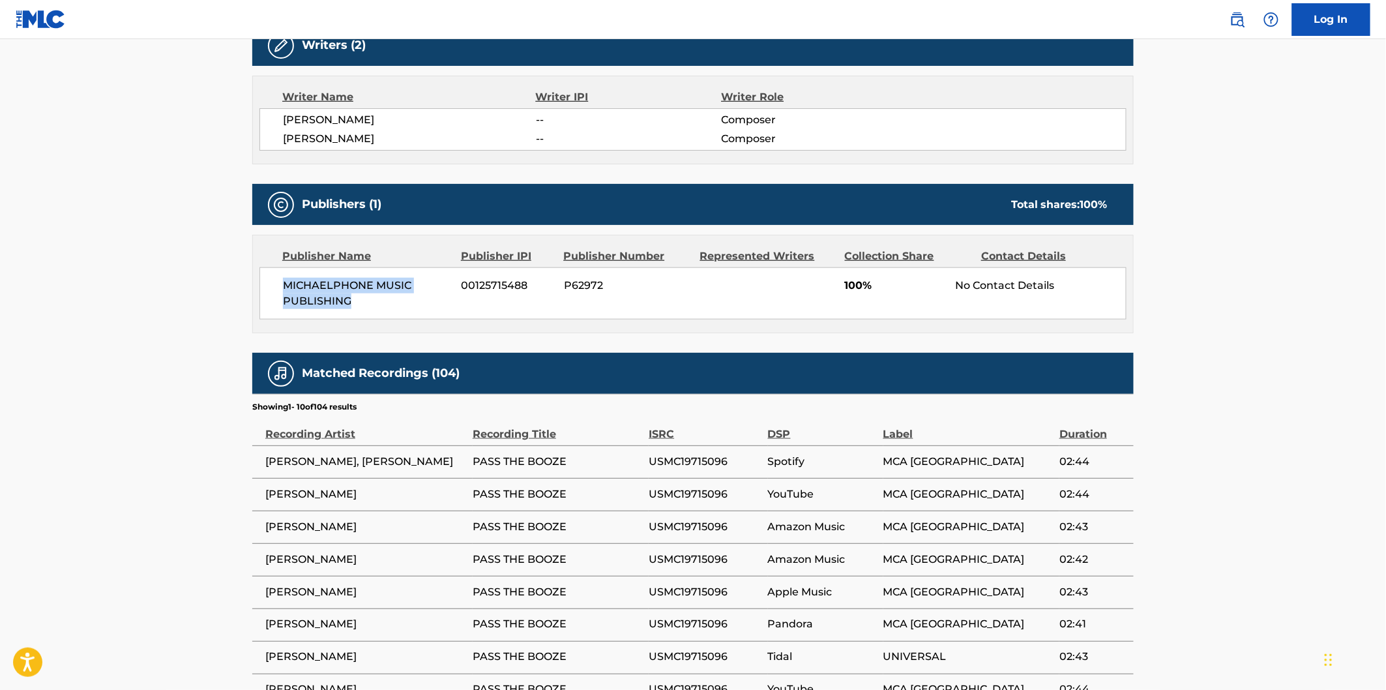
click at [1175, 249] on main "< Back to public search results Copy work link PASS THE BOOZE Work Detail Membe…" at bounding box center [693, 222] width 1386 height 1234
click at [1038, 207] on div "Total shares: 100 %" at bounding box center [1059, 205] width 96 height 16
click at [1024, 203] on div "Total shares: 100 %" at bounding box center [1059, 205] width 96 height 16
click at [1104, 200] on span "100 %" at bounding box center [1093, 204] width 27 height 12
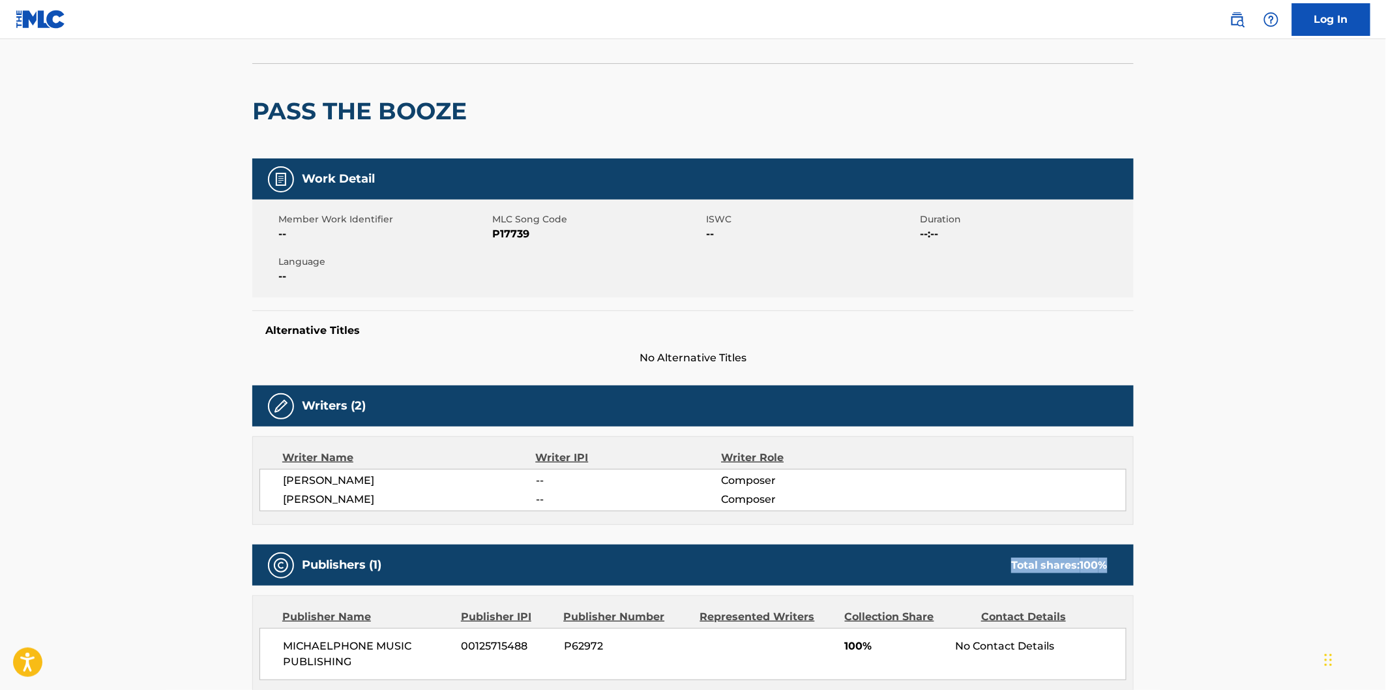
scroll to position [0, 0]
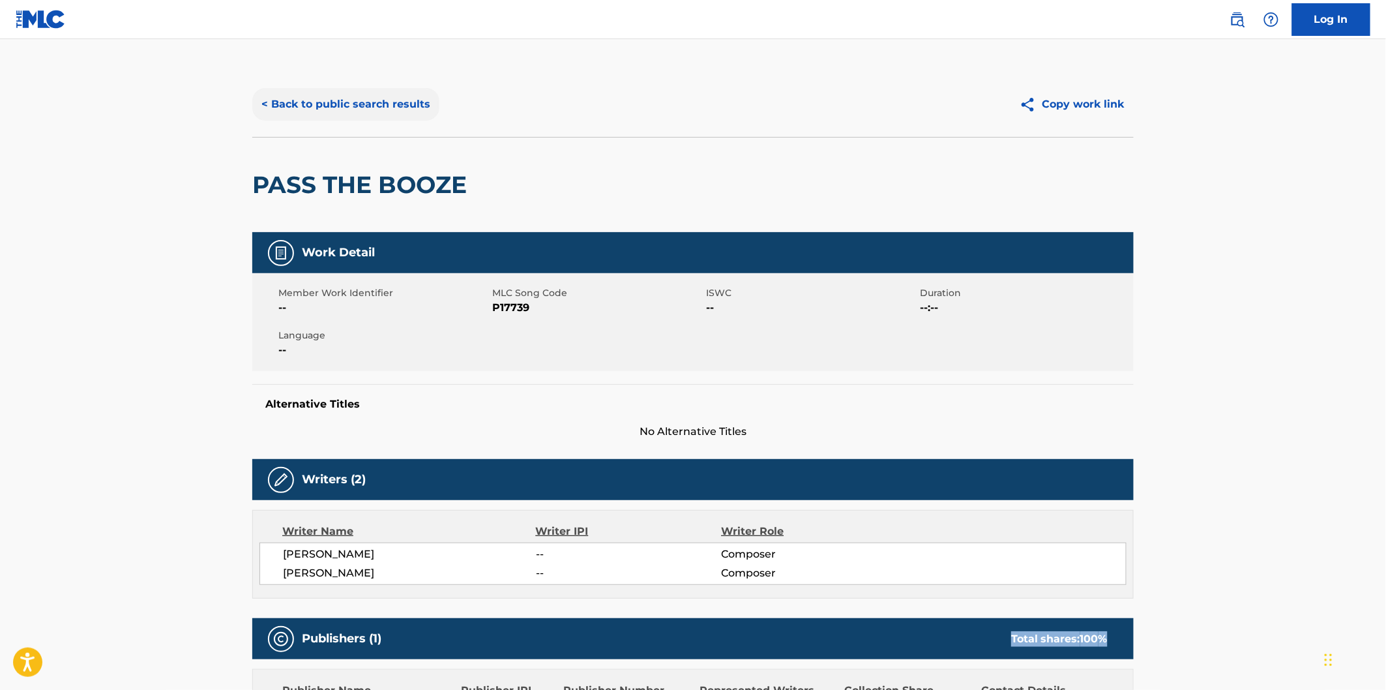
click at [420, 102] on button "< Back to public search results" at bounding box center [345, 104] width 187 height 33
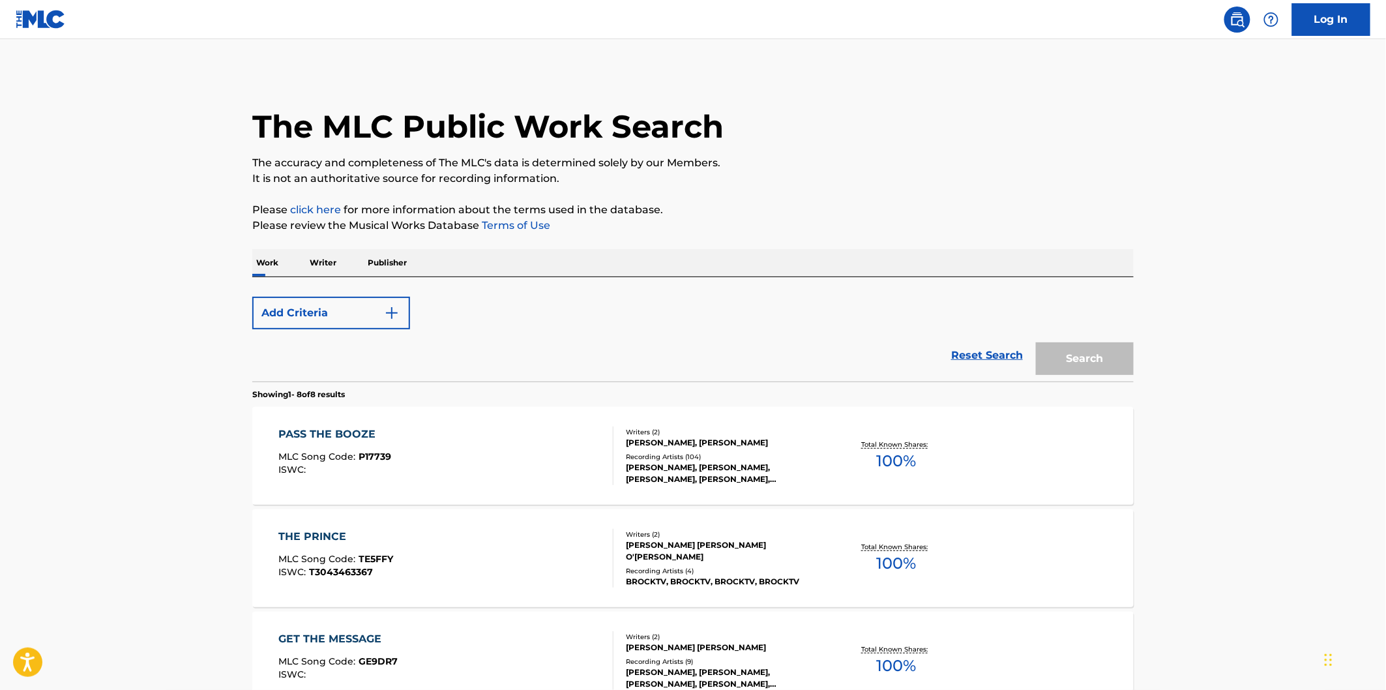
scroll to position [72, 0]
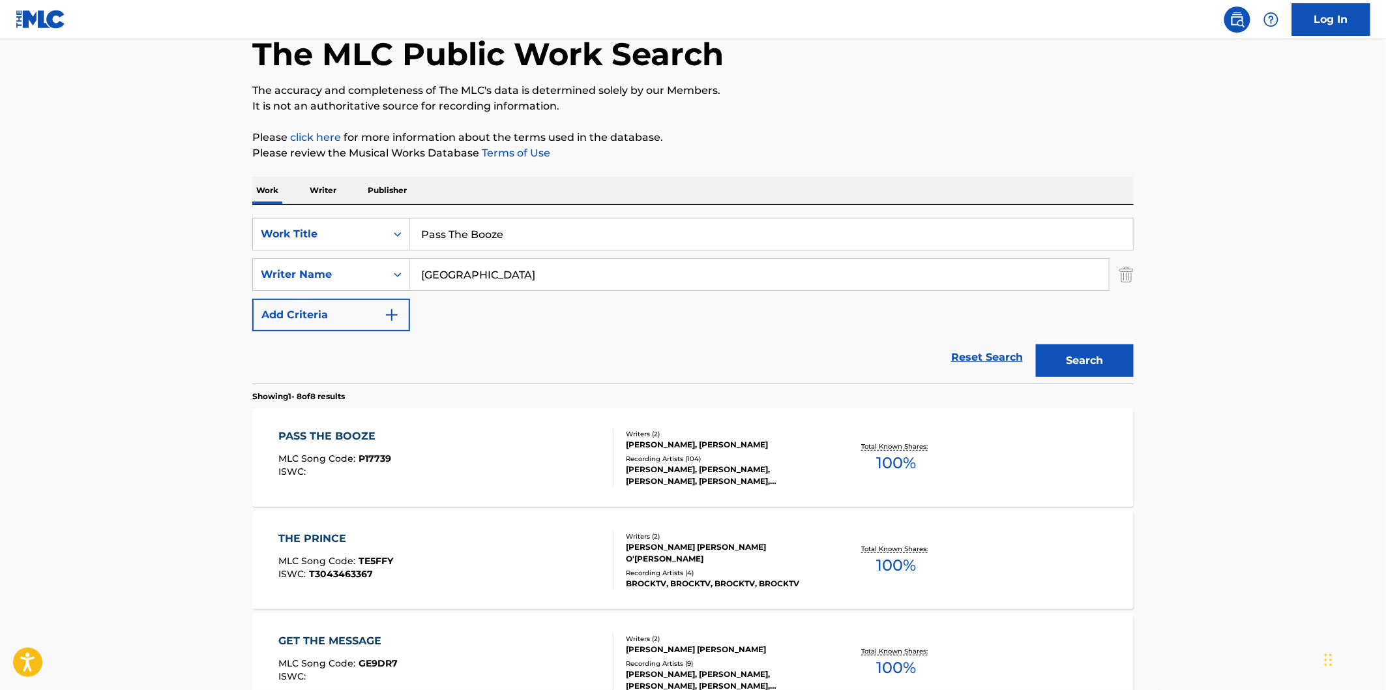
click at [690, 235] on input "Pass The Booze" at bounding box center [771, 233] width 723 height 31
paste input "Walking The Floor Over You"
click at [754, 233] on input "Walking The Floor Over You" at bounding box center [771, 233] width 723 height 31
paste input "[PERSON_NAME]"
click at [1094, 355] on button "Search" at bounding box center [1085, 360] width 98 height 33
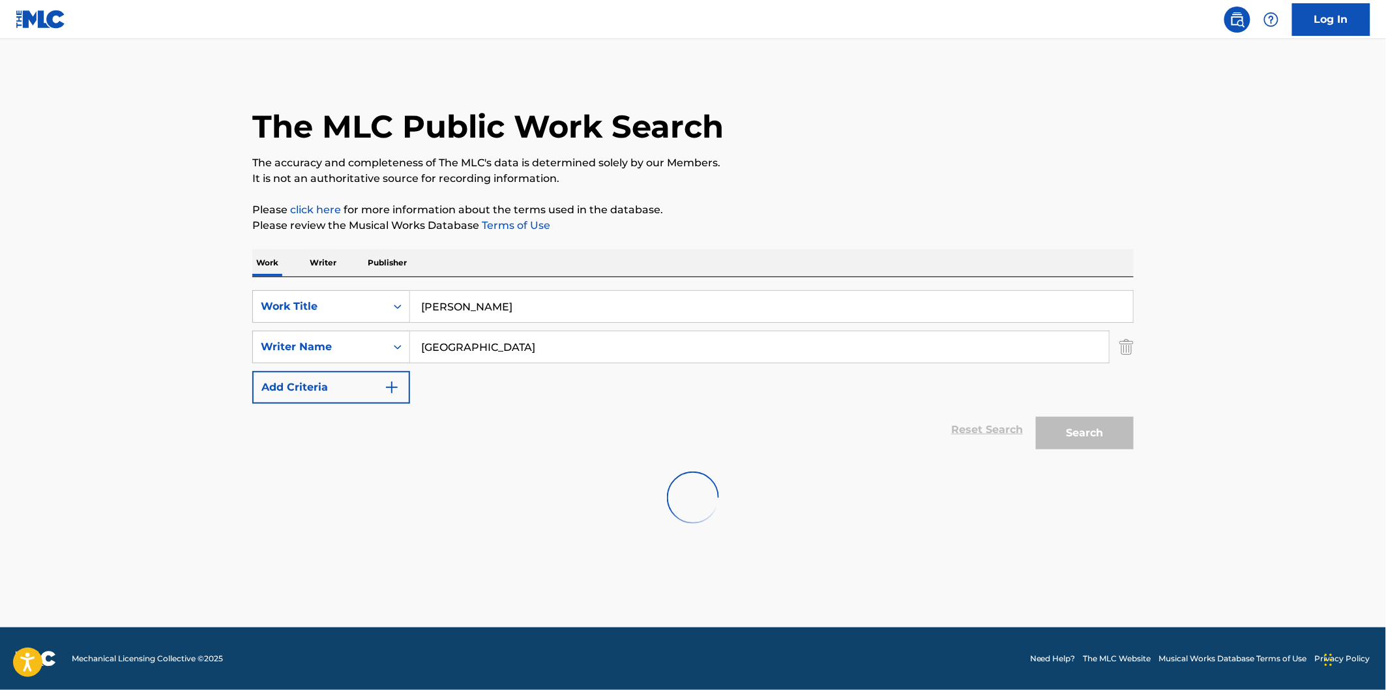
scroll to position [0, 0]
click at [645, 310] on input "[PERSON_NAME]" at bounding box center [771, 306] width 723 height 31
paste input "Walking The Floor Over You"
type input "Walking The Floor Over You"
click at [708, 353] on input "[GEOGRAPHIC_DATA]" at bounding box center [759, 346] width 699 height 31
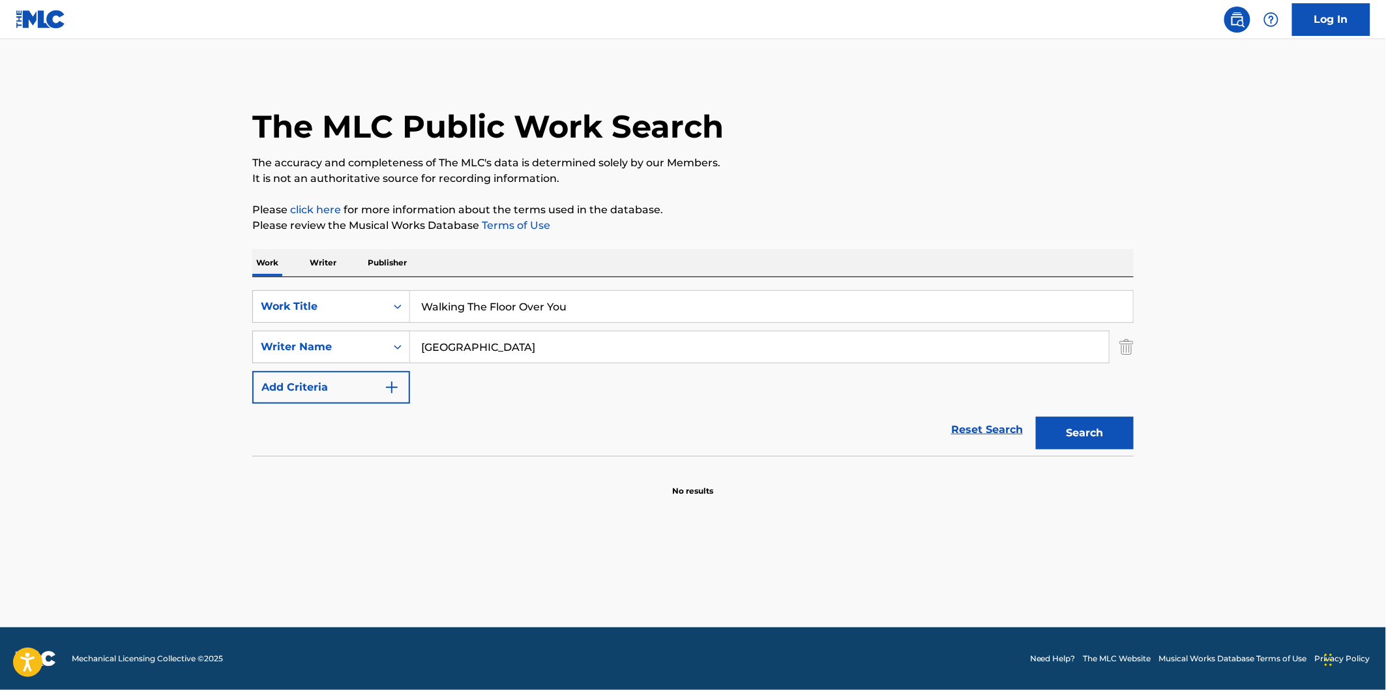
paste input "[PERSON_NAME]"
type input "[PERSON_NAME]"
click at [1036, 209] on p "Please click here for more information about the terms used in the database." at bounding box center [692, 210] width 881 height 16
click at [1089, 405] on div "Search" at bounding box center [1081, 429] width 104 height 52
click at [1092, 428] on button "Search" at bounding box center [1085, 433] width 98 height 33
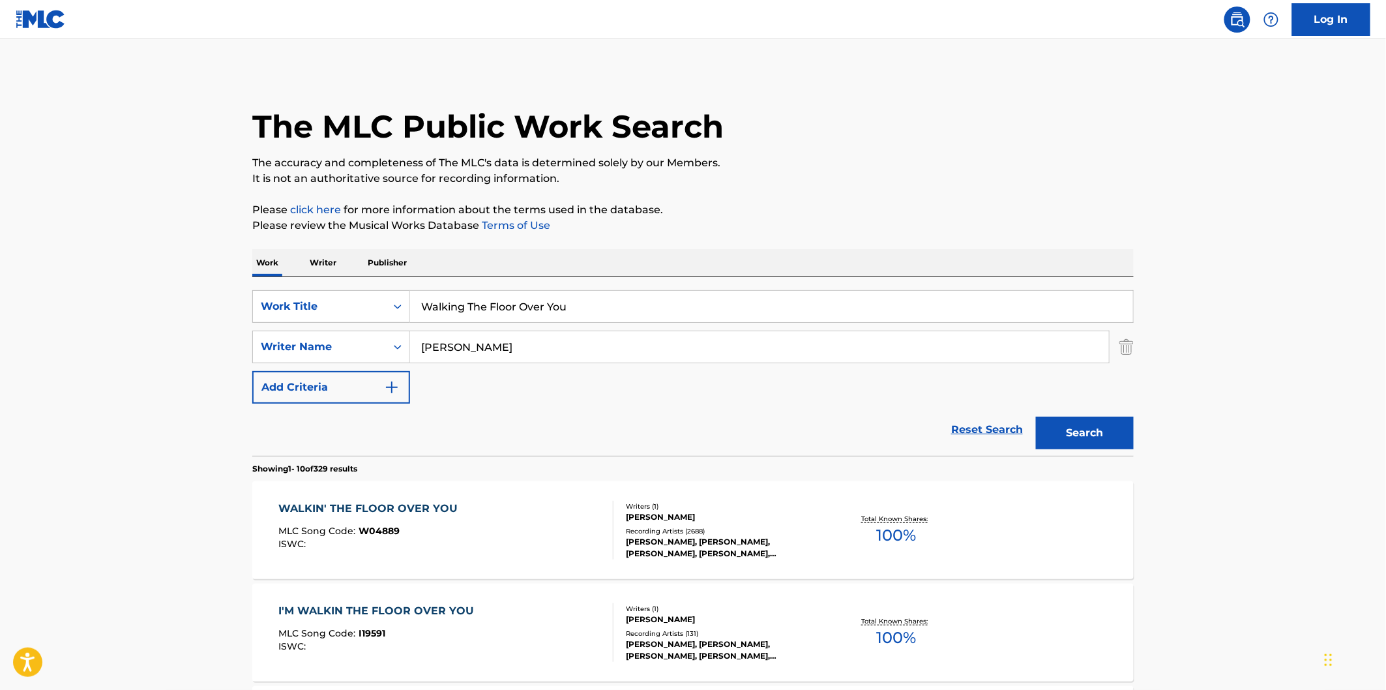
click at [565, 312] on input "Walking The Floor Over You" at bounding box center [771, 306] width 723 height 31
click at [521, 325] on div "SearchWithCriteria3ebbd595-428a-49ec-9bec-66a1c1894b69 Work Title Walking The F…" at bounding box center [692, 346] width 881 height 113
click at [464, 314] on input "Walking The Floor Over You" at bounding box center [771, 306] width 723 height 31
click at [473, 523] on div "WALKIN' THE FLOOR OVER YOU MLC Song Code : W04889 ISWC :" at bounding box center [446, 530] width 335 height 59
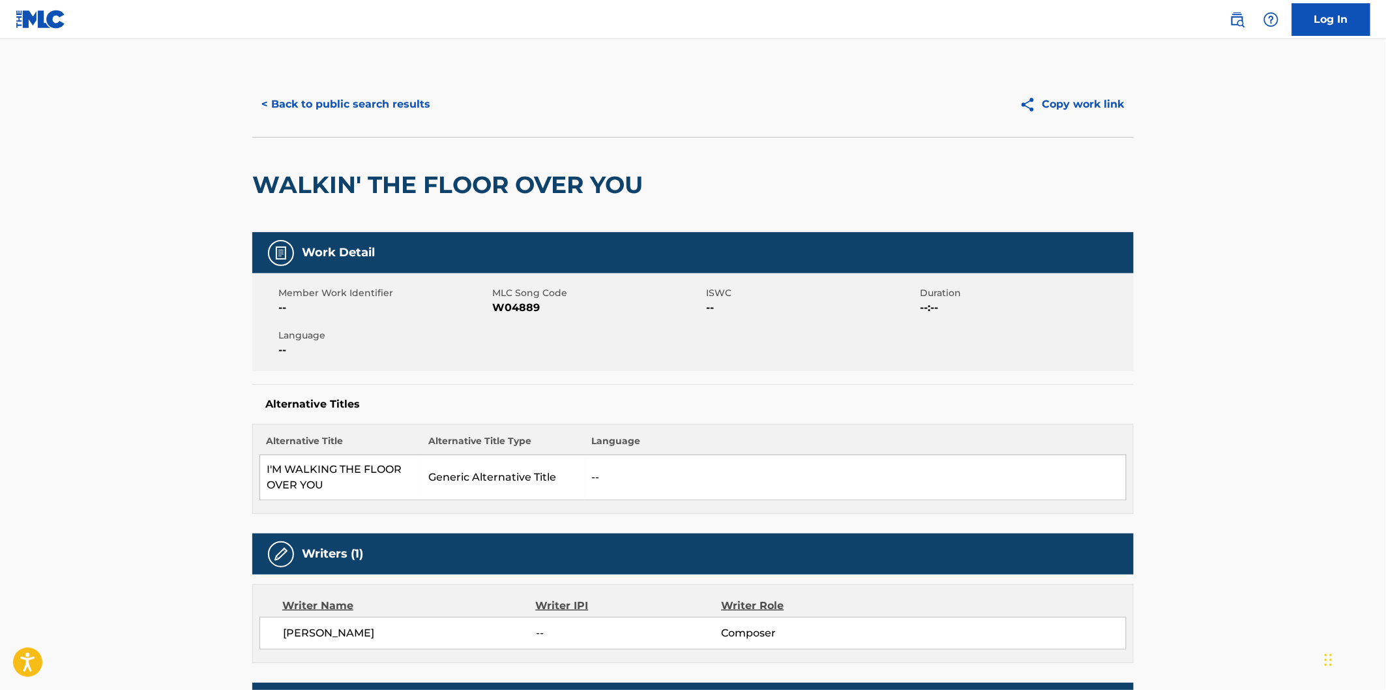
click at [523, 307] on span "W04889" at bounding box center [597, 308] width 211 height 16
click at [420, 121] on div "< Back to public search results Copy work link" at bounding box center [692, 104] width 881 height 65
click at [427, 107] on button "< Back to public search results" at bounding box center [345, 104] width 187 height 33
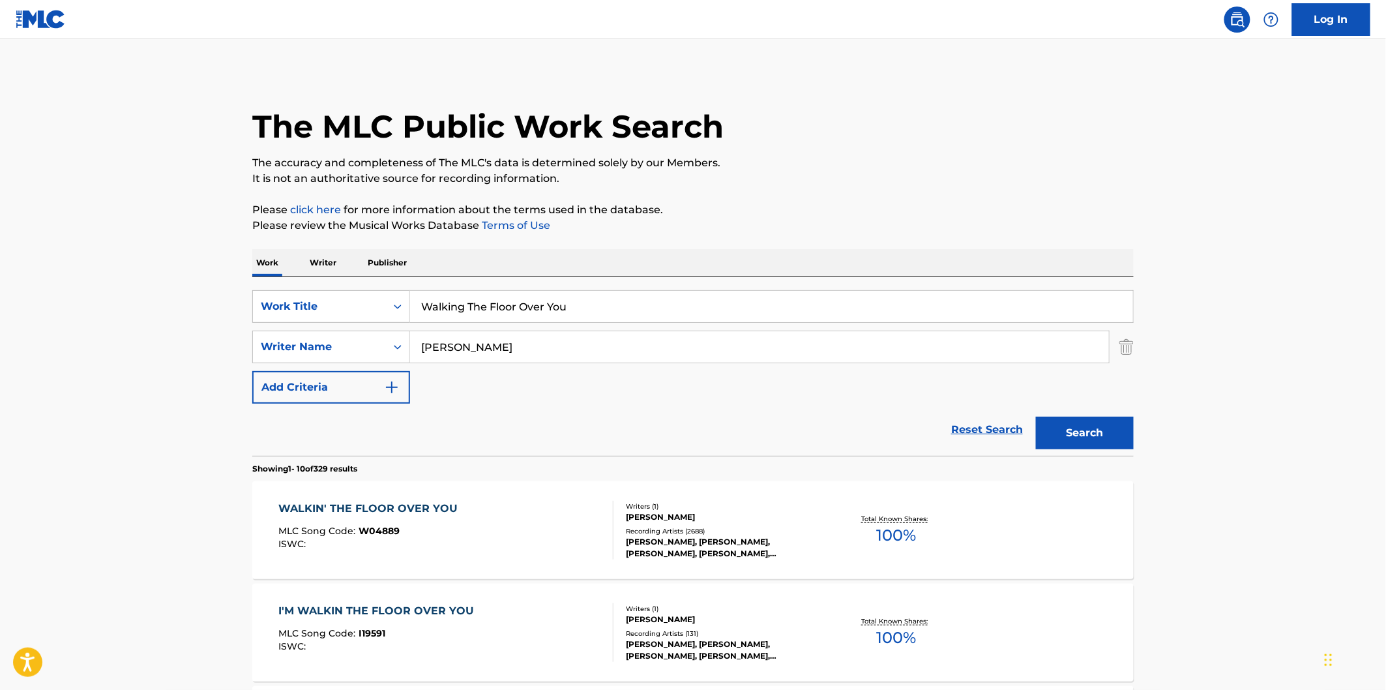
click at [636, 321] on input "Walking The Floor Over You" at bounding box center [771, 306] width 723 height 31
paste input "Lose Your Mind"
type input "Lose Your Mind"
click at [598, 347] on input "[PERSON_NAME]" at bounding box center [759, 346] width 699 height 31
paste input "[PERSON_NAME]"
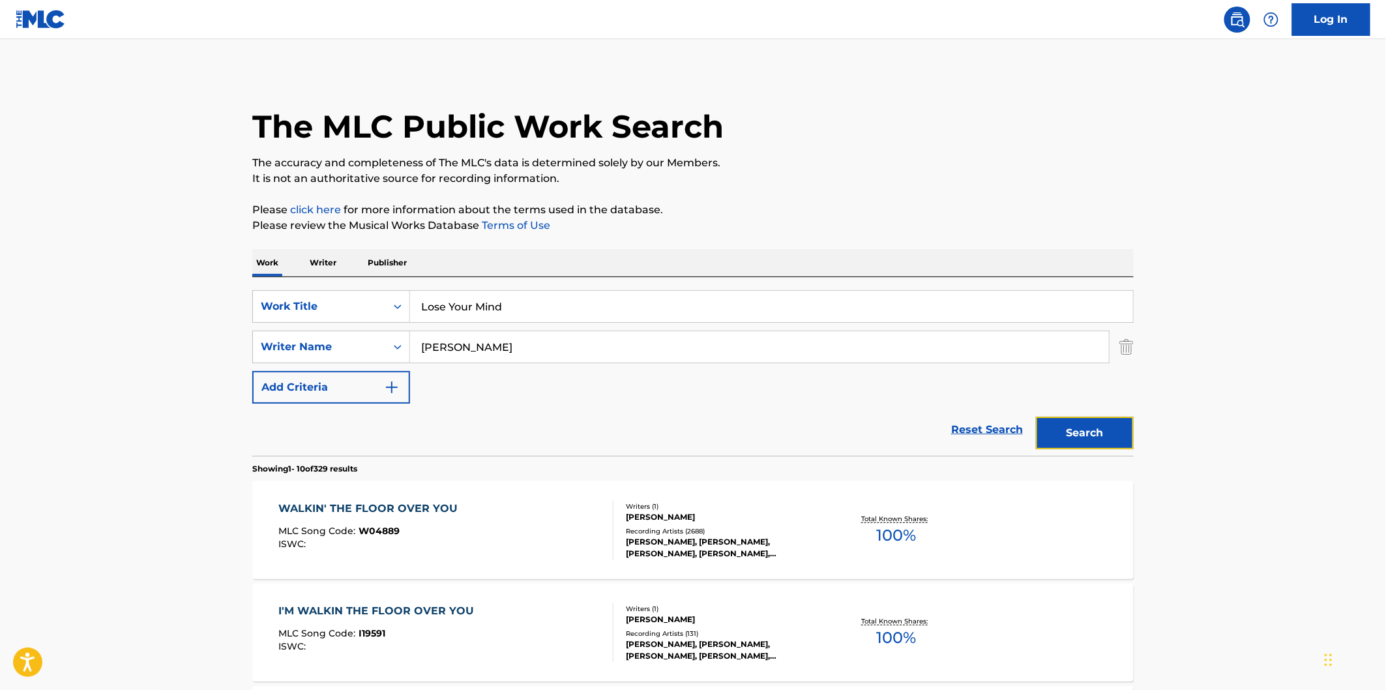
click at [1092, 432] on button "Search" at bounding box center [1085, 433] width 98 height 33
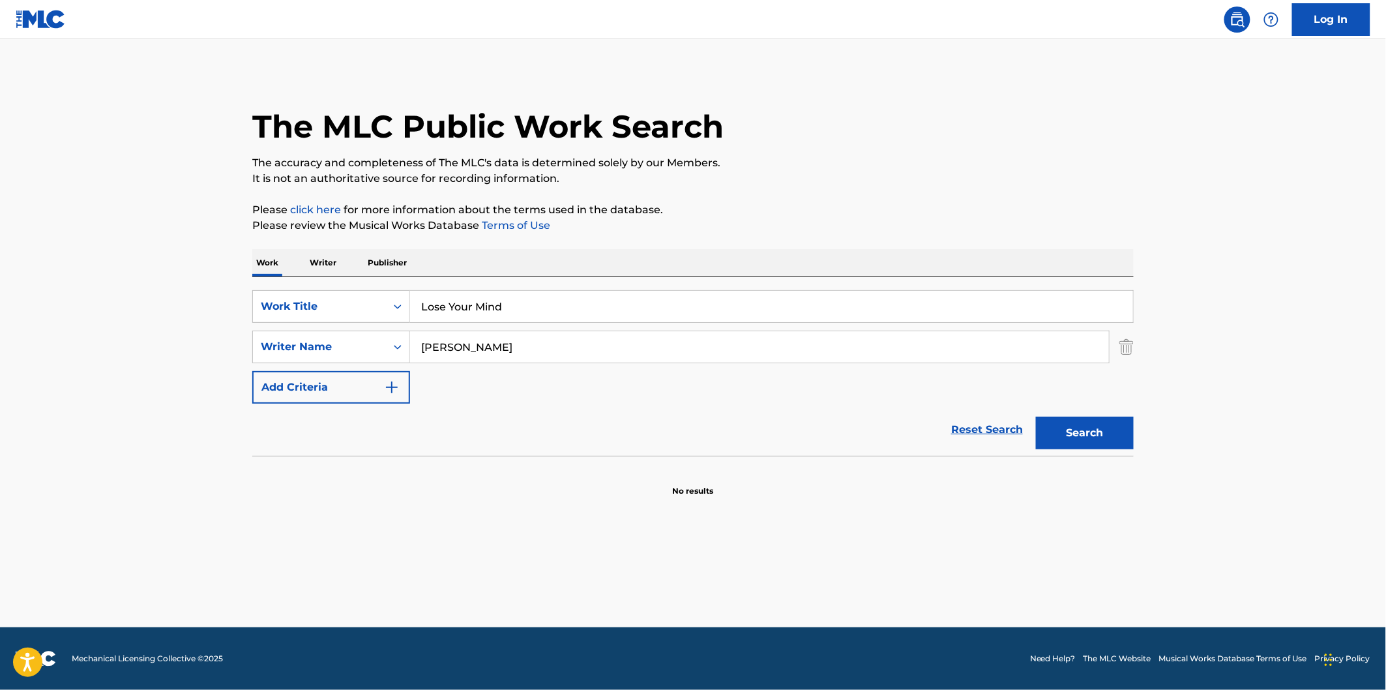
click at [604, 301] on input "Lose Your Mind" at bounding box center [771, 306] width 723 height 31
click at [613, 313] on input "Lose Your Mind" at bounding box center [771, 306] width 723 height 31
click at [592, 333] on input "[PERSON_NAME]" at bounding box center [759, 346] width 699 height 31
paste input "Nima"
type input "Nima"
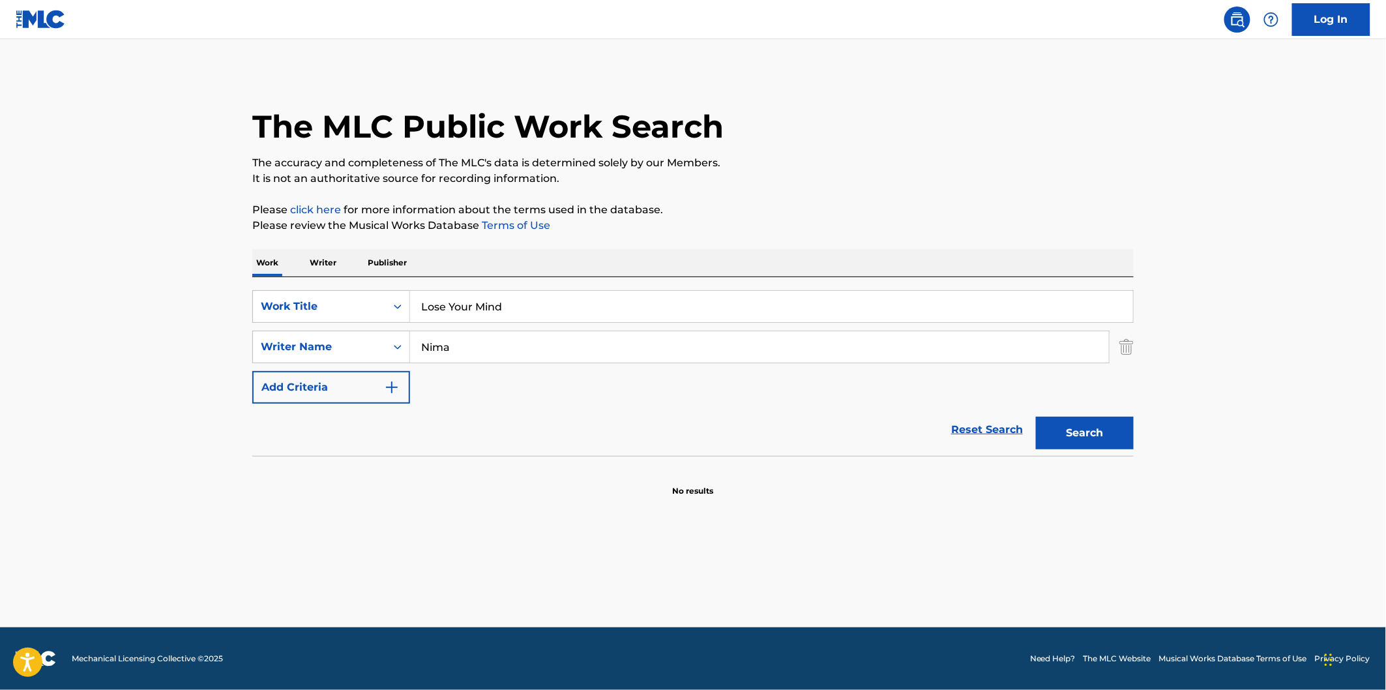
click at [1036, 417] on button "Search" at bounding box center [1085, 433] width 98 height 33
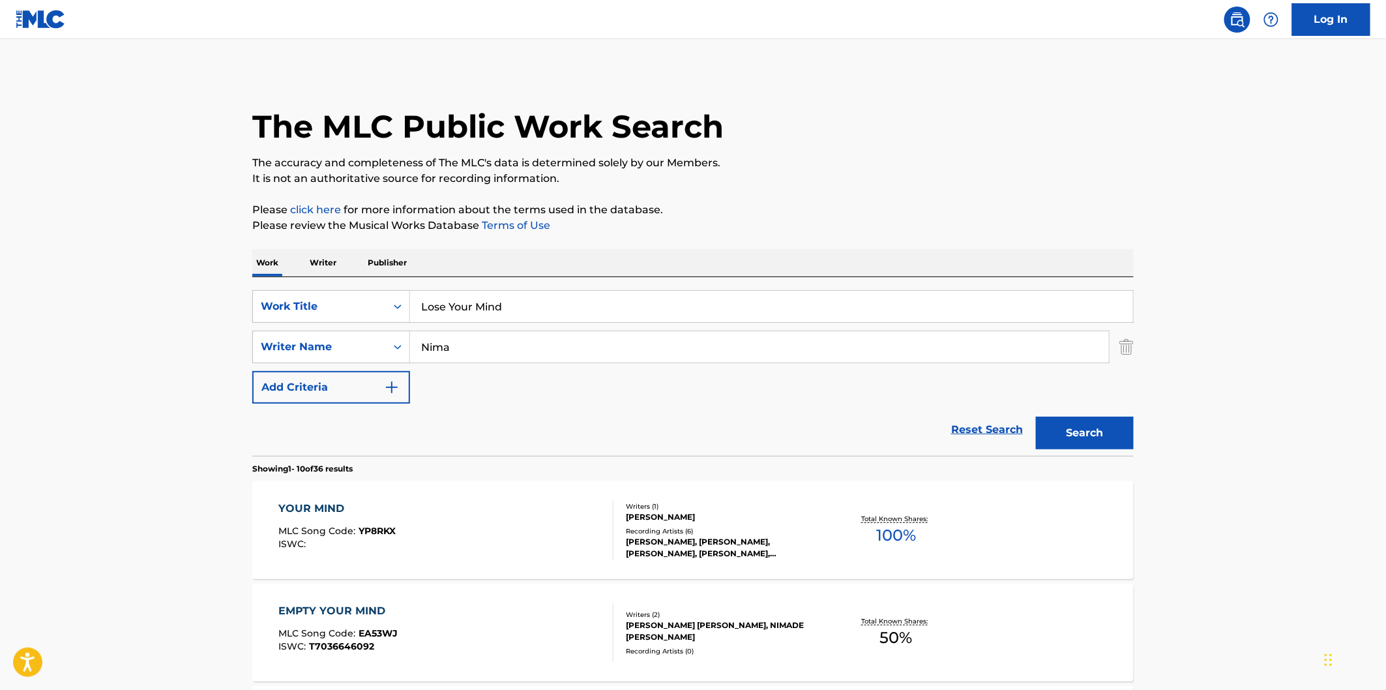
click at [606, 304] on input "Lose Your Mind" at bounding box center [771, 306] width 723 height 31
click at [734, 227] on p "Please review the Musical Works Database Terms of Use" at bounding box center [692, 226] width 881 height 16
click at [588, 312] on input "Lose Your Mind" at bounding box center [771, 306] width 723 height 31
paste input "Blues Got Soul"
type input "Blues Got Soul"
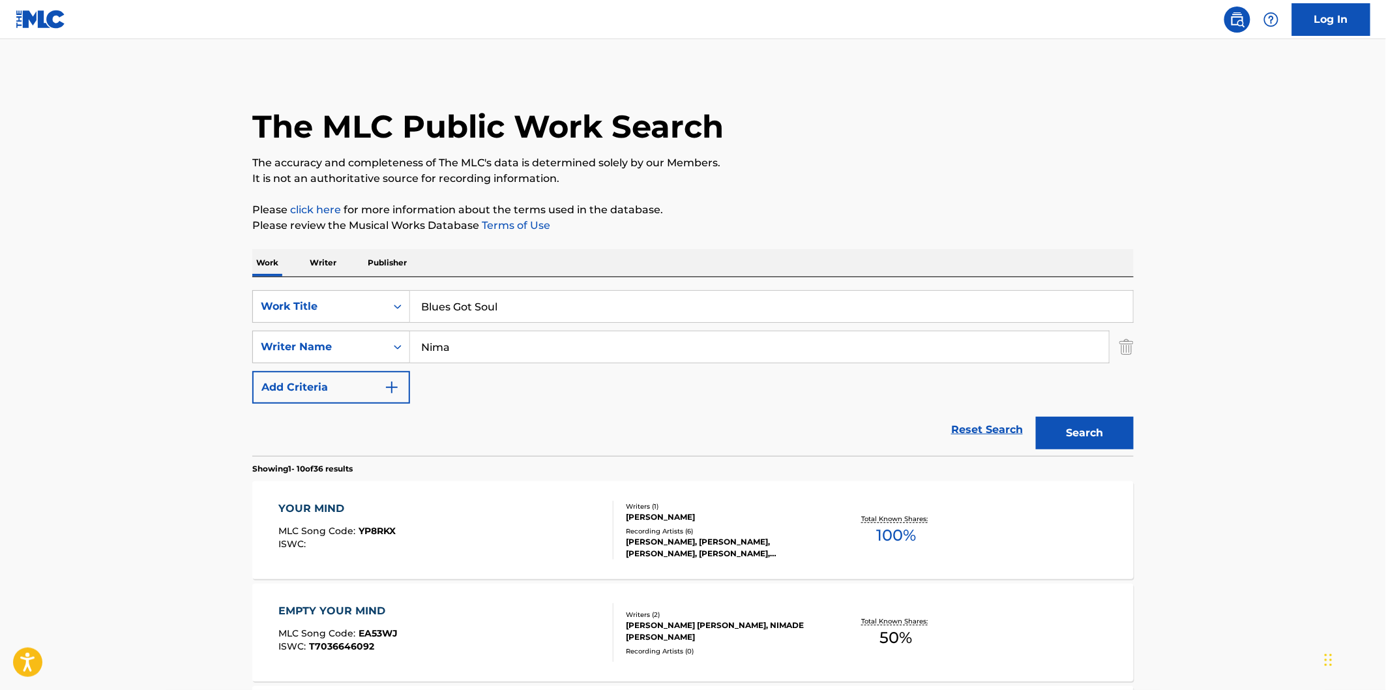
click at [603, 342] on input "Nima" at bounding box center [759, 346] width 699 height 31
paste input "apolitano"
type input "[PERSON_NAME]"
click at [1130, 213] on p "Please click here for more information about the terms used in the database." at bounding box center [692, 210] width 881 height 16
click at [1112, 433] on button "Search" at bounding box center [1085, 433] width 98 height 33
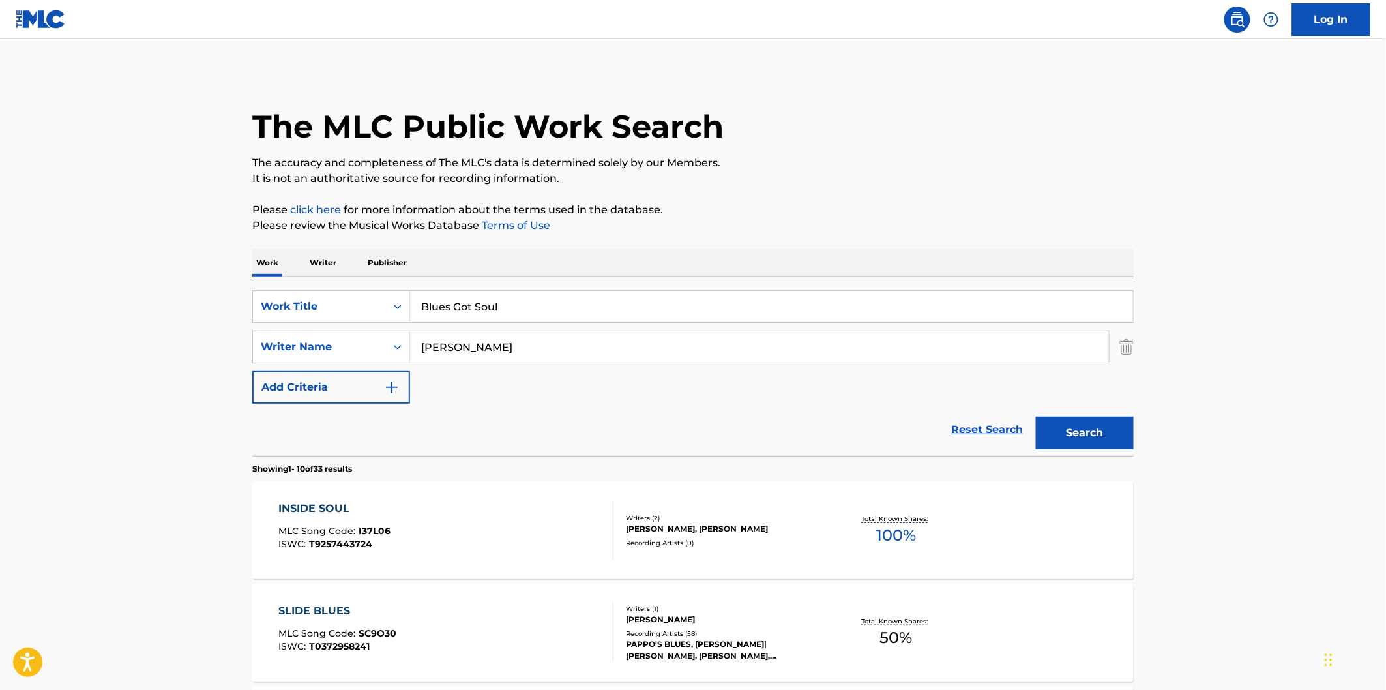
click at [704, 323] on div "SearchWithCriteria3ebbd595-428a-49ec-9bec-66a1c1894b69 Work Title Blues Got Sou…" at bounding box center [692, 346] width 881 height 113
click at [704, 348] on input "[PERSON_NAME]" at bounding box center [759, 346] width 699 height 31
click at [1089, 417] on button "Search" at bounding box center [1085, 433] width 98 height 33
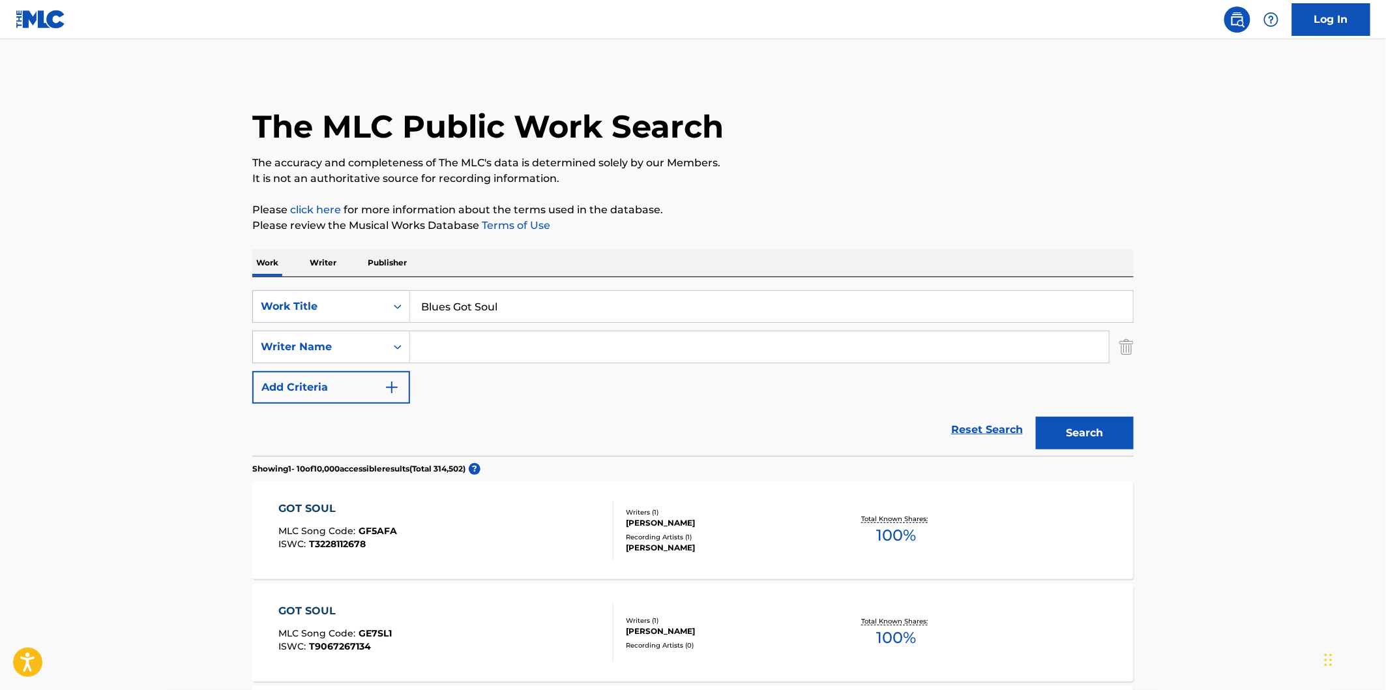
click at [841, 324] on div "SearchWithCriteria3ebbd595-428a-49ec-9bec-66a1c1894b69 Work Title Blues Got Sou…" at bounding box center [692, 346] width 881 height 113
click at [605, 299] on input "Blues Got Soul" at bounding box center [771, 306] width 723 height 31
paste input "The Yellow Rose Of [US_STATE]"
type input "The Yellow Rose Of [US_STATE]"
click at [745, 346] on input "Search Form" at bounding box center [759, 346] width 699 height 31
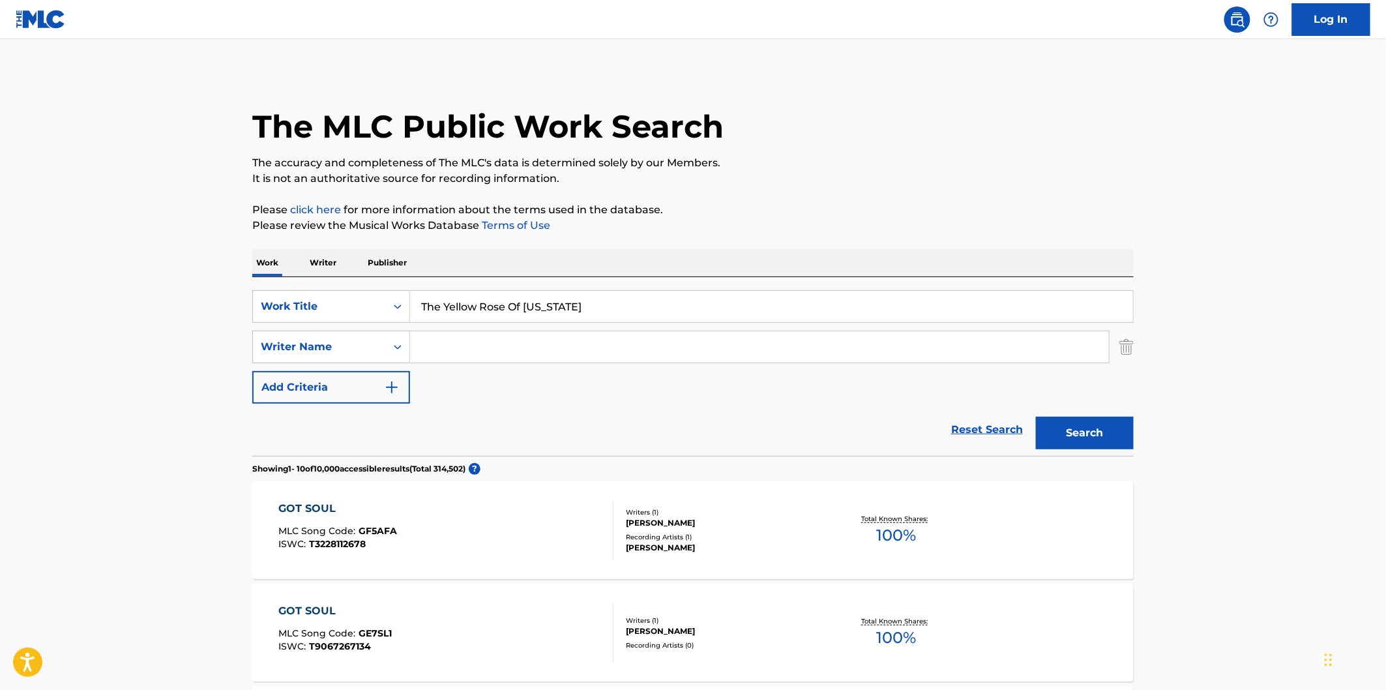
paste input "[PERSON_NAME]"
type input "[PERSON_NAME]"
click at [1077, 432] on button "Search" at bounding box center [1085, 433] width 98 height 33
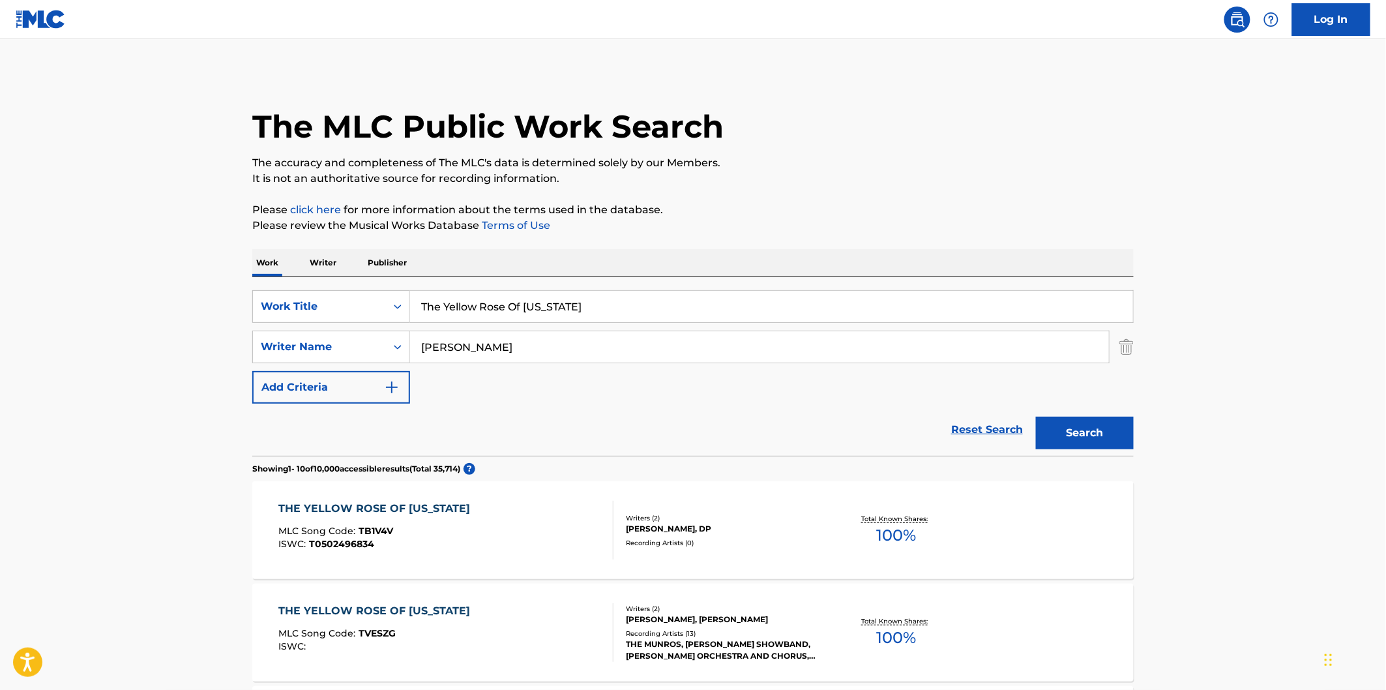
click at [640, 301] on input "The Yellow Rose Of [US_STATE]" at bounding box center [771, 306] width 723 height 31
click at [755, 264] on div "Work Writer Publisher" at bounding box center [692, 262] width 881 height 27
click at [774, 254] on div "Work Writer Publisher" at bounding box center [692, 262] width 881 height 27
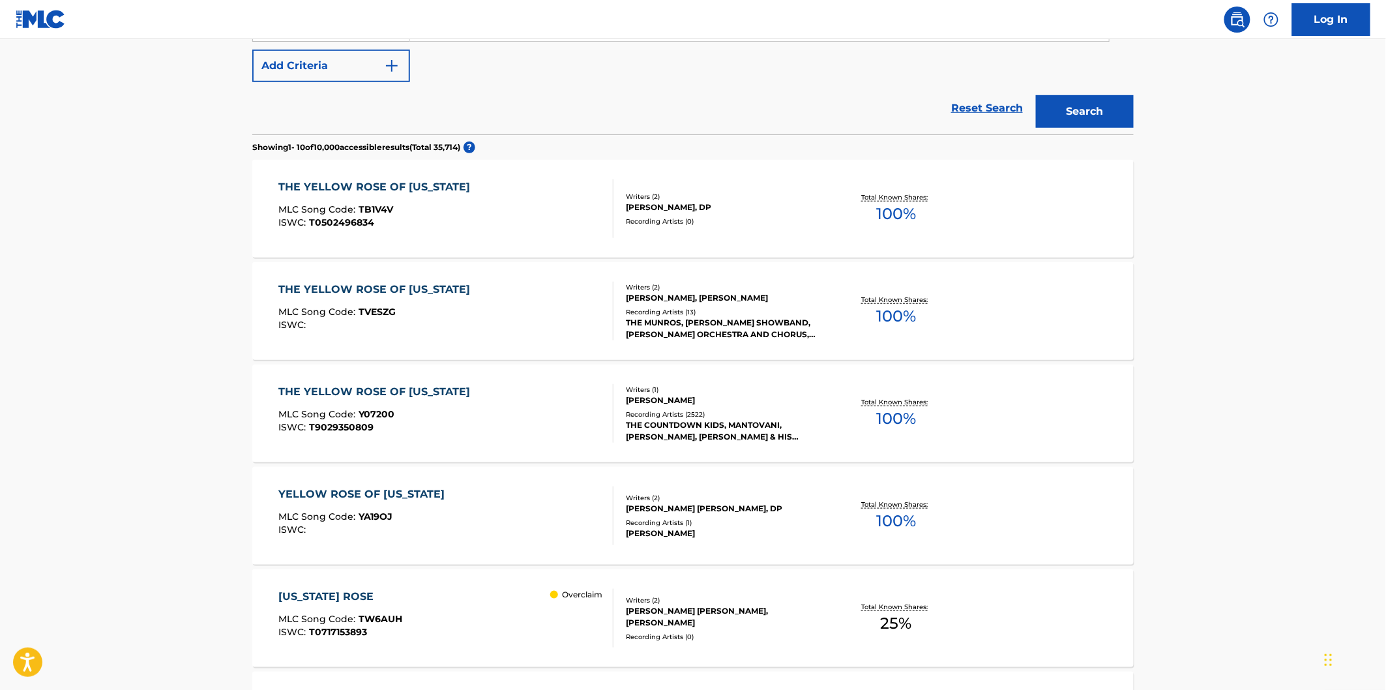
scroll to position [289, 0]
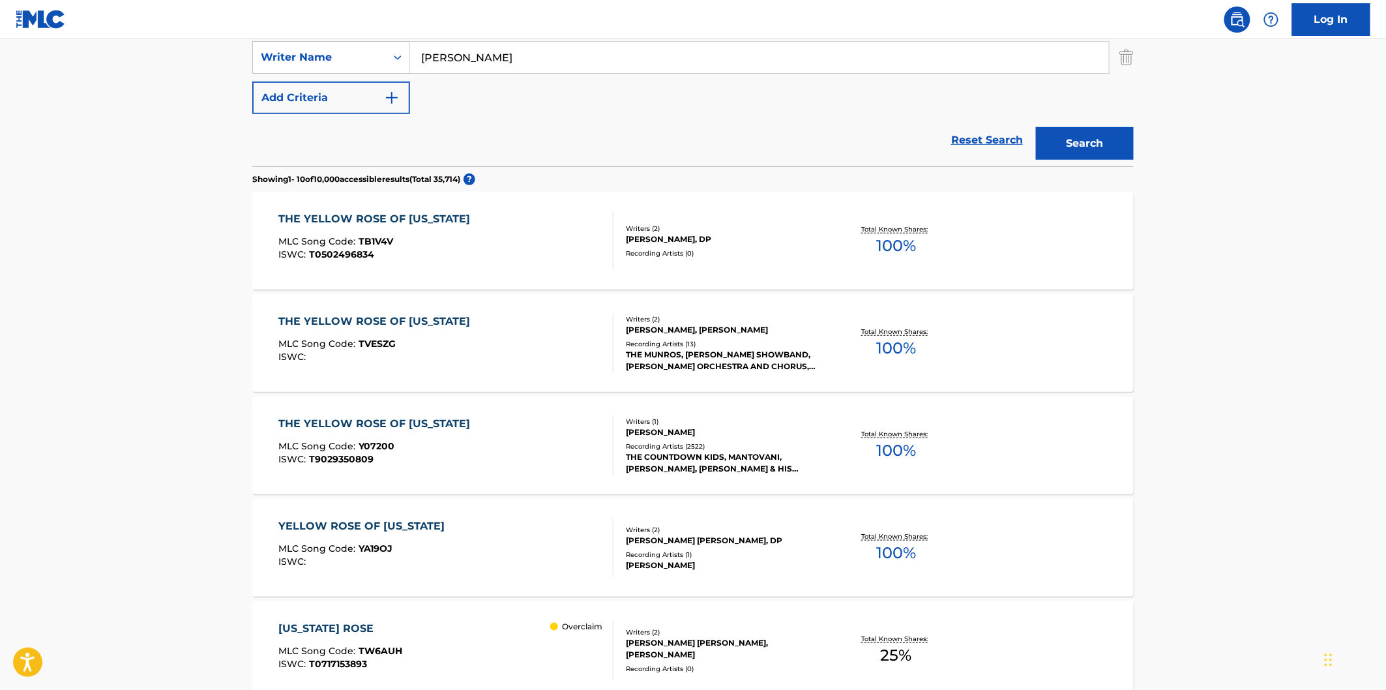
click at [525, 433] on div "THE YELLOW ROSE OF [US_STATE] MLC Song Code : Y07200 ISWC : T9029350809" at bounding box center [446, 445] width 335 height 59
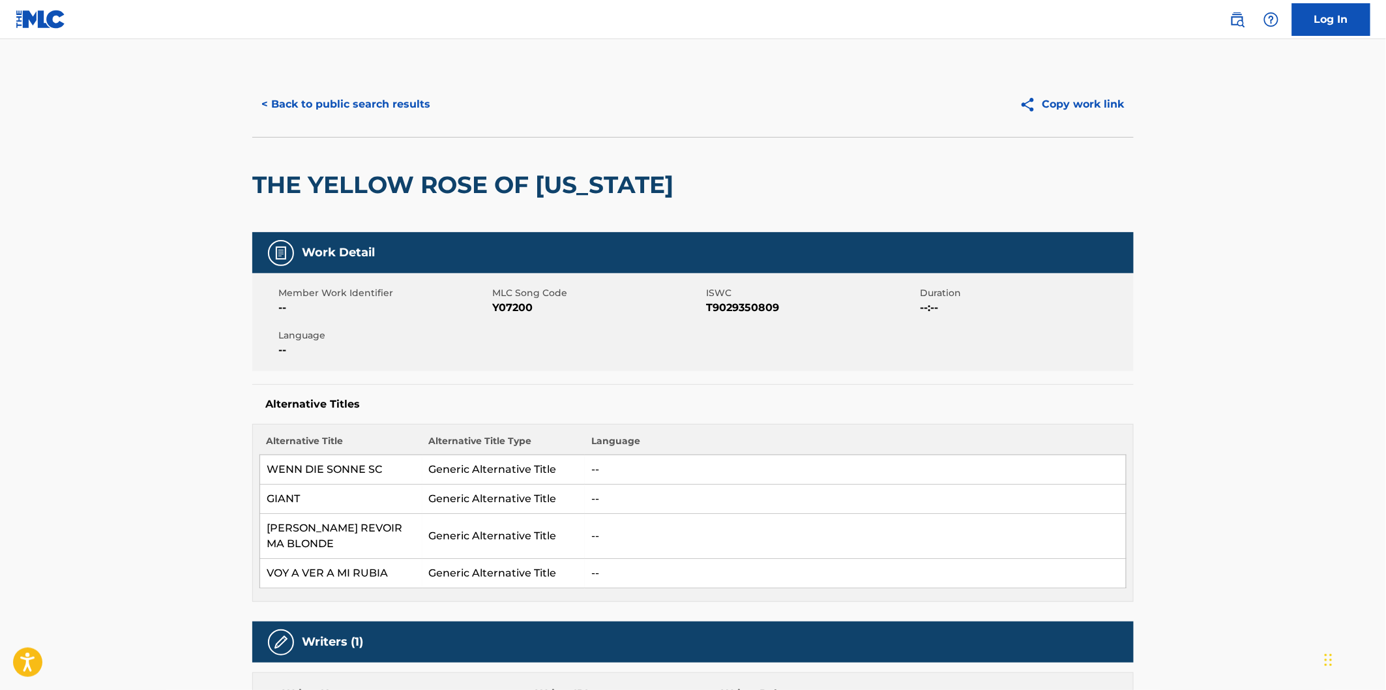
click at [512, 301] on span "Y07200" at bounding box center [597, 308] width 211 height 16
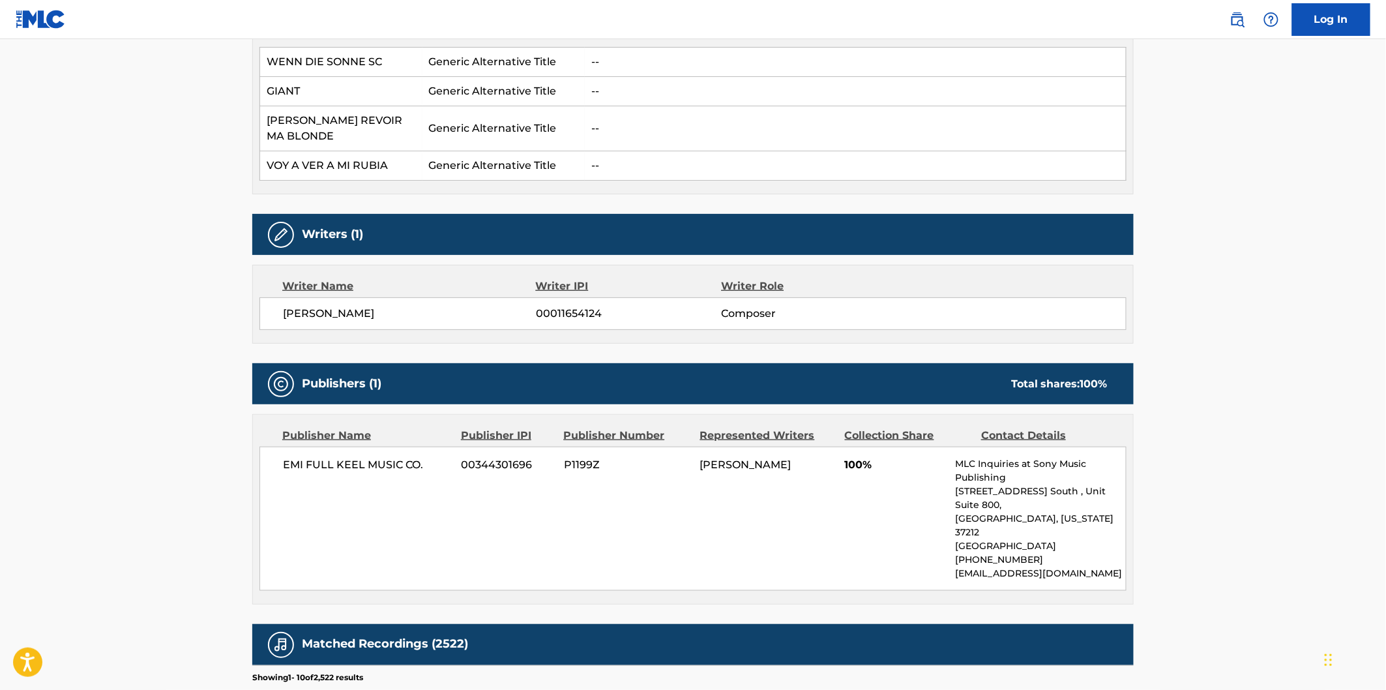
scroll to position [506, 0]
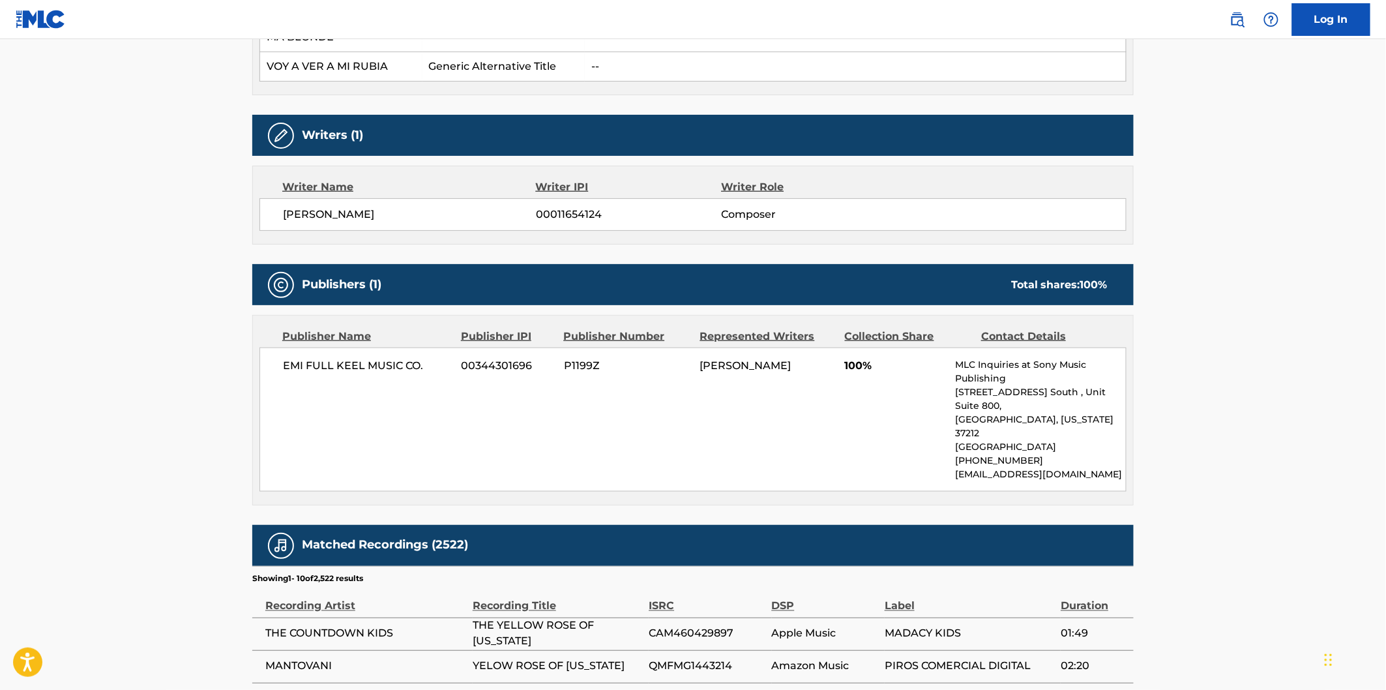
click at [291, 358] on span "EMI FULL KEEL MUSIC CO." at bounding box center [367, 366] width 169 height 16
drag, startPoint x: 402, startPoint y: 355, endPoint x: 424, endPoint y: 359, distance: 22.5
click at [424, 359] on div "EMI FULL KEEL MUSIC CO. 00344301696 P1199Z [PERSON_NAME] 100% MLC Inquiries at …" at bounding box center [692, 419] width 867 height 144
click at [1022, 277] on div "Total shares: 100 %" at bounding box center [1059, 285] width 96 height 16
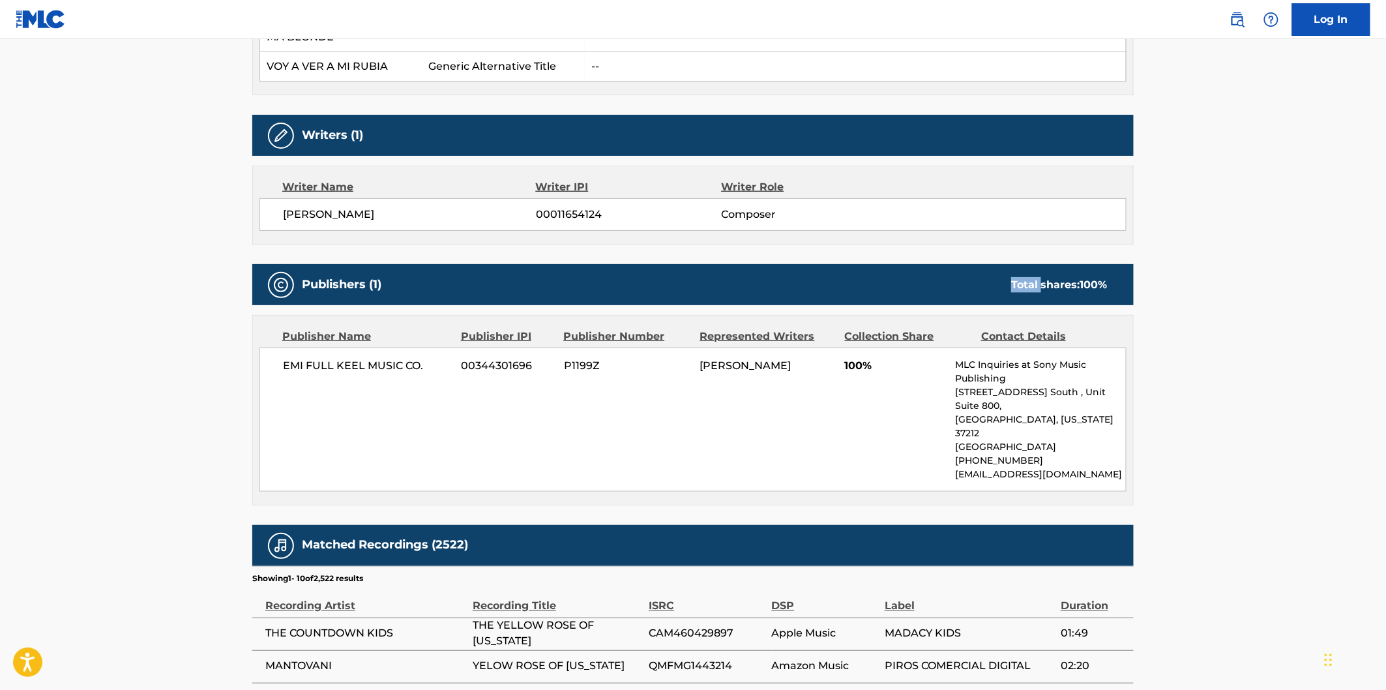
click at [1022, 277] on div "Total shares: 100 %" at bounding box center [1059, 285] width 96 height 16
click at [1102, 278] on span "100 %" at bounding box center [1093, 284] width 27 height 12
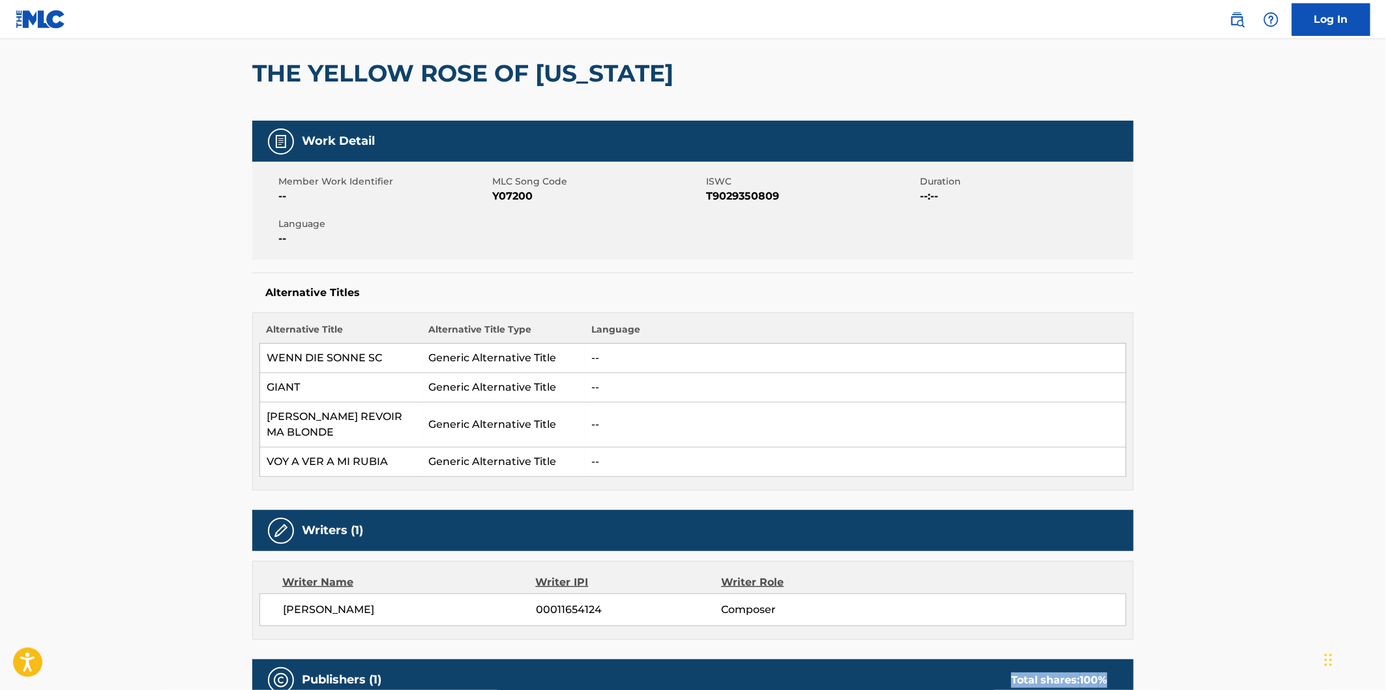
scroll to position [0, 0]
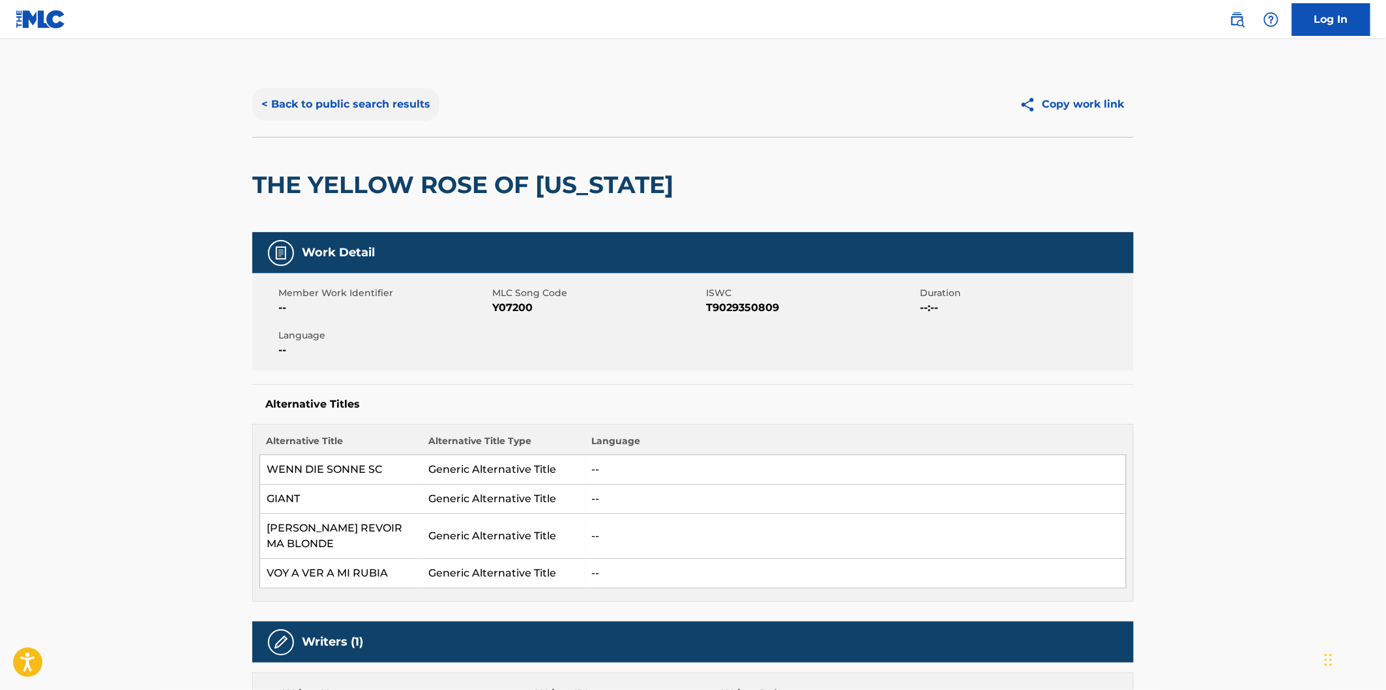
click at [389, 95] on button "< Back to public search results" at bounding box center [345, 104] width 187 height 33
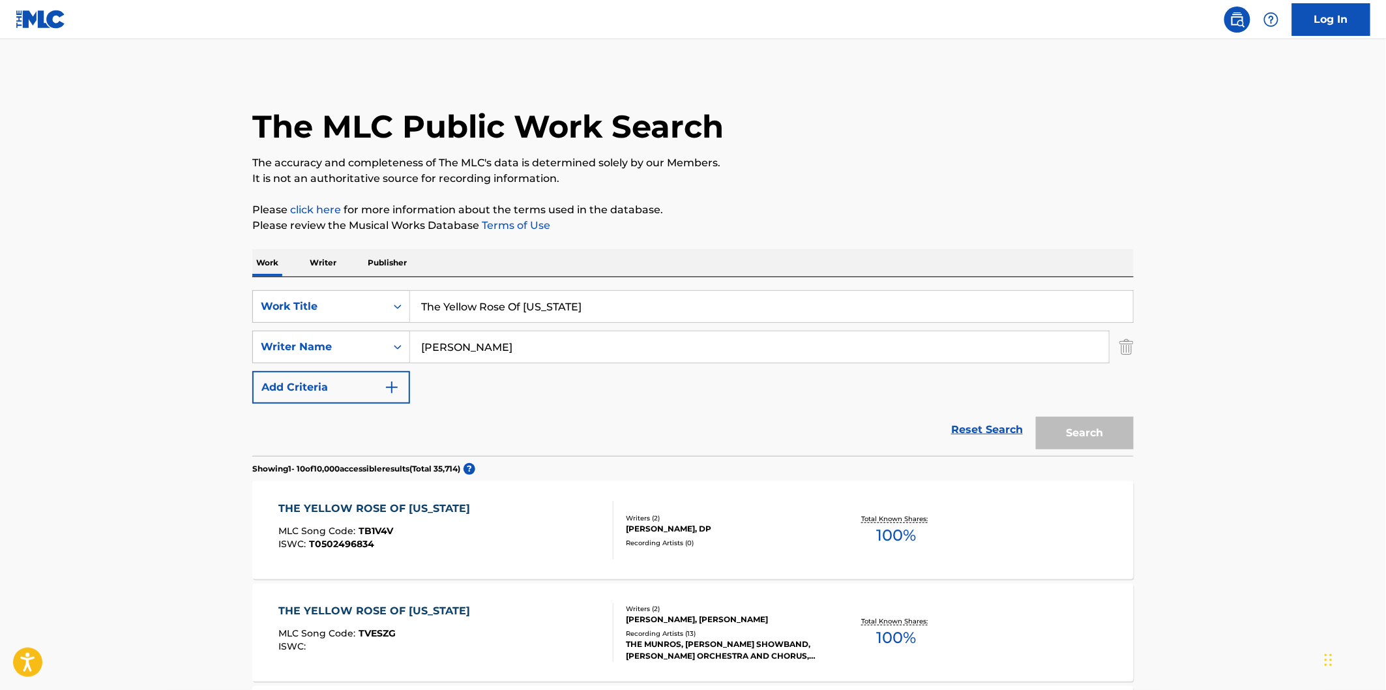
scroll to position [289, 0]
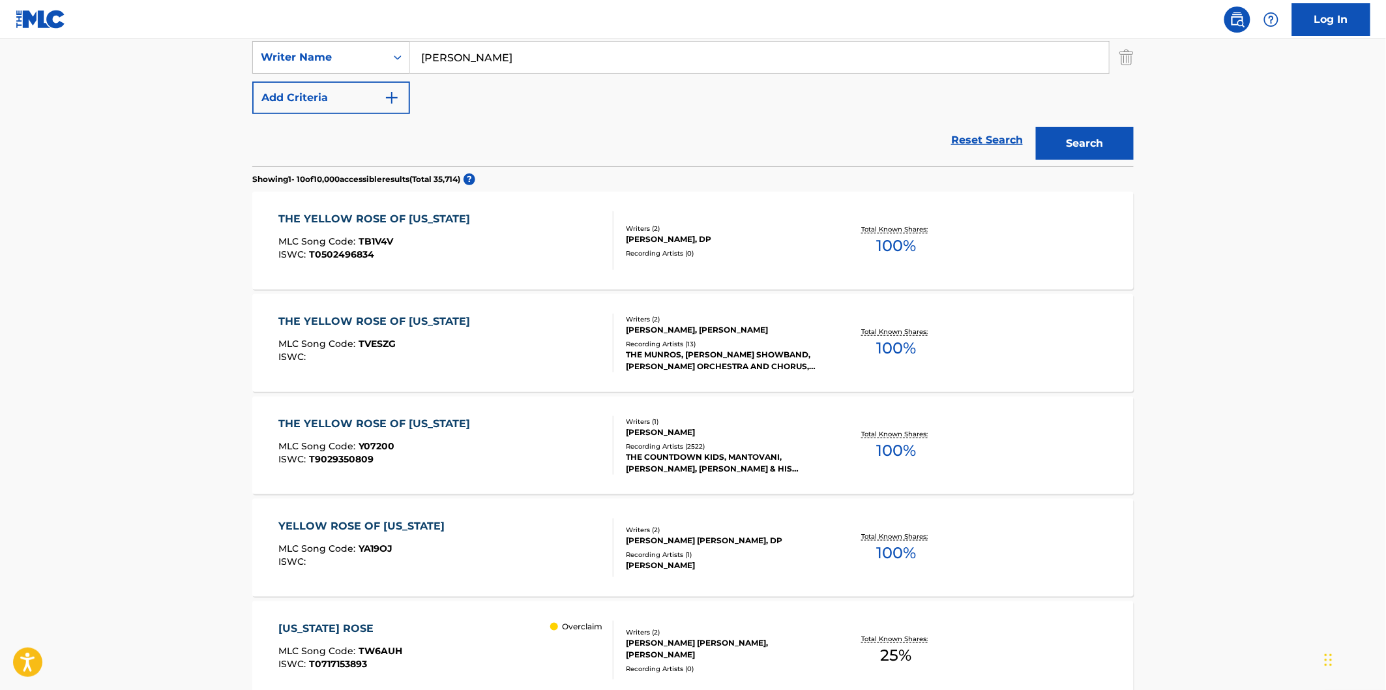
click at [555, 352] on div "THE YELLOW ROSE OF [US_STATE] MLC Song Code : TVESZG ISWC :" at bounding box center [446, 343] width 335 height 59
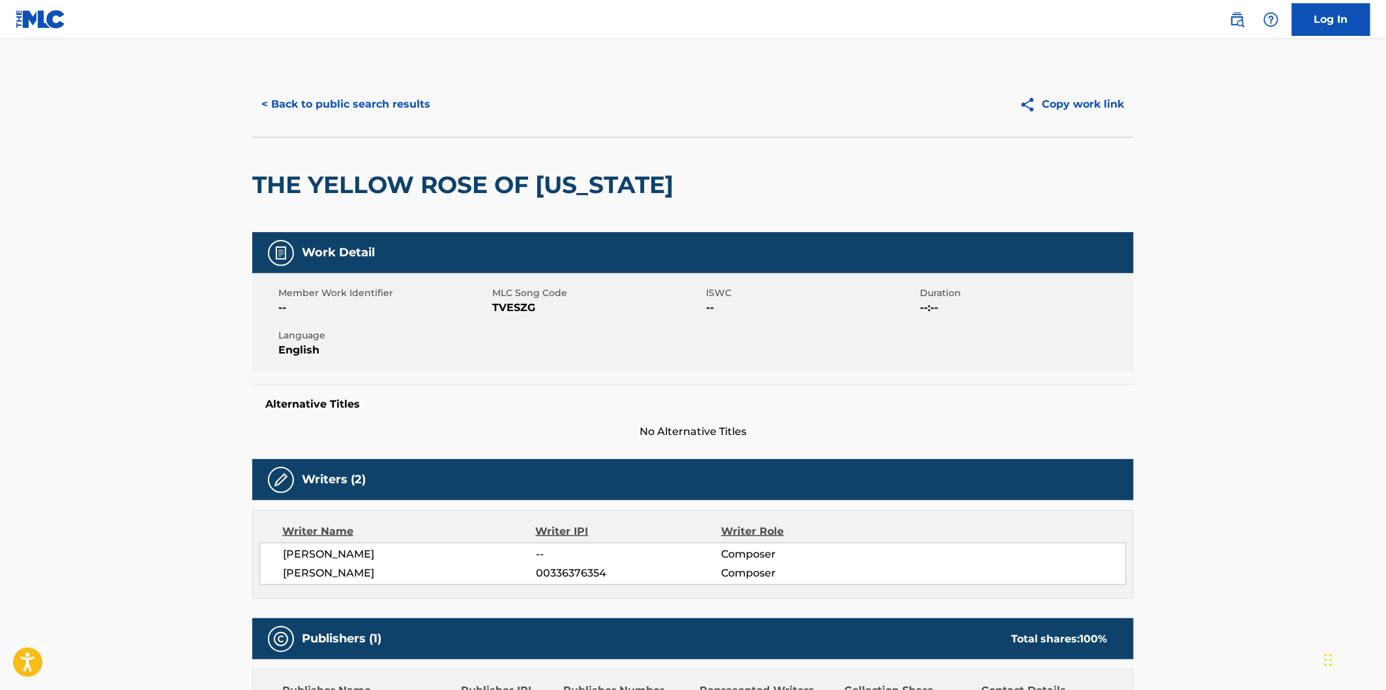
click at [509, 319] on div "Member Work Identifier -- MLC Song Code TVESZG ISWC -- Duration --:-- Language …" at bounding box center [692, 322] width 881 height 98
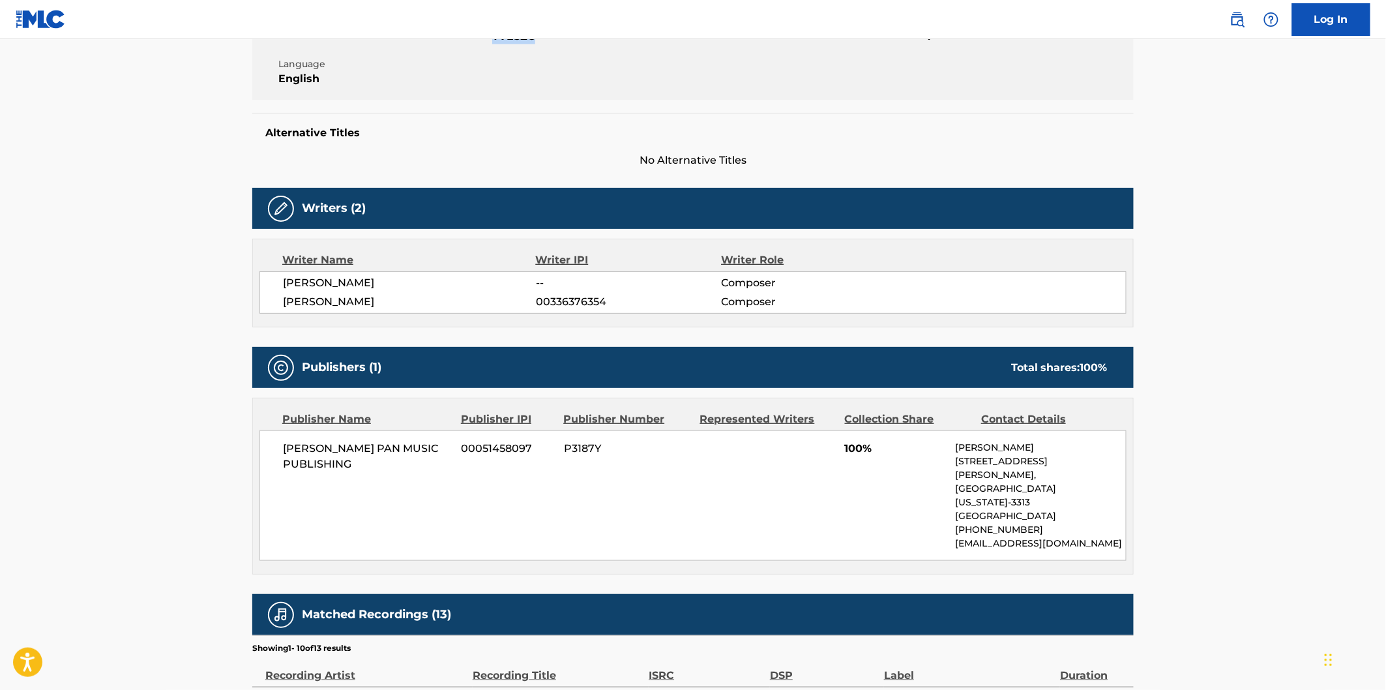
scroll to position [362, 0]
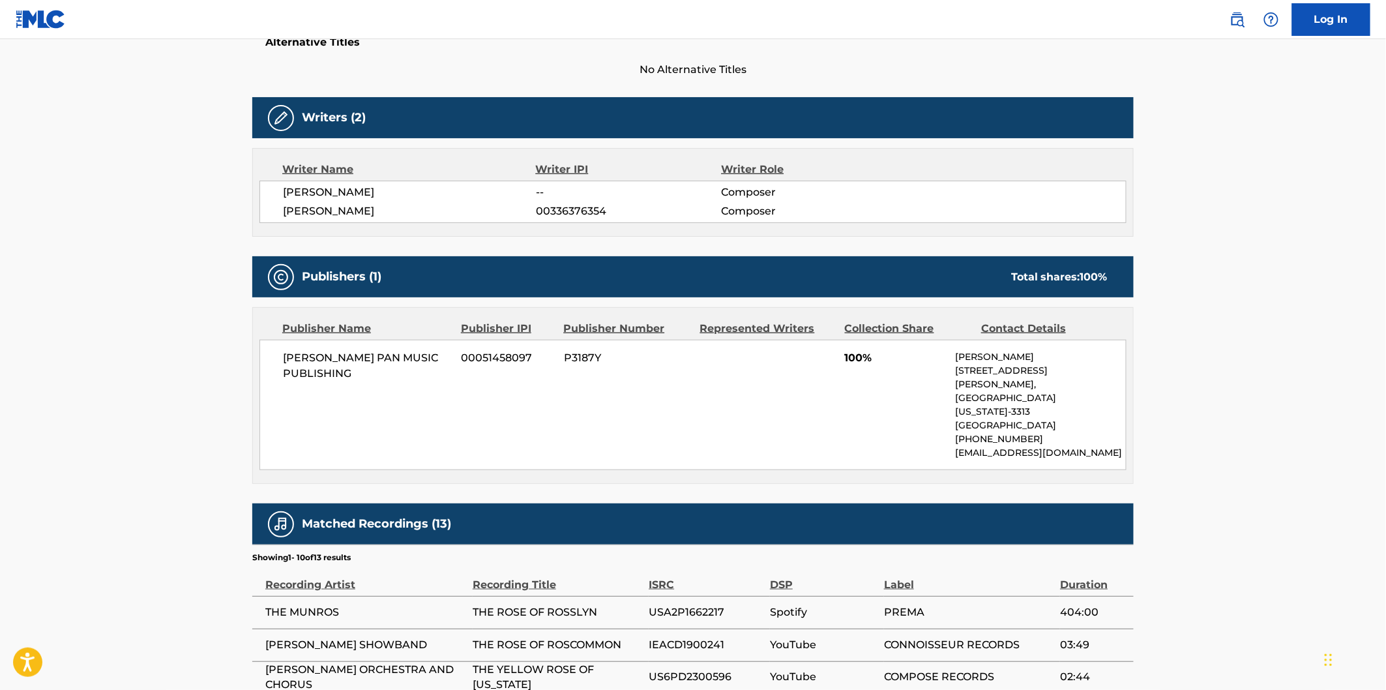
click at [298, 360] on span "[PERSON_NAME] PAN MUSIC PUBLISHING" at bounding box center [367, 365] width 169 height 31
click at [362, 377] on span "[PERSON_NAME] PAN MUSIC PUBLISHING" at bounding box center [367, 365] width 169 height 31
click at [307, 204] on span "[PERSON_NAME]" at bounding box center [409, 211] width 253 height 16
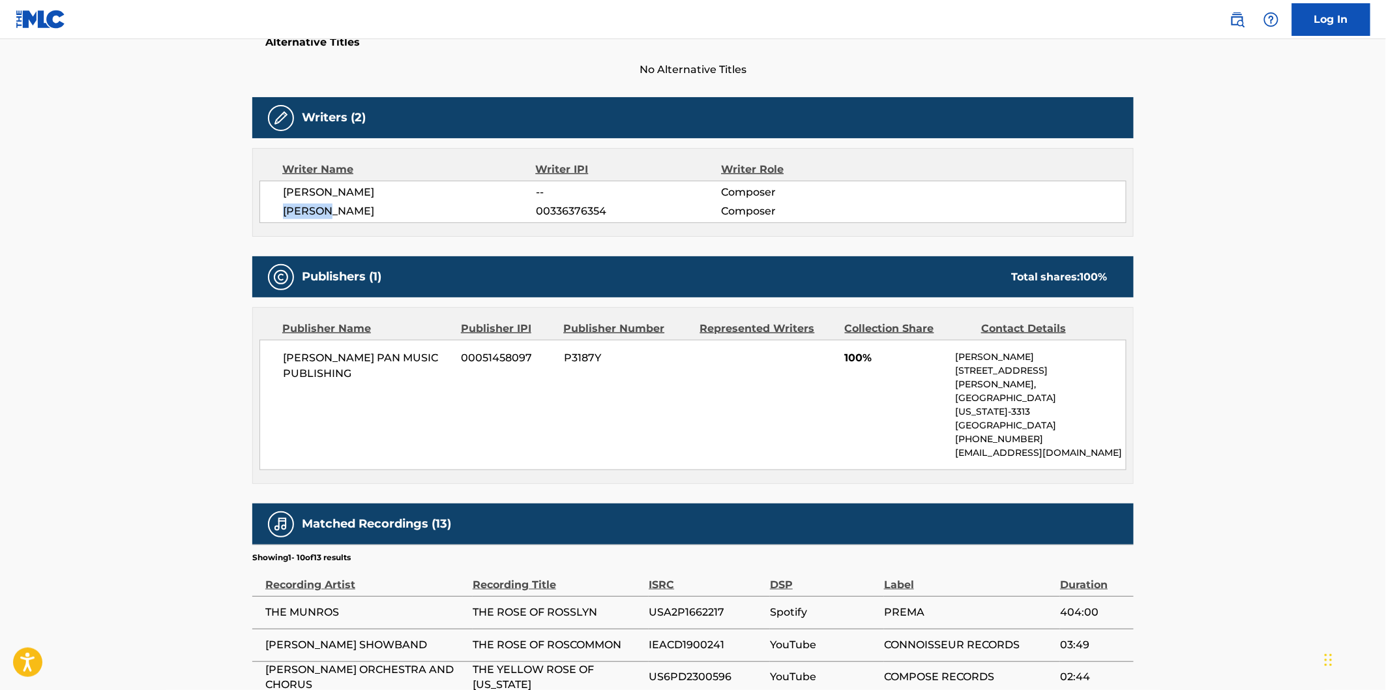
click at [389, 207] on span "[PERSON_NAME]" at bounding box center [409, 211] width 253 height 16
